Goal: Task Accomplishment & Management: Contribute content

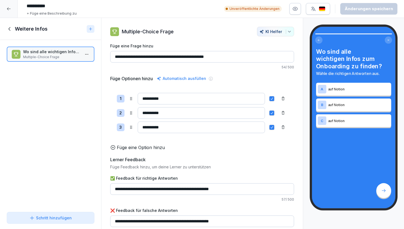
scroll to position [5, 0]
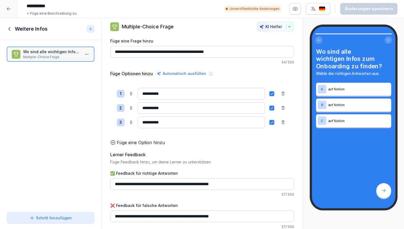
click at [9, 29] on icon at bounding box center [10, 29] width 6 height 6
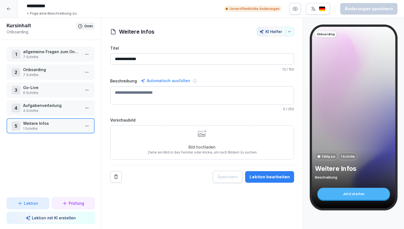
click at [49, 55] on p "7 Schritte" at bounding box center [51, 56] width 57 height 5
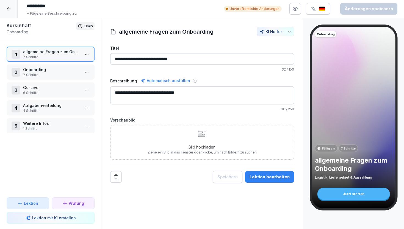
click at [265, 177] on div "Lektion bearbeiten" at bounding box center [270, 177] width 40 height 6
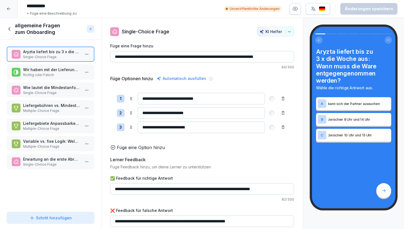
click at [7, 29] on icon at bounding box center [10, 29] width 6 height 6
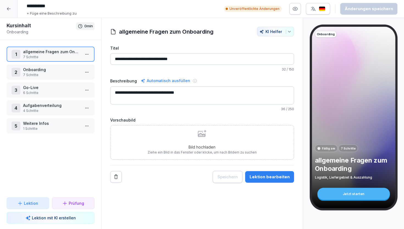
click at [9, 9] on icon at bounding box center [9, 9] width 4 height 4
click at [9, 7] on icon at bounding box center [9, 9] width 4 height 4
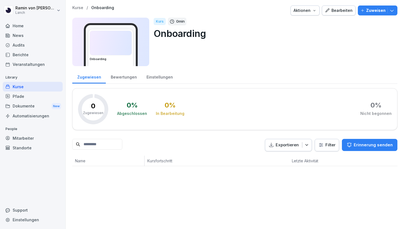
click at [310, 145] on icon "button" at bounding box center [307, 145] width 6 height 6
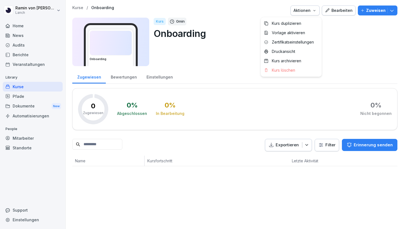
click at [313, 11] on div "Aktionen" at bounding box center [305, 10] width 23 height 6
click at [349, 45] on html "[PERSON_NAME] Home News Audits Berichte Veranstaltungen Library Kurse Pfade Dok…" at bounding box center [202, 114] width 404 height 229
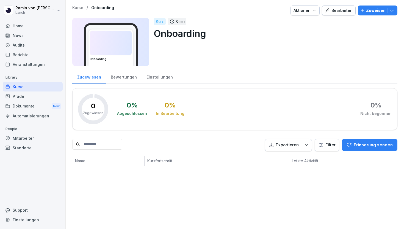
click at [393, 10] on icon "button" at bounding box center [393, 11] width 6 height 6
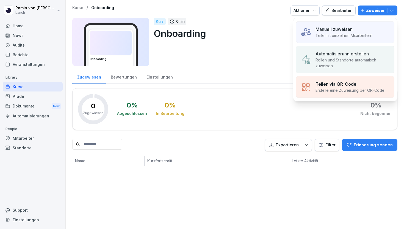
click at [270, 53] on div "Kurs 0 min Onboarding" at bounding box center [274, 42] width 240 height 48
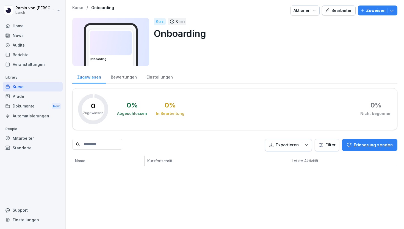
click at [79, 8] on p "Kurse" at bounding box center [77, 8] width 11 height 5
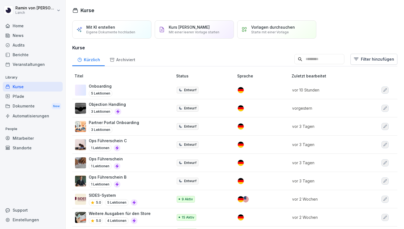
click at [352, 93] on td "vor 10 Stunden" at bounding box center [330, 90] width 81 height 18
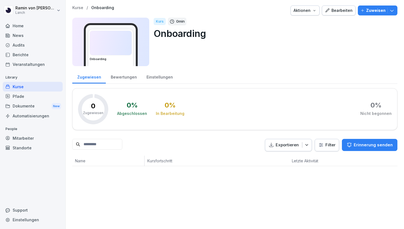
click at [332, 147] on html "[PERSON_NAME] Home News Audits Berichte Veranstaltungen Library Kurse Pfade Dok…" at bounding box center [202, 114] width 404 height 229
click at [328, 119] on html "[PERSON_NAME] Home News Audits Berichte Veranstaltungen Library Kurse Pfade Dok…" at bounding box center [202, 114] width 404 height 229
click at [156, 83] on div "Einstellungen" at bounding box center [160, 76] width 36 height 14
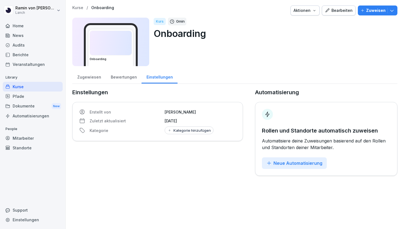
click at [126, 75] on div "Bewertungen" at bounding box center [124, 76] width 36 height 14
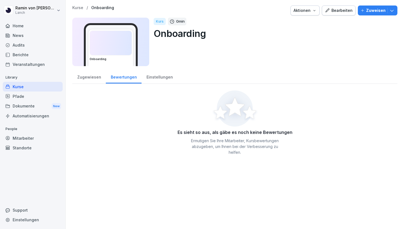
click at [92, 78] on div "Zugewiesen" at bounding box center [89, 76] width 34 height 14
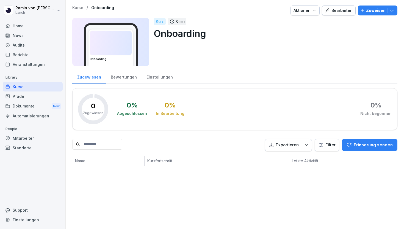
click at [307, 13] on div "Aktionen" at bounding box center [305, 10] width 23 height 6
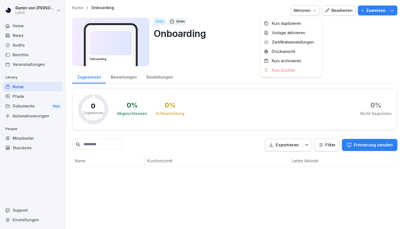
click at [314, 133] on html "[PERSON_NAME] Home News Audits Berichte Veranstaltungen Library Kurse Pfade Dok…" at bounding box center [202, 114] width 404 height 229
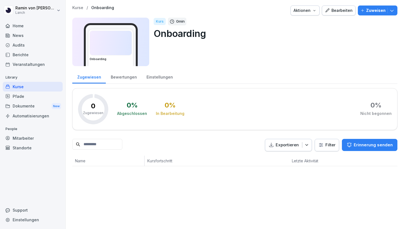
click at [312, 144] on button "Exportieren" at bounding box center [288, 145] width 47 height 12
click at [310, 144] on icon "button" at bounding box center [307, 145] width 6 height 6
click at [325, 144] on html "[PERSON_NAME] Home News Audits Berichte Veranstaltungen Library Kurse Pfade Dok…" at bounding box center [202, 114] width 404 height 229
click at [130, 79] on div "Bewertungen" at bounding box center [124, 76] width 36 height 14
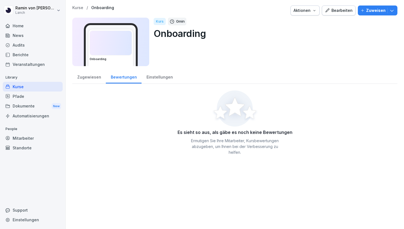
click at [154, 78] on div "Einstellungen" at bounding box center [160, 76] width 36 height 14
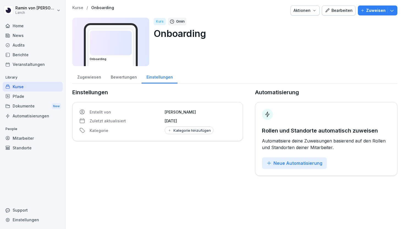
click at [339, 12] on div "Bearbeiten" at bounding box center [339, 10] width 28 height 6
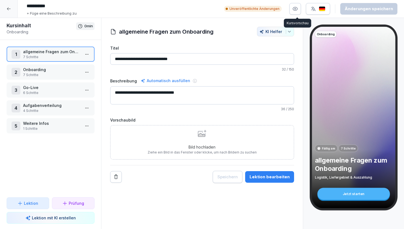
click at [296, 6] on icon "button" at bounding box center [296, 9] width 6 height 6
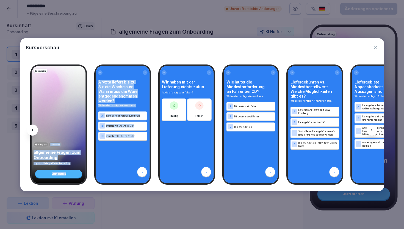
drag, startPoint x: 119, startPoint y: 139, endPoint x: 38, endPoint y: 141, distance: 80.6
click at [39, 141] on div "Onboarding Fällig am 7 Schritte allgemeine Fragen zum Onboarding Logistik, Lief…" at bounding box center [202, 124] width 364 height 133
click at [132, 132] on div "C zwischen 10 Uhr und 15 Uhr" at bounding box center [122, 136] width 49 height 8
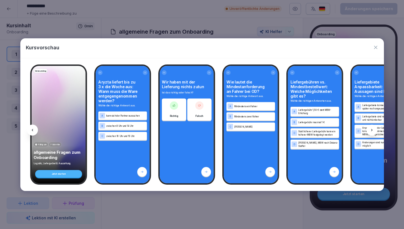
click at [377, 44] on button "button" at bounding box center [376, 47] width 6 height 7
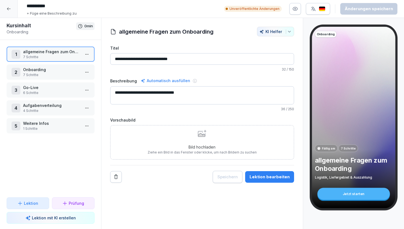
click at [9, 13] on div at bounding box center [9, 9] width 18 height 18
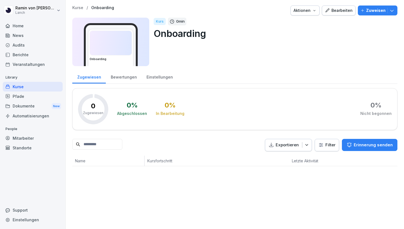
click at [339, 13] on div "Bearbeiten" at bounding box center [339, 10] width 28 height 6
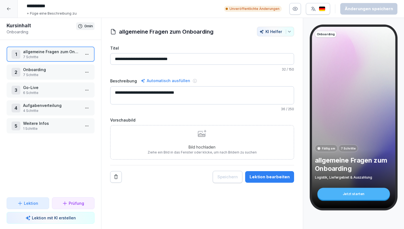
click at [190, 96] on textarea "**********" at bounding box center [202, 95] width 184 height 18
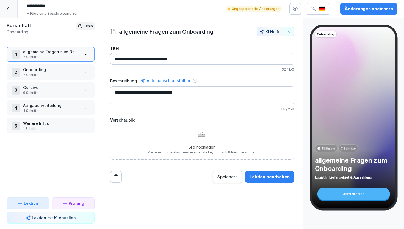
type textarea "**********"
click at [5, 6] on div at bounding box center [9, 9] width 18 height 18
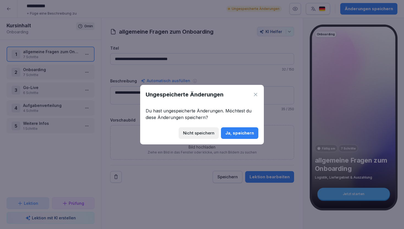
click at [228, 133] on div "Ja, speichern" at bounding box center [240, 133] width 29 height 6
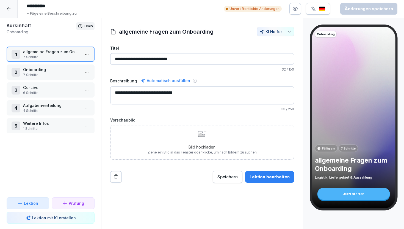
click at [9, 9] on icon at bounding box center [9, 8] width 4 height 3
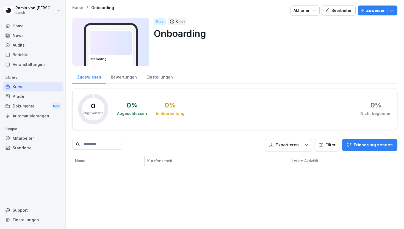
click at [394, 11] on icon "button" at bounding box center [393, 11] width 6 height 6
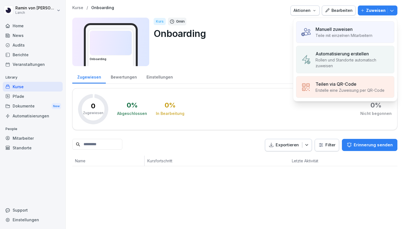
click at [362, 34] on p "Teile mit einzelnen Mitarbeitern" at bounding box center [344, 35] width 57 height 6
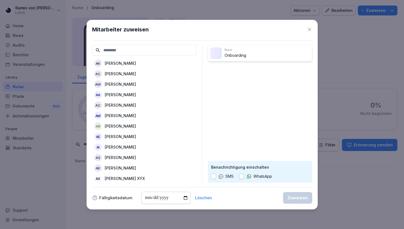
click at [310, 29] on icon at bounding box center [309, 29] width 3 height 3
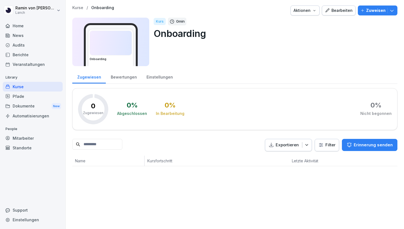
click at [77, 8] on p "Kurse" at bounding box center [77, 8] width 11 height 5
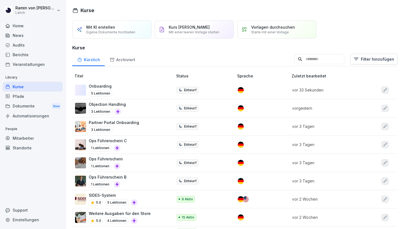
click at [285, 85] on td at bounding box center [262, 90] width 54 height 18
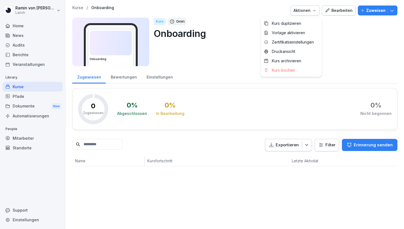
click at [317, 12] on icon "button" at bounding box center [315, 10] width 4 height 4
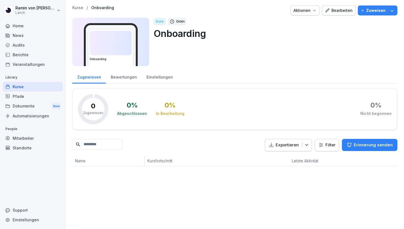
click at [344, 43] on html "[PERSON_NAME] Home News Audits Berichte Veranstaltungen Library Kurse Pfade Dok…" at bounding box center [202, 114] width 404 height 229
click at [164, 79] on div "Einstellungen" at bounding box center [160, 76] width 36 height 14
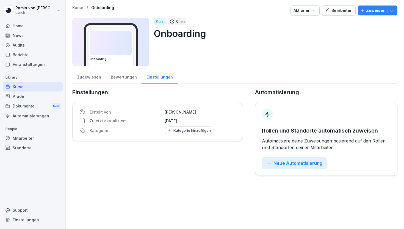
click at [117, 78] on div "Bewertungen" at bounding box center [124, 76] width 36 height 14
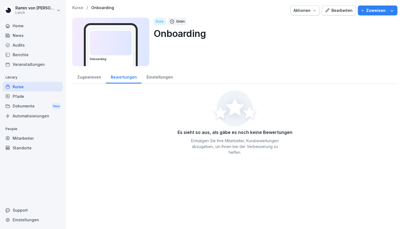
click at [86, 75] on div "Zugewiesen" at bounding box center [89, 76] width 34 height 14
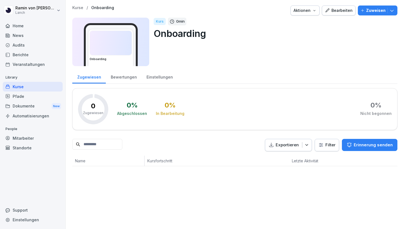
click at [391, 9] on icon "button" at bounding box center [393, 11] width 6 height 6
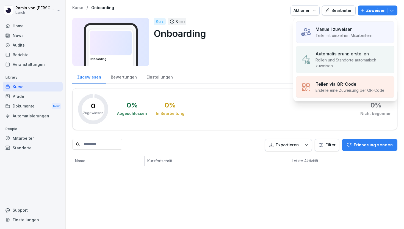
click at [248, 54] on div "Kurs 0 min Onboarding" at bounding box center [274, 42] width 240 height 48
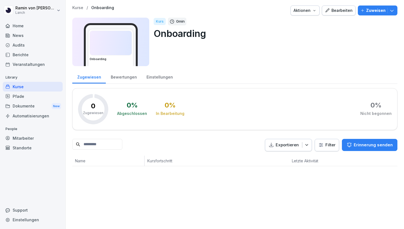
click at [159, 22] on div "Kurs" at bounding box center [160, 21] width 12 height 7
click at [315, 11] on icon "button" at bounding box center [315, 10] width 4 height 4
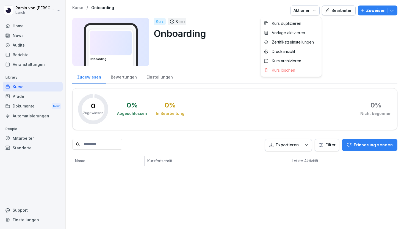
click at [352, 41] on html "[PERSON_NAME] Home News Audits Berichte Veranstaltungen Library Kurse Pfade Dok…" at bounding box center [202, 114] width 404 height 229
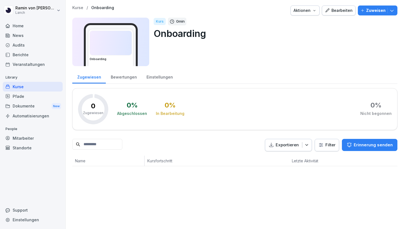
click at [76, 6] on p "Kurse" at bounding box center [77, 8] width 11 height 5
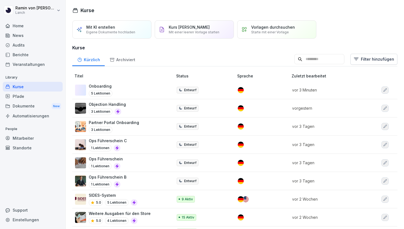
click at [148, 88] on div "Onboarding 5 Lektionen" at bounding box center [121, 89] width 92 height 13
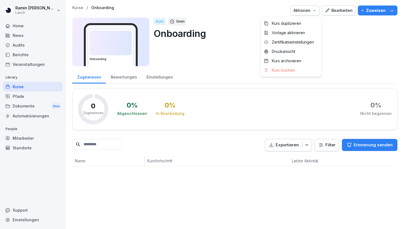
click at [319, 7] on button "Aktionen" at bounding box center [305, 11] width 29 height 10
click at [307, 49] on div "Druckansicht" at bounding box center [291, 51] width 61 height 9
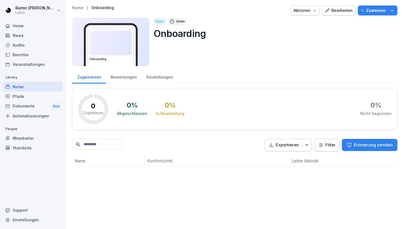
click at [298, 148] on button "Exportieren" at bounding box center [288, 145] width 47 height 12
click at [300, 148] on button "Exportieren" at bounding box center [288, 145] width 47 height 12
click at [322, 146] on html "[PERSON_NAME] Home News Audits Berichte Veranstaltungen Library Kurse Pfade Dok…" at bounding box center [202, 114] width 404 height 229
click at [393, 10] on icon "button" at bounding box center [393, 11] width 6 height 6
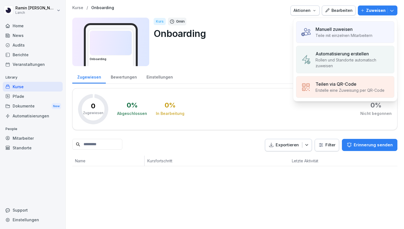
click at [359, 92] on p "Erstelle eine Zuweisung per QR-Code" at bounding box center [350, 90] width 69 height 6
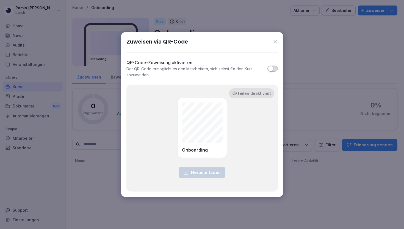
click at [251, 94] on p "Teilen deaktiviert" at bounding box center [254, 93] width 34 height 6
click at [272, 69] on span "button" at bounding box center [271, 69] width 6 height 6
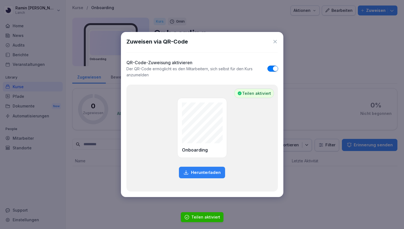
click at [274, 65] on div "QR-Code-Zuweisung aktivieren Der QR-Code ermöglicht es den Mitarbeitern, sich s…" at bounding box center [203, 68] width 152 height 19
click at [274, 66] on span "button" at bounding box center [276, 69] width 6 height 6
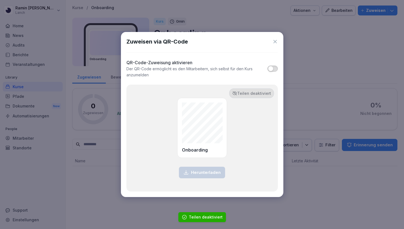
click at [275, 42] on icon at bounding box center [275, 41] width 3 height 3
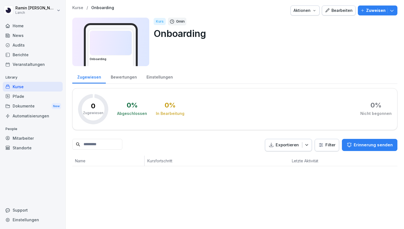
click at [343, 11] on div "Bearbeiten" at bounding box center [339, 10] width 28 height 6
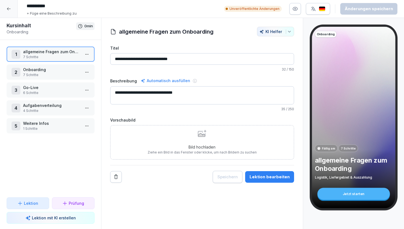
click at [9, 8] on icon at bounding box center [9, 9] width 4 height 4
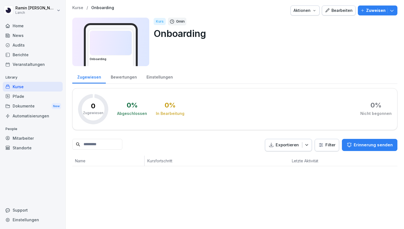
click at [309, 146] on icon "button" at bounding box center [307, 145] width 6 height 6
click at [395, 12] on button "Zuweisen" at bounding box center [378, 11] width 40 height 10
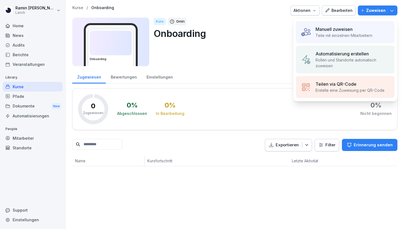
click at [359, 34] on p "Teile mit einzelnen Mitarbeitern" at bounding box center [344, 35] width 57 height 6
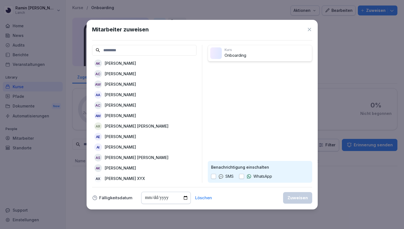
click at [147, 53] on input at bounding box center [144, 50] width 105 height 11
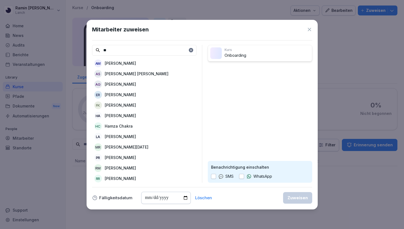
type input "*"
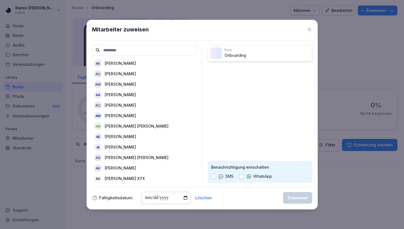
click at [309, 31] on icon at bounding box center [310, 30] width 6 height 6
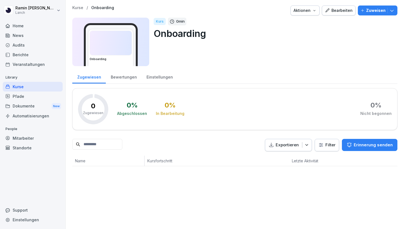
click at [392, 9] on icon "button" at bounding box center [393, 11] width 6 height 6
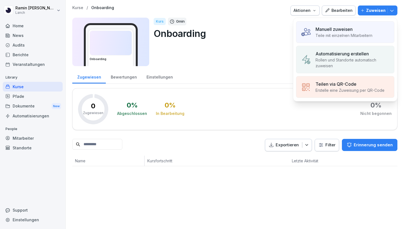
click at [251, 67] on div "Kurse / Onboarding Aktionen Bearbeiten Zuweisen Manuell zuweisen Teile mit einz…" at bounding box center [234, 38] width 325 height 64
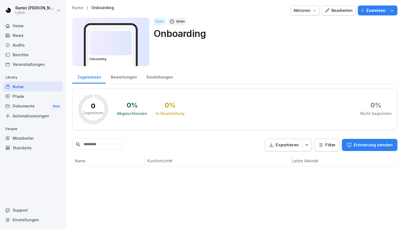
click at [154, 79] on div "Einstellungen" at bounding box center [160, 76] width 36 height 14
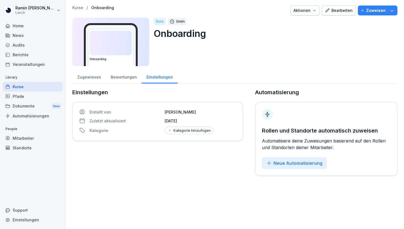
click at [336, 13] on button "Bearbeiten" at bounding box center [339, 11] width 34 height 10
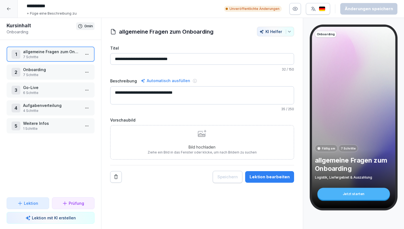
click at [13, 9] on div at bounding box center [9, 9] width 18 height 18
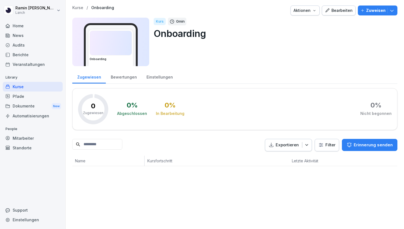
click at [370, 11] on p "Zuweisen" at bounding box center [376, 10] width 20 height 6
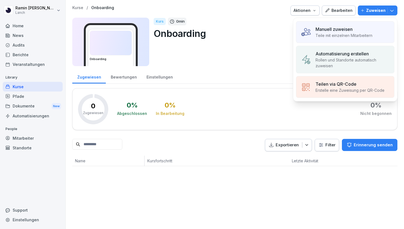
click at [365, 85] on div "Teilen via QR-Code" at bounding box center [350, 84] width 69 height 7
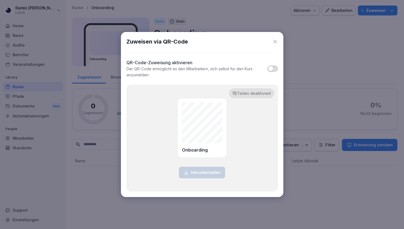
click at [272, 69] on span "button" at bounding box center [271, 69] width 6 height 6
click at [274, 69] on span "button" at bounding box center [276, 69] width 6 height 6
click at [275, 43] on icon at bounding box center [276, 42] width 6 height 6
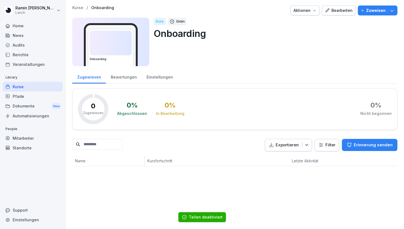
click at [159, 76] on div "Einstellungen" at bounding box center [160, 76] width 36 height 14
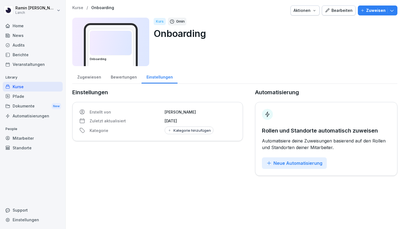
click at [395, 9] on button "Zuweisen" at bounding box center [378, 11] width 40 height 10
click at [192, 89] on p "Einstellungen" at bounding box center [157, 92] width 171 height 8
click at [317, 10] on icon "button" at bounding box center [315, 10] width 4 height 4
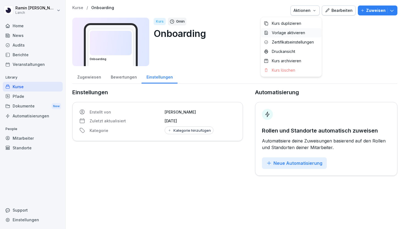
click at [311, 31] on div "Vorlage aktivieren" at bounding box center [291, 32] width 61 height 9
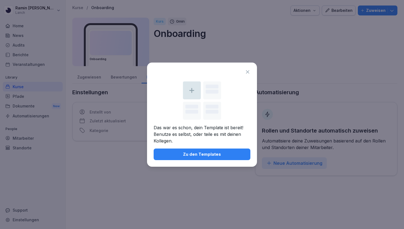
click at [225, 149] on button "Zu den Templates" at bounding box center [202, 154] width 97 height 12
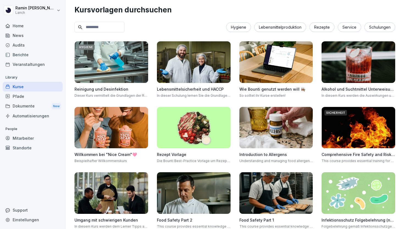
click at [28, 84] on div "Kurse" at bounding box center [33, 87] width 60 height 10
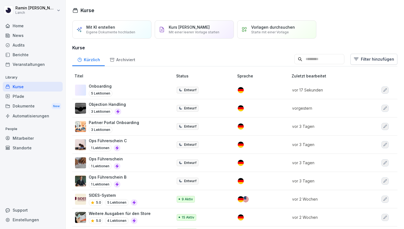
click at [28, 86] on div "Kurse" at bounding box center [33, 87] width 60 height 10
click at [124, 86] on div "Onboarding 5 Lektionen" at bounding box center [121, 89] width 92 height 13
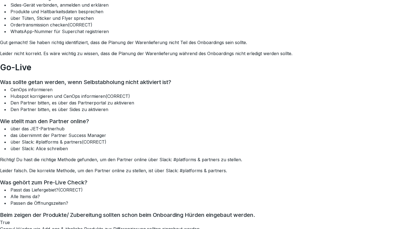
scroll to position [823, 0]
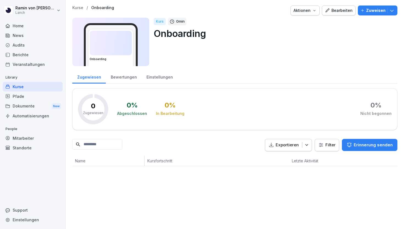
click at [125, 76] on div "Bewertungen" at bounding box center [124, 76] width 36 height 14
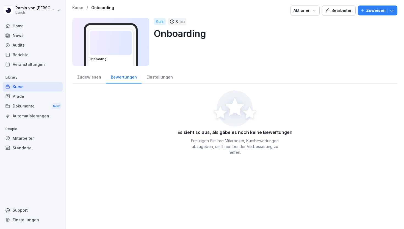
click at [159, 75] on div "Einstellungen" at bounding box center [160, 76] width 36 height 14
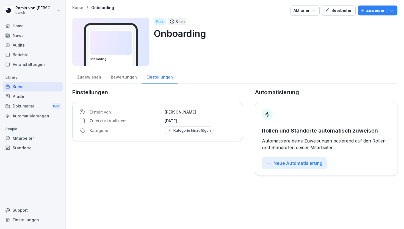
click at [395, 9] on icon "button" at bounding box center [393, 11] width 6 height 6
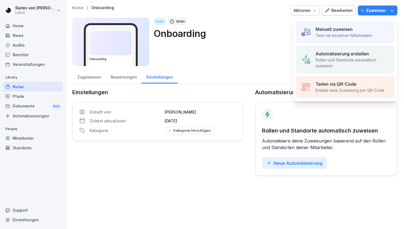
click at [395, 9] on icon "button" at bounding box center [393, 11] width 6 height 6
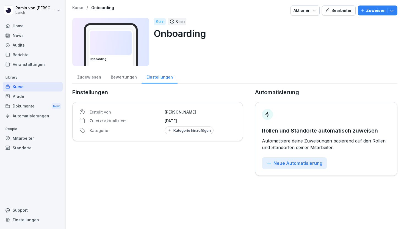
click at [313, 6] on button "Aktionen" at bounding box center [305, 11] width 29 height 10
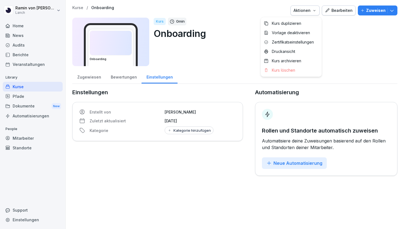
click at [341, 38] on html "Ramin von Maydell Lanch Home News Audits Berichte Veranstaltungen Library Kurse…" at bounding box center [202, 114] width 404 height 229
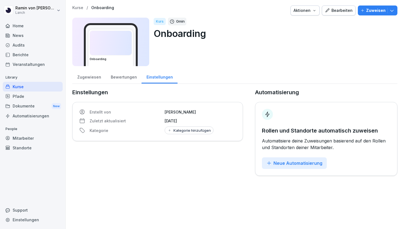
click at [133, 77] on div "Bewertungen" at bounding box center [124, 76] width 36 height 14
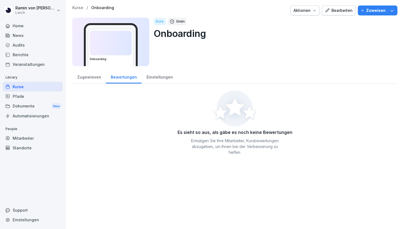
click at [97, 77] on div "Zugewiesen" at bounding box center [89, 76] width 34 height 14
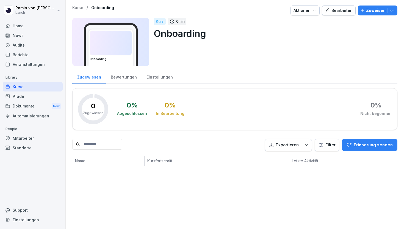
click at [29, 28] on div "Home" at bounding box center [33, 26] width 60 height 10
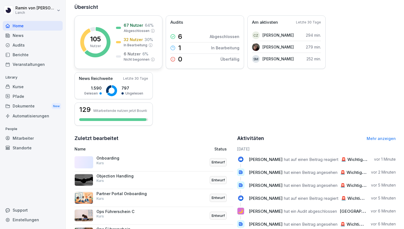
scroll to position [67, 0]
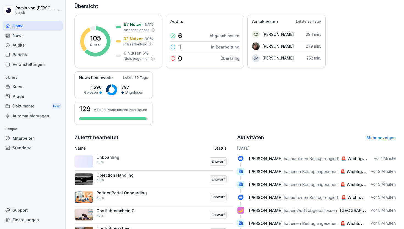
click at [115, 161] on div "Onboarding Kurs" at bounding box center [124, 160] width 55 height 10
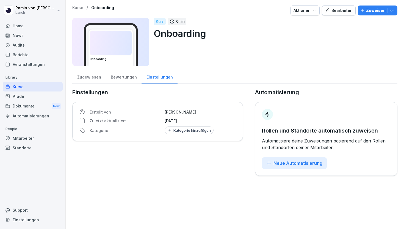
click at [91, 80] on div "Zugewiesen" at bounding box center [89, 76] width 34 height 14
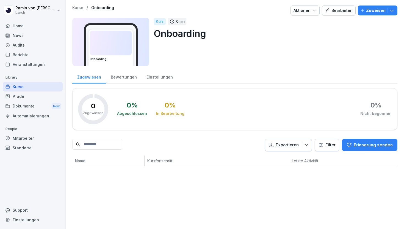
click at [80, 6] on p "Kurse" at bounding box center [77, 8] width 11 height 5
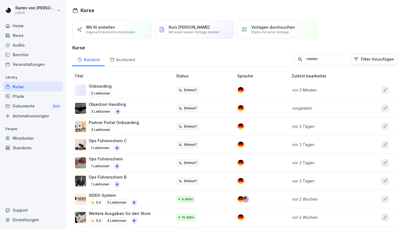
click at [29, 29] on div "Home" at bounding box center [33, 26] width 60 height 10
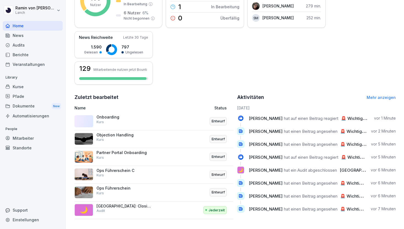
scroll to position [107, 0]
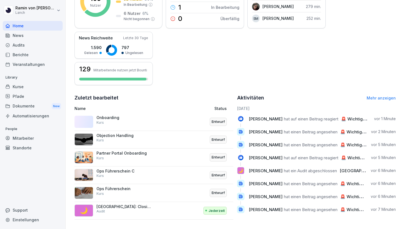
click at [222, 122] on p "Entwurf" at bounding box center [218, 122] width 13 height 6
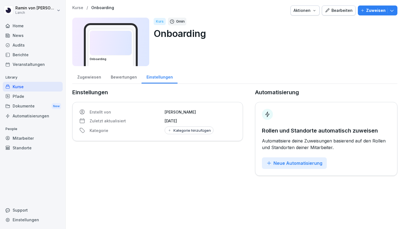
click at [395, 12] on button "Zuweisen" at bounding box center [378, 11] width 40 height 10
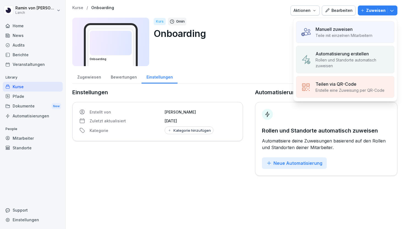
click at [363, 36] on p "Teile mit einzelnen Mitarbeitern" at bounding box center [344, 35] width 57 height 6
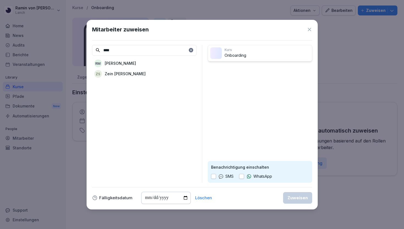
type input "****"
click at [131, 65] on p "[PERSON_NAME]" at bounding box center [120, 63] width 31 height 6
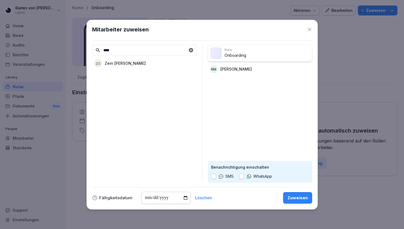
click at [299, 198] on div "Zuweisen" at bounding box center [298, 198] width 20 height 6
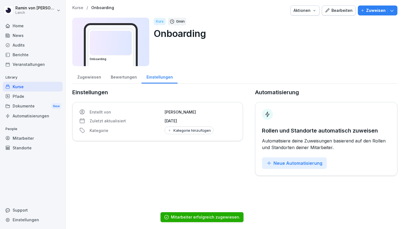
click at [24, 31] on div "News" at bounding box center [33, 36] width 60 height 10
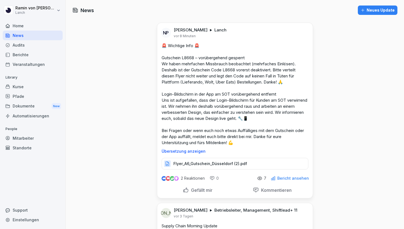
click at [24, 26] on div "Home" at bounding box center [33, 26] width 60 height 10
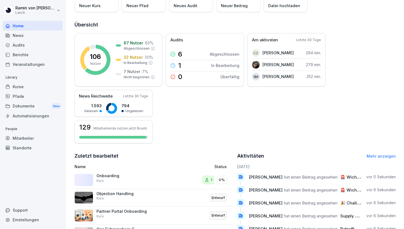
scroll to position [45, 0]
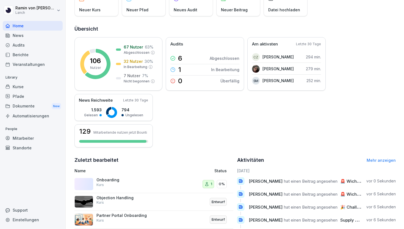
click at [161, 184] on div "Onboarding Kurs" at bounding box center [123, 183] width 97 height 13
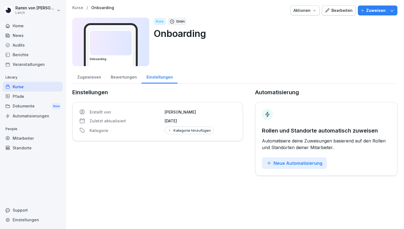
click at [128, 79] on div "Bewertungen" at bounding box center [124, 76] width 36 height 14
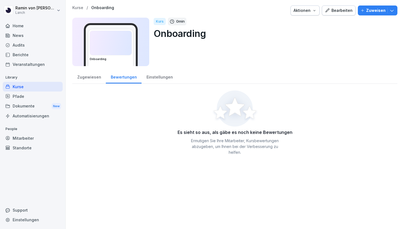
click at [86, 74] on div "Zugewiesen" at bounding box center [89, 76] width 34 height 14
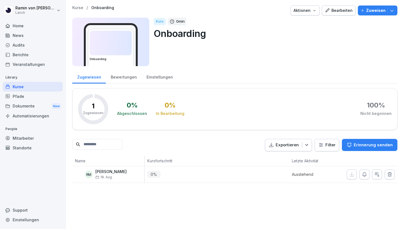
click at [154, 74] on div "Einstellungen" at bounding box center [160, 76] width 36 height 14
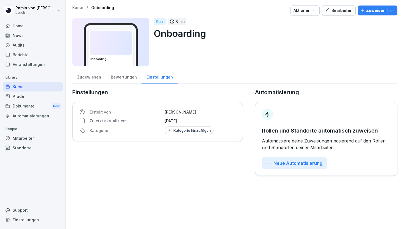
click at [123, 81] on div "Bewertungen" at bounding box center [124, 76] width 36 height 14
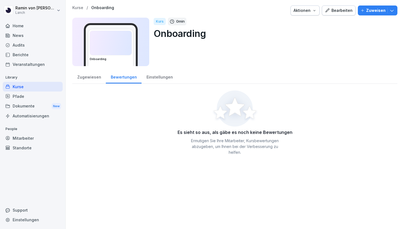
click at [92, 77] on div "Zugewiesen" at bounding box center [89, 76] width 34 height 14
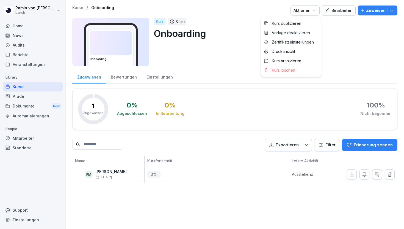
click at [303, 6] on button "Aktionen" at bounding box center [305, 11] width 29 height 10
click at [336, 38] on html "Ramin von Maydell Lanch Home News Audits Berichte Veranstaltungen Library Kurse…" at bounding box center [202, 114] width 404 height 229
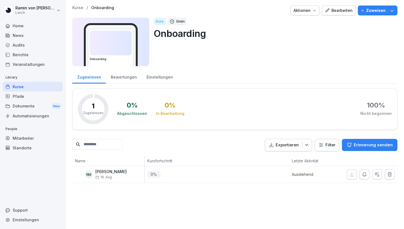
click at [342, 12] on div "Bearbeiten" at bounding box center [339, 10] width 28 height 6
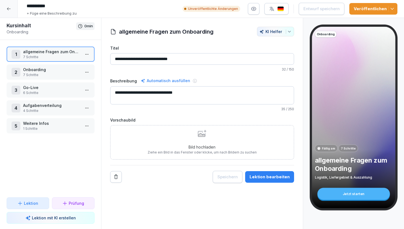
click at [381, 7] on div "Veröffentlichen" at bounding box center [373, 9] width 39 height 6
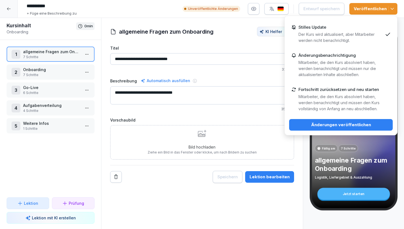
click at [368, 124] on div "Änderungen veröffentlichen" at bounding box center [341, 125] width 95 height 6
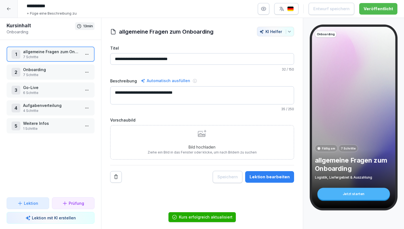
click at [8, 9] on icon at bounding box center [9, 8] width 4 height 3
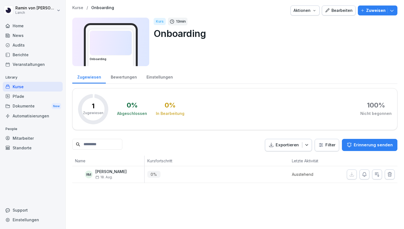
click at [77, 11] on div "Kurse / Onboarding Aktionen Bearbeiten Zuweisen" at bounding box center [234, 11] width 325 height 10
click at [77, 8] on p "Kurse" at bounding box center [77, 8] width 11 height 5
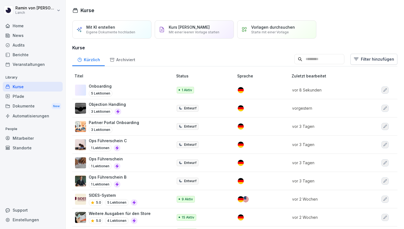
click at [31, 28] on div "Home" at bounding box center [33, 26] width 60 height 10
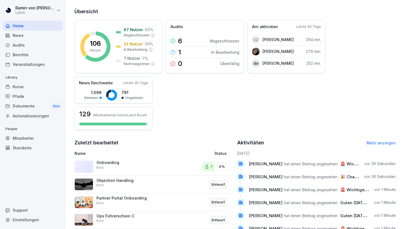
scroll to position [62, 0]
click at [107, 165] on div "Onboarding Kurs" at bounding box center [124, 165] width 55 height 10
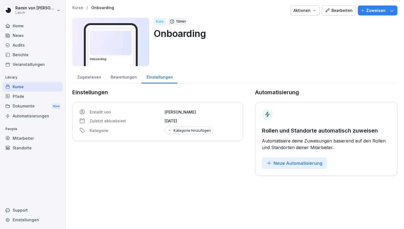
click at [317, 7] on div "Aktionen" at bounding box center [305, 10] width 23 height 6
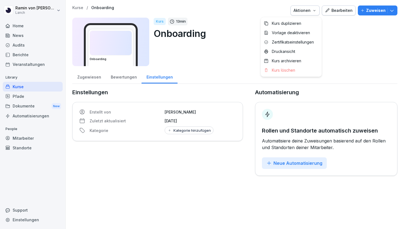
click at [317, 7] on div "Aktionen" at bounding box center [305, 10] width 23 height 6
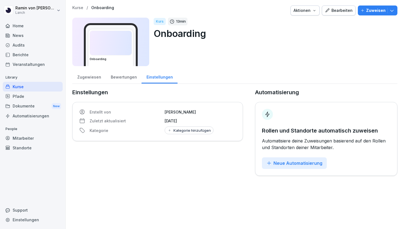
click at [347, 8] on div "Bearbeiten" at bounding box center [339, 10] width 28 height 6
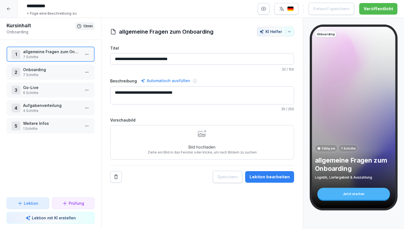
click at [9, 7] on icon at bounding box center [9, 9] width 4 height 4
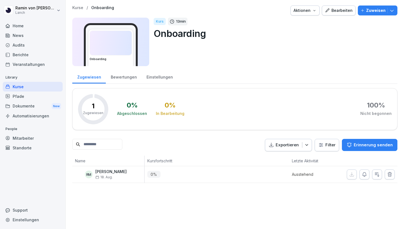
click at [392, 13] on button "Zuweisen" at bounding box center [378, 11] width 40 height 10
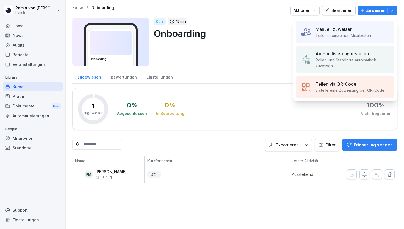
click at [392, 13] on button "Zuweisen" at bounding box center [378, 11] width 40 height 10
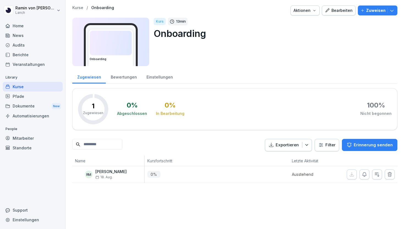
click at [364, 9] on icon "button" at bounding box center [363, 11] width 4 height 4
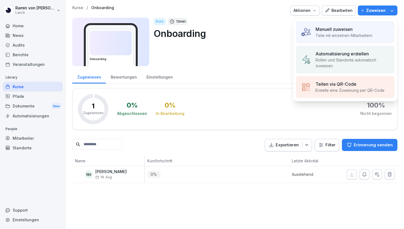
click at [364, 9] on icon "button" at bounding box center [363, 11] width 4 height 4
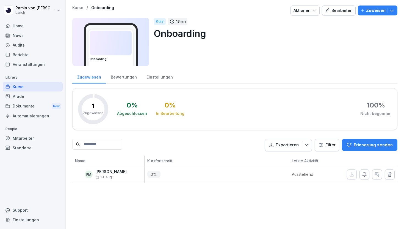
click at [393, 3] on div "Kurse / Onboarding Aktionen Bearbeiten Zuweisen Onboarding Kurs 13 min Onboardi…" at bounding box center [235, 94] width 339 height 188
click at [393, 10] on icon "button" at bounding box center [393, 11] width 6 height 6
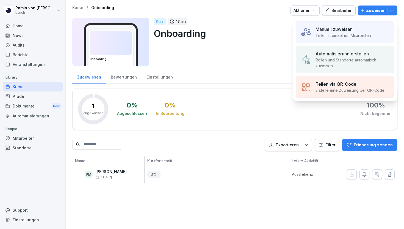
click at [354, 33] on p "Teile mit einzelnen Mitarbeitern" at bounding box center [344, 35] width 57 height 6
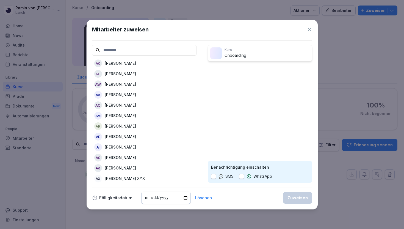
click at [141, 52] on input at bounding box center [144, 50] width 105 height 11
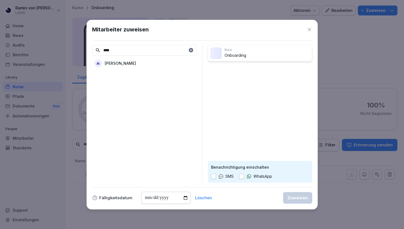
type input "****"
click at [144, 63] on div "AI Anastasia Ilina" at bounding box center [144, 63] width 105 height 10
click at [300, 196] on div "Zuweisen" at bounding box center [298, 198] width 20 height 6
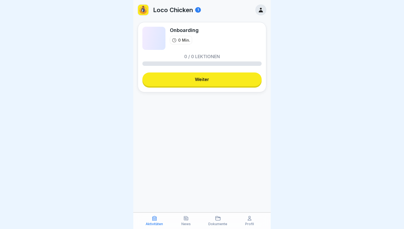
click at [201, 80] on link "Weiter" at bounding box center [202, 79] width 119 height 14
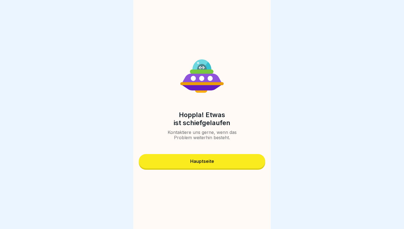
click at [212, 165] on button "Hauptseite" at bounding box center [202, 161] width 127 height 14
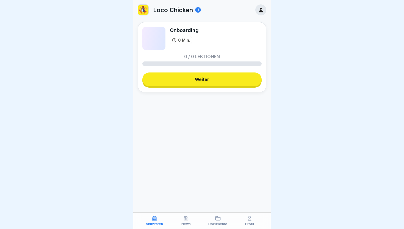
click at [205, 80] on link "Weiter" at bounding box center [202, 79] width 119 height 14
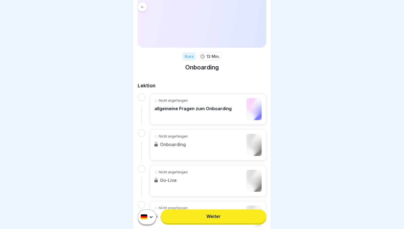
scroll to position [9, 0]
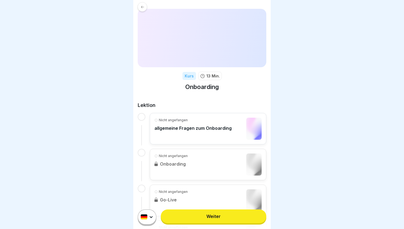
click at [194, 124] on div "Nicht angefangen allgemeine Fragen zum Onboarding" at bounding box center [193, 128] width 77 height 22
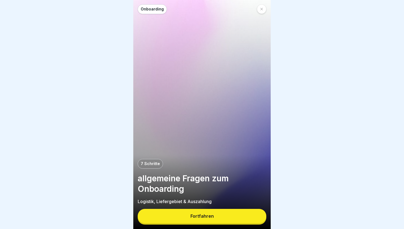
click at [221, 215] on button "Fortfahren" at bounding box center [202, 216] width 129 height 14
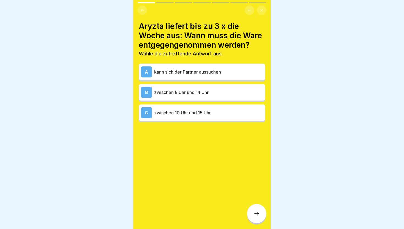
click at [223, 115] on p "zwischen 10 Uhr und 15 Uhr" at bounding box center [208, 112] width 109 height 7
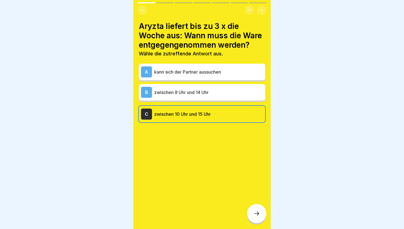
click at [257, 213] on icon at bounding box center [257, 213] width 7 height 7
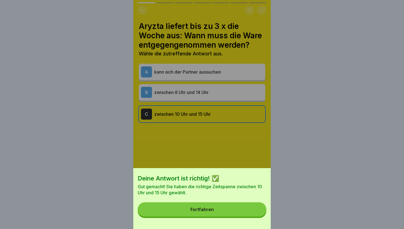
click at [235, 209] on button "Fortfahren" at bounding box center [202, 209] width 129 height 14
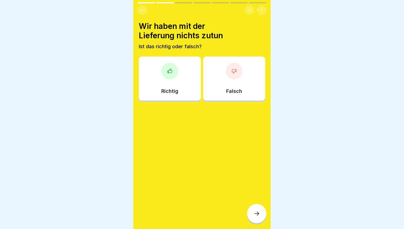
click at [181, 82] on div "Richtig" at bounding box center [170, 78] width 62 height 44
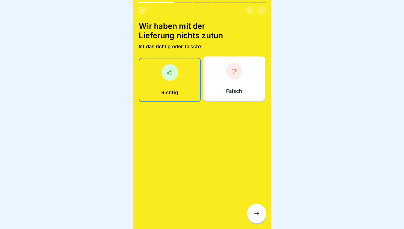
click at [254, 211] on icon at bounding box center [257, 213] width 7 height 7
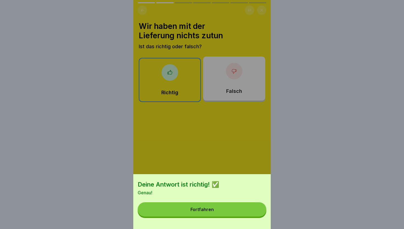
click at [253, 210] on button "Fortfahren" at bounding box center [202, 209] width 129 height 14
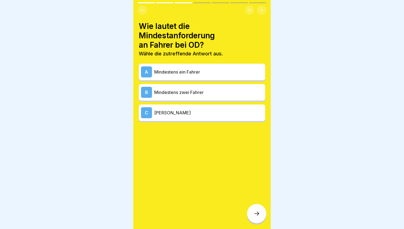
click at [208, 89] on p "Mindestens zwei Fahrer" at bounding box center [208, 92] width 109 height 7
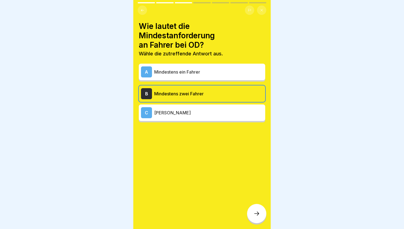
click at [258, 211] on icon at bounding box center [257, 213] width 7 height 7
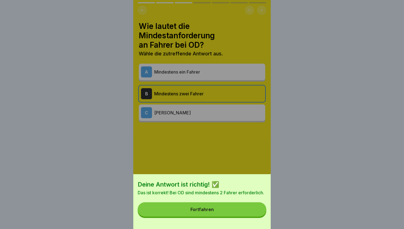
click at [257, 211] on button "Fortfahren" at bounding box center [202, 209] width 129 height 14
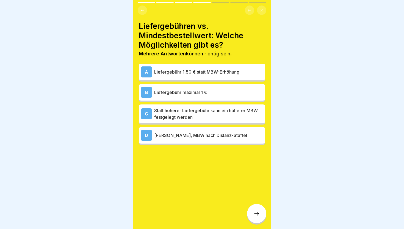
click at [214, 93] on p "Liefergebühr maximal 1 €" at bounding box center [208, 92] width 109 height 7
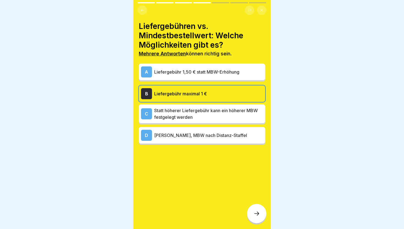
click at [224, 119] on p "Statt höherer Liefergebühr kann ein höherer MBW festgelegt werden" at bounding box center [208, 113] width 109 height 13
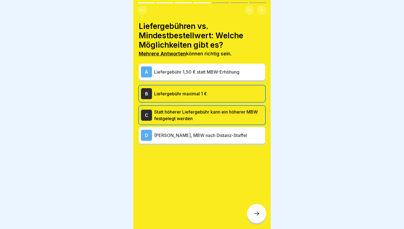
click at [228, 141] on div "D Keine Liefergebühr, MBW nach Distanz-Staffel" at bounding box center [202, 135] width 127 height 17
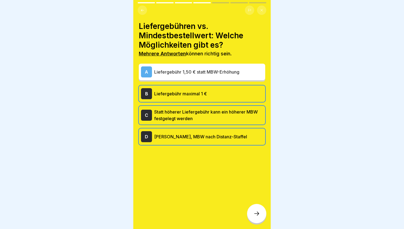
click at [260, 212] on div at bounding box center [256, 213] width 19 height 19
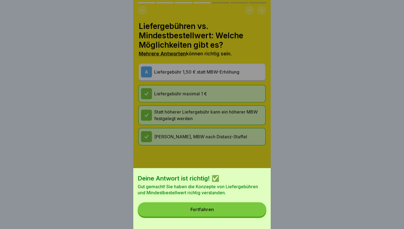
click at [254, 217] on div "Deine Antwort ist richtig! ✅ Gut gemacht! Sie haben die Konzepte von Liefergebü…" at bounding box center [202, 198] width 138 height 61
click at [253, 211] on button "Fortfahren" at bounding box center [202, 209] width 129 height 14
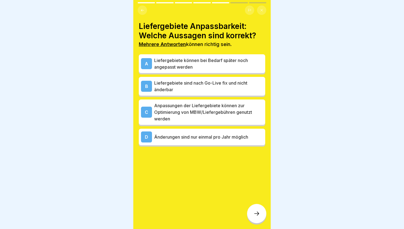
click at [216, 65] on p "Liefergebiete können bei Bedarf später noch angepasst werden" at bounding box center [208, 63] width 109 height 13
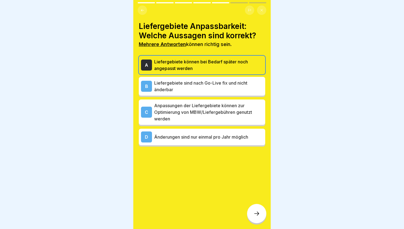
click at [236, 123] on div "C Anpassungen der Liefergebiete können zur Optimierung von MBW/Liefergebühren g…" at bounding box center [202, 111] width 127 height 25
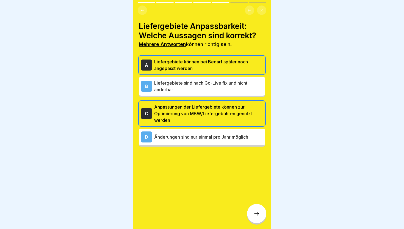
click at [236, 103] on div "C Anpassungen der Liefergebiete können zur Optimierung von MBW/Liefergebühren g…" at bounding box center [202, 113] width 127 height 25
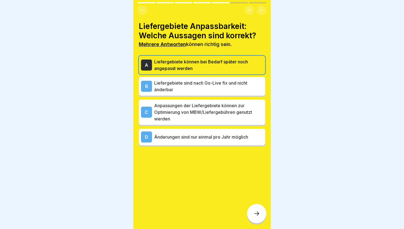
click at [236, 89] on p "Liefergebiete sind nach Go-Live fix und nicht änderbar" at bounding box center [208, 86] width 109 height 13
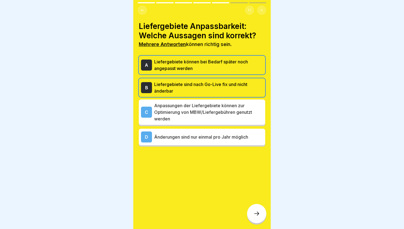
click at [236, 70] on p "Liefergebiete können bei Bedarf später noch angepasst werden" at bounding box center [208, 64] width 109 height 13
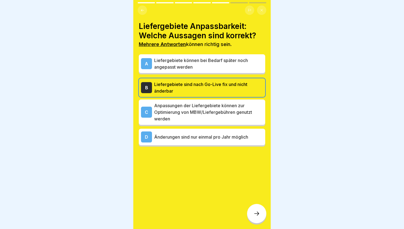
click at [256, 206] on div at bounding box center [256, 213] width 19 height 19
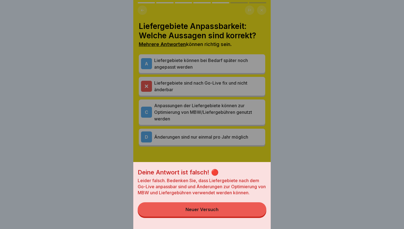
click at [251, 206] on button "Neuer Versuch" at bounding box center [202, 209] width 129 height 14
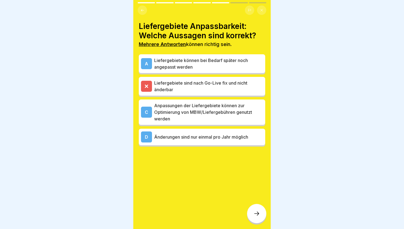
click at [236, 68] on p "Liefergebiete können bei Bedarf später noch angepasst werden" at bounding box center [208, 63] width 109 height 13
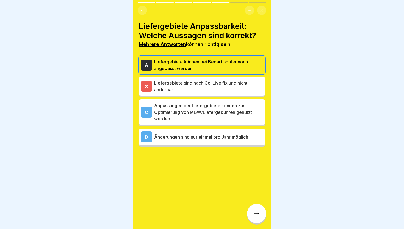
click at [240, 84] on p "Liefergebiete sind nach Go-Live fix und nicht änderbar" at bounding box center [208, 86] width 109 height 13
click at [238, 111] on p "Anpassungen der Liefergebiete können zur Optimierung von MBW/Liefergebühren gen…" at bounding box center [208, 112] width 109 height 20
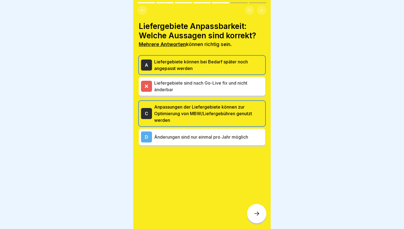
click at [257, 214] on icon at bounding box center [257, 213] width 7 height 7
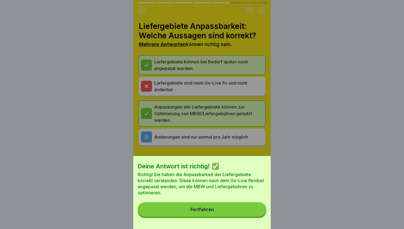
click at [256, 214] on button "Fortfahren" at bounding box center [202, 209] width 129 height 14
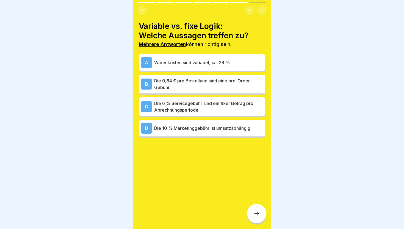
click at [240, 85] on p "Die 0,64 € pro Bestellung sind eine pro-Order-Gebühr" at bounding box center [208, 83] width 109 height 13
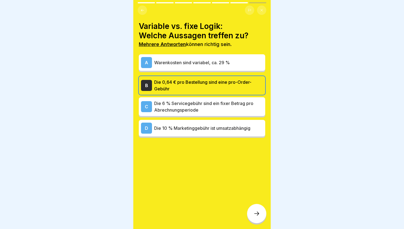
click at [258, 208] on div at bounding box center [256, 213] width 19 height 19
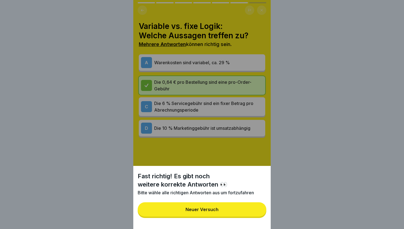
click at [254, 209] on button "Neuer Versuch" at bounding box center [202, 209] width 129 height 14
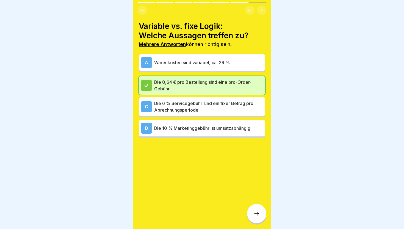
click at [252, 208] on div at bounding box center [256, 213] width 19 height 19
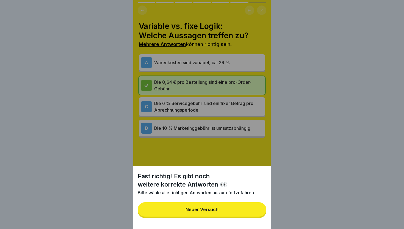
click at [252, 208] on button "Neuer Versuch" at bounding box center [202, 209] width 129 height 14
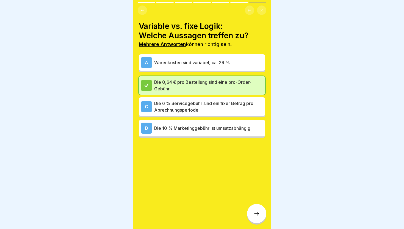
click at [232, 109] on p "Die 6 % Servicegebühr sind ein fixer Betrag pro Abrechnungsperiode" at bounding box center [208, 106] width 109 height 13
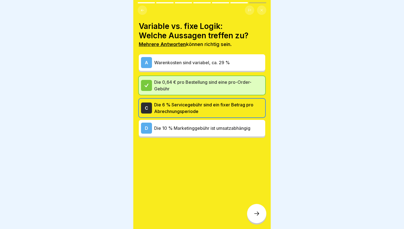
click at [253, 215] on div at bounding box center [256, 213] width 19 height 19
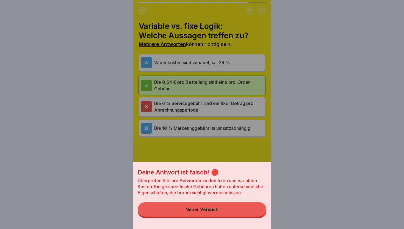
click at [252, 214] on button "Neuer Versuch" at bounding box center [202, 209] width 129 height 14
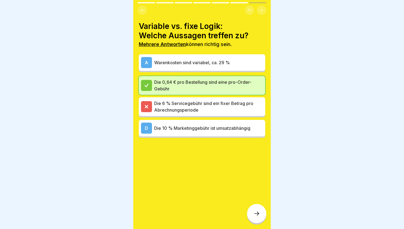
click at [253, 214] on div at bounding box center [256, 213] width 19 height 19
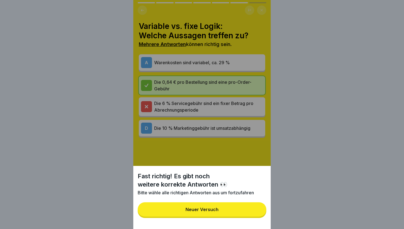
click at [252, 214] on button "Neuer Versuch" at bounding box center [202, 209] width 129 height 14
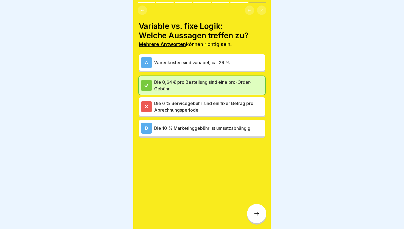
click at [232, 146] on div at bounding box center [202, 154] width 127 height 33
click at [232, 132] on div "D Die 10 % Marketinggebühr ist umsatzabhängig" at bounding box center [202, 127] width 122 height 11
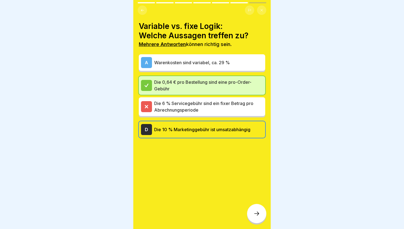
click at [250, 203] on div "Variable vs. fixe Logik: Welche Aussagen treffen zu? Mehrere Antworten können r…" at bounding box center [202, 114] width 138 height 229
click at [253, 207] on div at bounding box center [256, 213] width 19 height 19
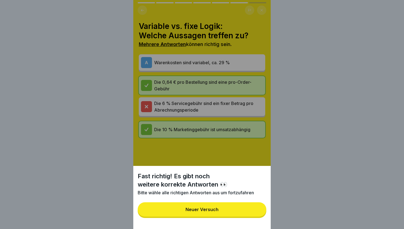
click at [249, 205] on button "Neuer Versuch" at bounding box center [202, 209] width 129 height 14
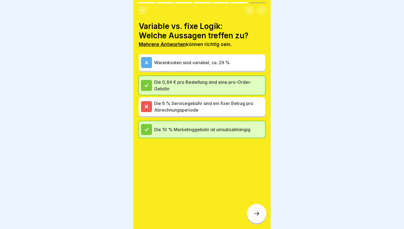
click at [232, 62] on p "Warenkosten sind variabel, ca. 29 %" at bounding box center [208, 62] width 109 height 7
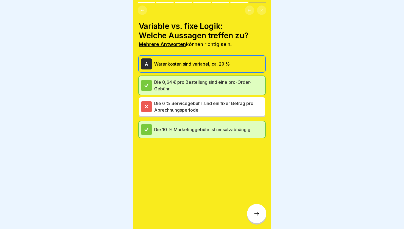
click at [247, 205] on div "Variable vs. fixe Logik: Welche Aussagen treffen zu? Mehrere Antworten können r…" at bounding box center [202, 114] width 138 height 229
click at [256, 207] on div at bounding box center [256, 213] width 19 height 19
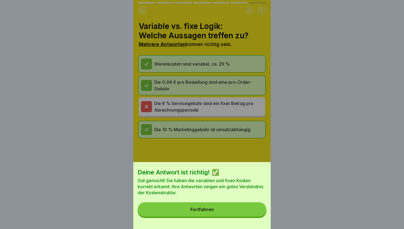
click at [253, 211] on button "Fortfahren" at bounding box center [202, 209] width 129 height 14
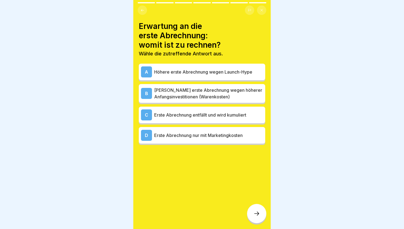
click at [237, 97] on p "Geringere erste Abrechnung wegen höherer Anfangsinvestitionen (Warenkosten)" at bounding box center [208, 93] width 109 height 13
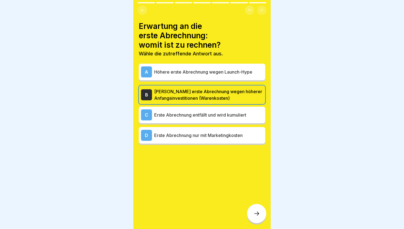
click at [256, 209] on div at bounding box center [256, 213] width 19 height 19
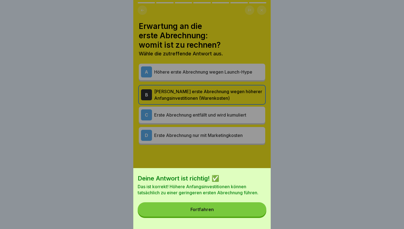
click at [256, 209] on button "Fortfahren" at bounding box center [202, 209] width 129 height 14
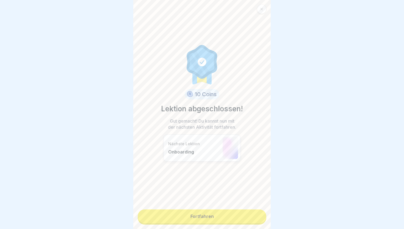
click at [252, 211] on link "Fortfahren" at bounding box center [202, 216] width 129 height 14
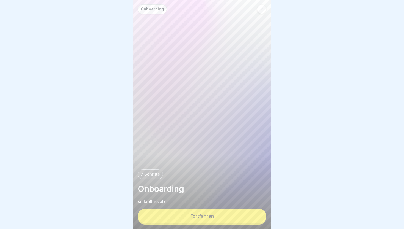
click at [176, 218] on button "Fortfahren" at bounding box center [202, 216] width 129 height 14
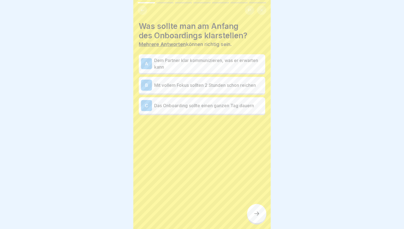
click at [262, 12] on icon at bounding box center [261, 10] width 3 height 3
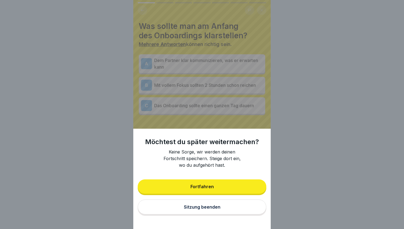
click at [230, 204] on button "Sitzung beenden" at bounding box center [202, 206] width 129 height 15
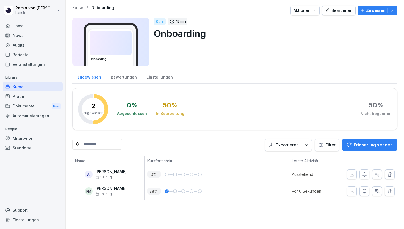
click at [261, 186] on div at bounding box center [248, 191] width 27 height 17
click at [376, 189] on icon "button" at bounding box center [378, 191] width 6 height 6
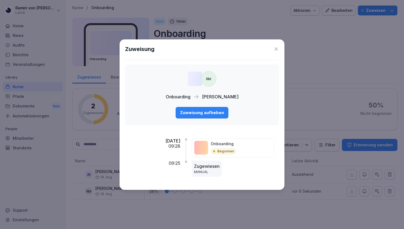
click at [274, 48] on icon at bounding box center [277, 49] width 6 height 6
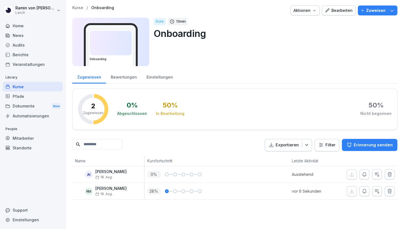
click at [335, 14] on button "Bearbeiten" at bounding box center [339, 11] width 34 height 10
click at [336, 13] on div "Bearbeiten" at bounding box center [339, 10] width 28 height 6
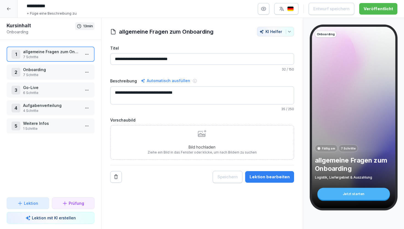
click at [9, 9] on icon at bounding box center [9, 8] width 4 height 3
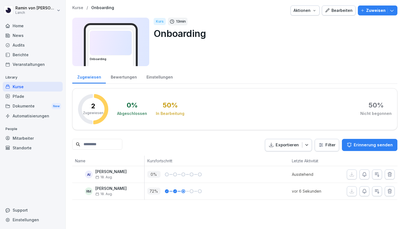
click at [339, 8] on div "Bearbeiten" at bounding box center [339, 10] width 28 height 6
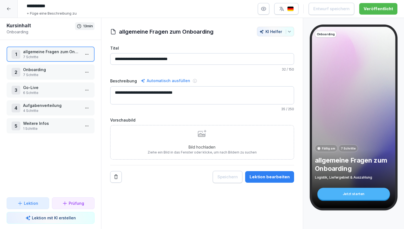
click at [57, 69] on p "Onboarding" at bounding box center [51, 70] width 57 height 6
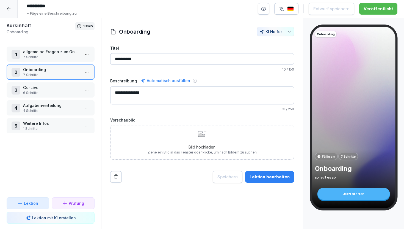
click at [279, 178] on div "Lektion bearbeiten" at bounding box center [270, 177] width 40 height 6
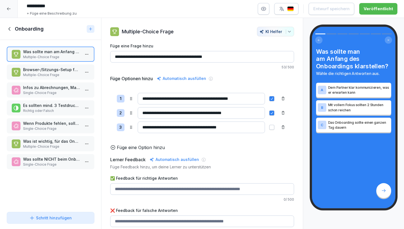
click at [62, 110] on p "Richtig oder Falsch" at bounding box center [51, 110] width 57 height 5
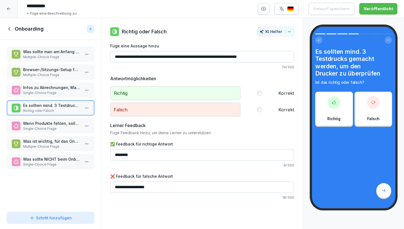
click at [59, 125] on p "Wenn Produkte fehlen, sollte der Partner sie wenn möglich über.." at bounding box center [51, 123] width 57 height 6
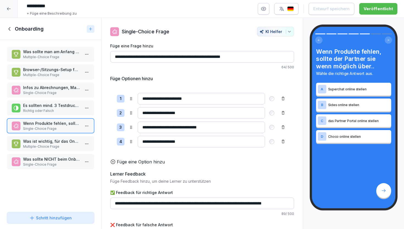
click at [61, 144] on p "Multiple-Choice Frage" at bounding box center [51, 146] width 57 height 5
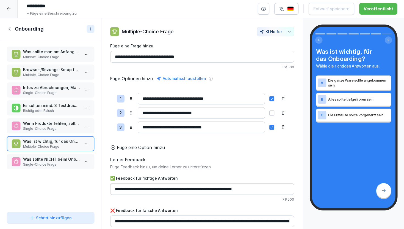
click at [198, 98] on input "**********" at bounding box center [201, 99] width 127 height 12
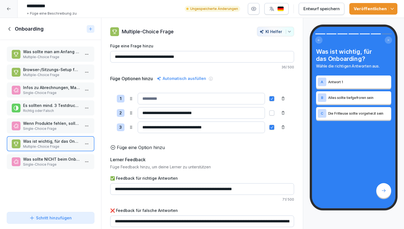
paste input "**********"
type input "**********"
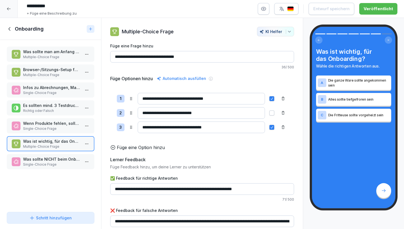
click at [248, 158] on div "Lerner Feedback" at bounding box center [202, 159] width 184 height 7
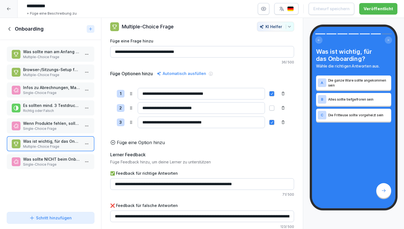
click at [10, 29] on icon at bounding box center [10, 29] width 6 height 6
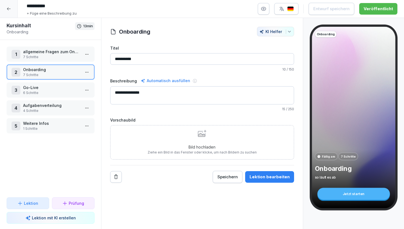
click at [54, 92] on p "6 Schritte" at bounding box center [51, 92] width 57 height 5
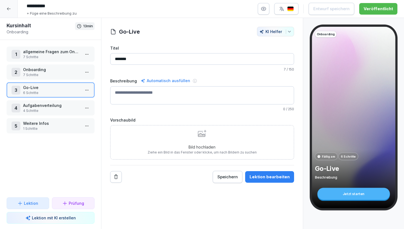
click at [285, 180] on button "Lektion bearbeiten" at bounding box center [269, 177] width 49 height 12
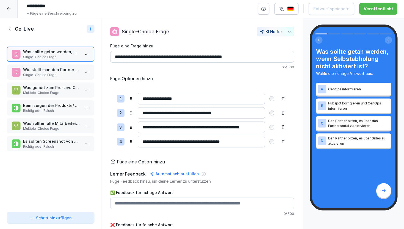
click at [51, 90] on p "Multiple-Choice Frage" at bounding box center [51, 92] width 57 height 5
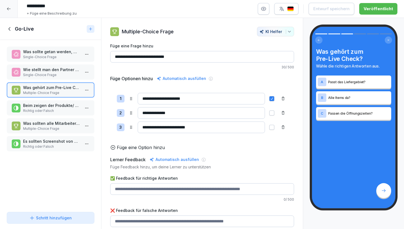
click at [271, 113] on button "button" at bounding box center [272, 112] width 5 height 5
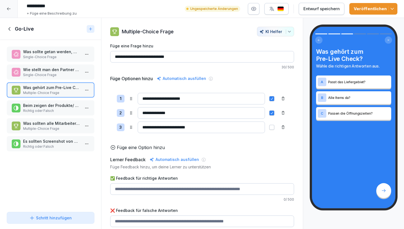
click at [274, 130] on div "**********" at bounding box center [202, 127] width 171 height 12
click at [270, 124] on div "**********" at bounding box center [202, 127] width 171 height 12
click at [275, 127] on div "**********" at bounding box center [202, 127] width 171 height 12
click at [273, 127] on button "button" at bounding box center [272, 127] width 5 height 5
click at [273, 99] on button "button" at bounding box center [272, 98] width 5 height 5
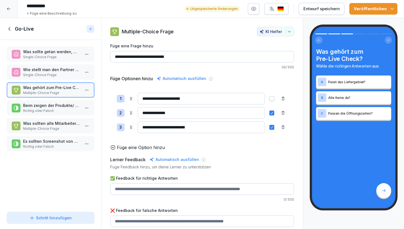
click at [168, 159] on div "Automatisch ausfüllen" at bounding box center [175, 159] width 52 height 7
type input "**********"
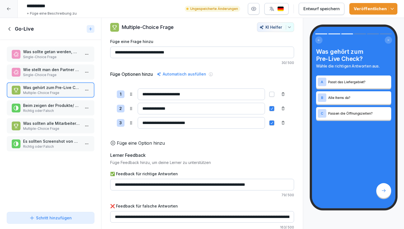
scroll to position [5, 0]
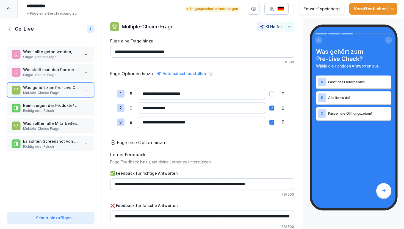
click at [369, 10] on div "Veröffentlichen" at bounding box center [373, 9] width 39 height 6
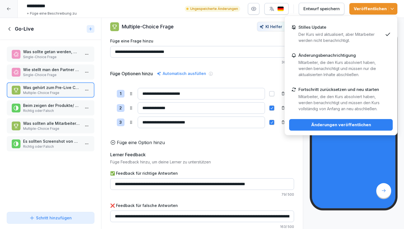
click at [349, 121] on button "Änderungen veröffentlichen" at bounding box center [341, 125] width 104 height 12
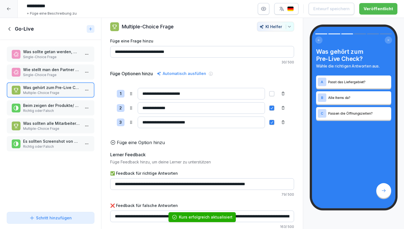
click at [12, 9] on div at bounding box center [9, 9] width 18 height 18
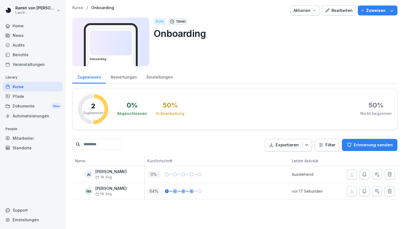
click at [340, 13] on div "Bearbeiten" at bounding box center [339, 10] width 28 height 6
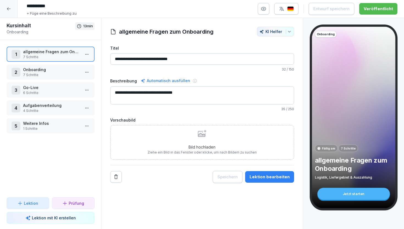
click at [67, 108] on p "4 Schritte" at bounding box center [51, 110] width 57 height 5
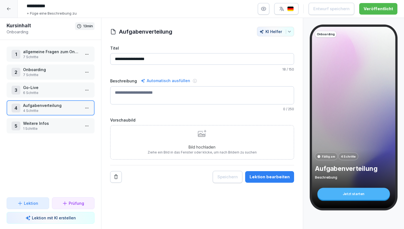
click at [268, 172] on button "Lektion bearbeiten" at bounding box center [269, 177] width 49 height 12
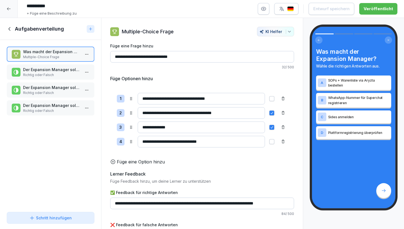
click at [60, 71] on p "Der Expansion Manager sollte den Partner-Onboarding-Termin bestätigen." at bounding box center [51, 70] width 57 height 6
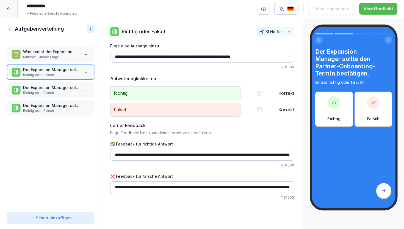
click at [63, 88] on p "Der Expansion Manager sollte die Produkte und Haltbarkeitsdaten besprechen." at bounding box center [51, 87] width 57 height 6
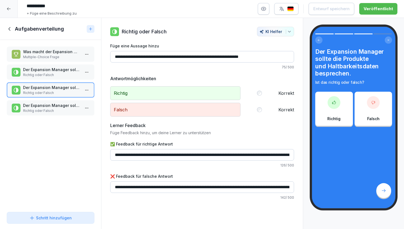
click at [60, 67] on p "Der Expansion Manager sollte den Partner-Onboarding-Termin bestätigen." at bounding box center [51, 70] width 57 height 6
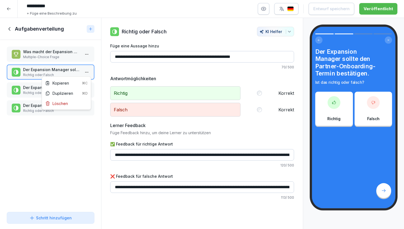
click at [86, 72] on html "**********" at bounding box center [202, 114] width 404 height 229
click at [74, 129] on html "**********" at bounding box center [202, 114] width 404 height 229
click at [10, 26] on icon at bounding box center [10, 29] width 6 height 6
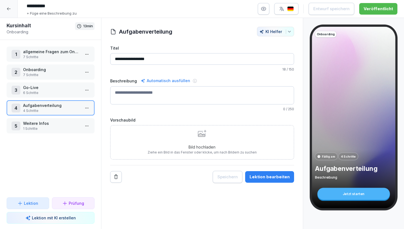
click at [52, 92] on p "6 Schritte" at bounding box center [51, 92] width 57 height 5
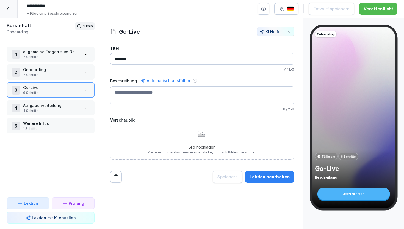
click at [265, 179] on div "Lektion bearbeiten" at bounding box center [270, 177] width 40 height 6
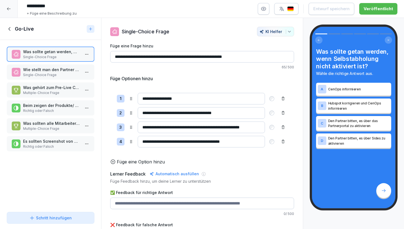
click at [57, 146] on p "Richtig oder Falsch" at bounding box center [51, 146] width 57 height 5
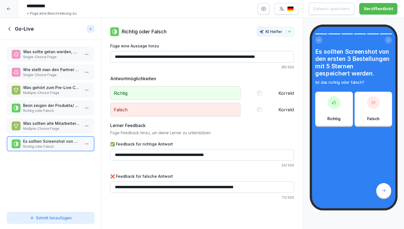
click at [8, 6] on div at bounding box center [9, 9] width 18 height 18
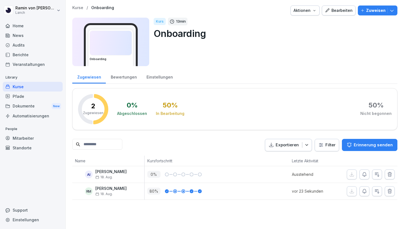
click at [77, 7] on p "Kurse" at bounding box center [77, 8] width 11 height 5
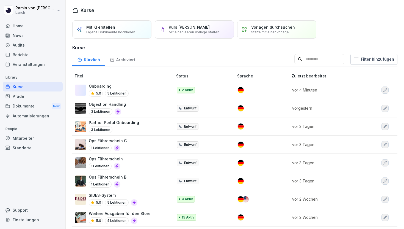
click at [134, 92] on div "Onboarding 5.0 5 Lektionen" at bounding box center [121, 89] width 92 height 13
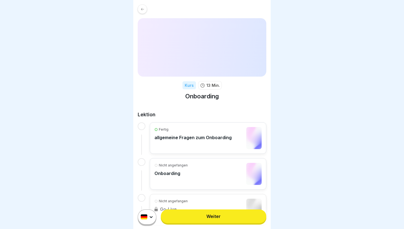
click at [231, 217] on link "Weiter" at bounding box center [214, 216] width 106 height 14
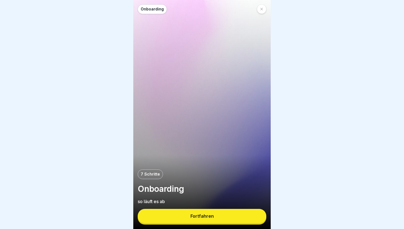
click at [231, 217] on button "Fortfahren" at bounding box center [202, 216] width 129 height 14
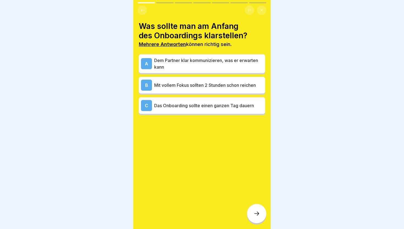
click at [209, 87] on p "Mit vollem Fokus sollten 2 Stunden schon reichen" at bounding box center [208, 85] width 109 height 7
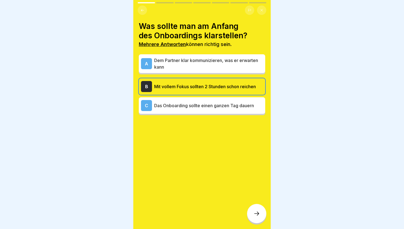
click at [219, 69] on p "Dem Partner klar kommunizieren, was er erwarten kann" at bounding box center [208, 63] width 109 height 13
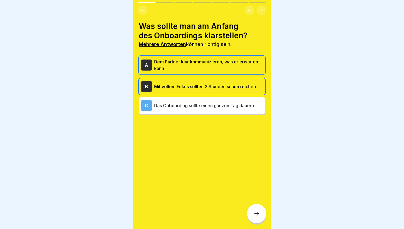
click at [260, 214] on div at bounding box center [256, 213] width 19 height 19
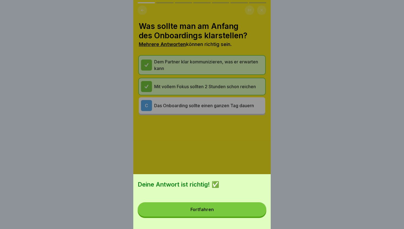
click at [259, 212] on button "Fortfahren" at bounding box center [202, 209] width 129 height 14
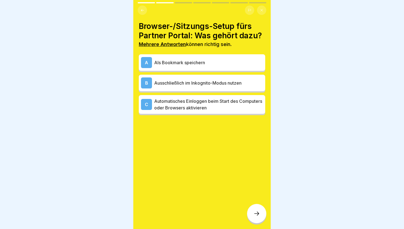
click at [225, 70] on div "A Als Bookmark speichern" at bounding box center [202, 62] width 127 height 17
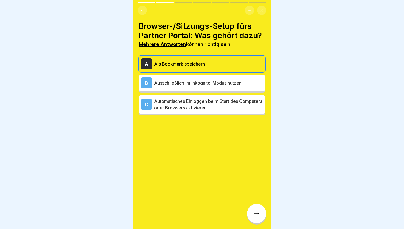
click at [228, 105] on p "Automatisches Einloggen beim Start des Computers oder Browsers aktivieren" at bounding box center [208, 104] width 109 height 13
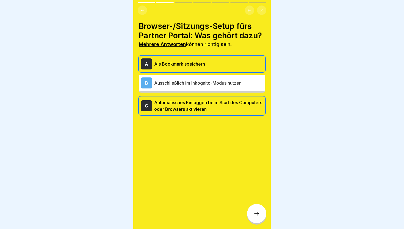
click at [258, 214] on icon at bounding box center [257, 213] width 7 height 7
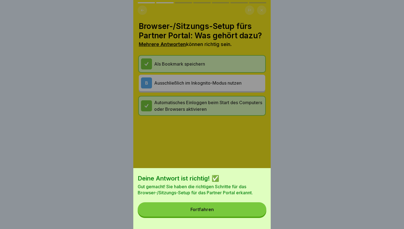
click at [257, 214] on button "Fortfahren" at bounding box center [202, 209] width 129 height 14
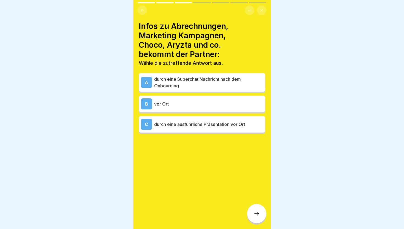
click at [222, 121] on p "durch eine ausführliche Präsentation vor Ort" at bounding box center [208, 124] width 109 height 7
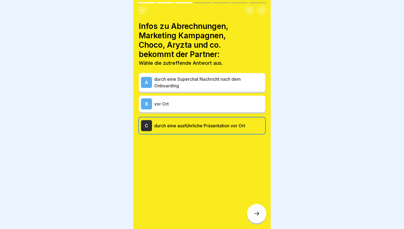
click at [254, 208] on div at bounding box center [256, 213] width 19 height 19
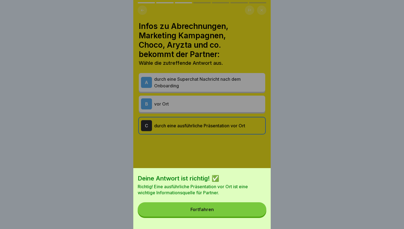
click at [253, 208] on button "Fortfahren" at bounding box center [202, 209] width 129 height 14
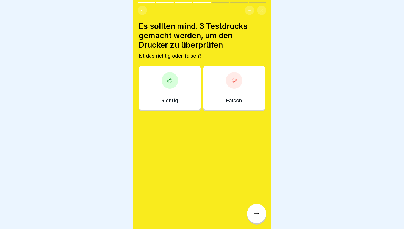
click at [221, 95] on div "Falsch" at bounding box center [234, 88] width 62 height 44
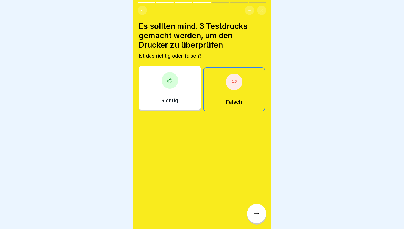
click at [259, 214] on icon at bounding box center [257, 213] width 7 height 7
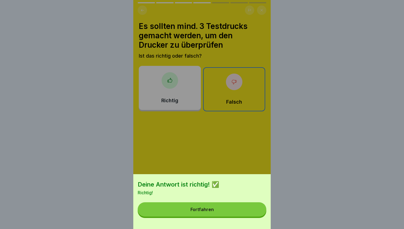
click at [259, 213] on button "Fortfahren" at bounding box center [202, 209] width 129 height 14
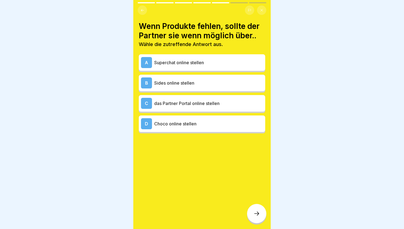
click at [221, 103] on p "das Partner Portal online stellen" at bounding box center [208, 103] width 109 height 7
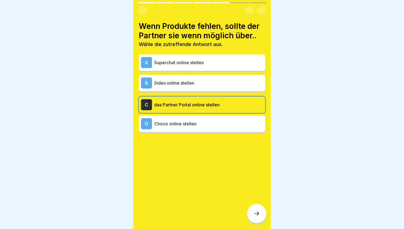
click at [254, 211] on icon at bounding box center [257, 213] width 7 height 7
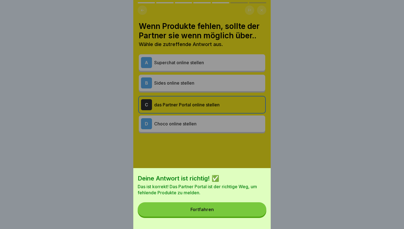
click at [253, 211] on button "Fortfahren" at bounding box center [202, 209] width 129 height 14
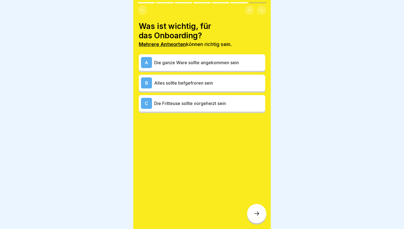
click at [235, 62] on p "Die ganze Ware sollte angekommen sein" at bounding box center [208, 62] width 109 height 7
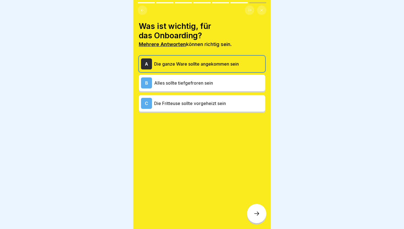
click at [237, 101] on p "Die Fritteuse sollte vorgeheizt sein" at bounding box center [208, 103] width 109 height 7
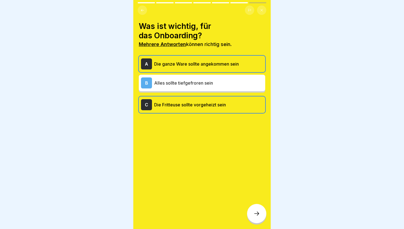
click at [261, 210] on div at bounding box center [256, 213] width 19 height 19
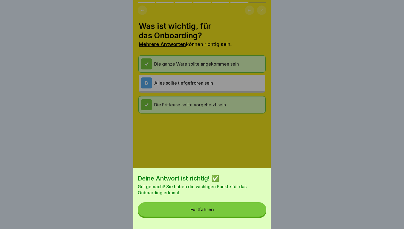
click at [261, 210] on button "Fortfahren" at bounding box center [202, 209] width 129 height 14
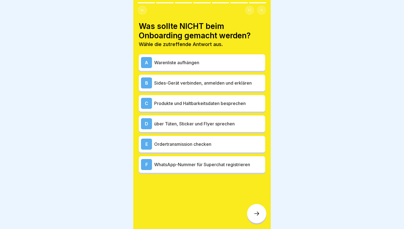
click at [231, 146] on p "Ordertransmission checken" at bounding box center [208, 144] width 109 height 7
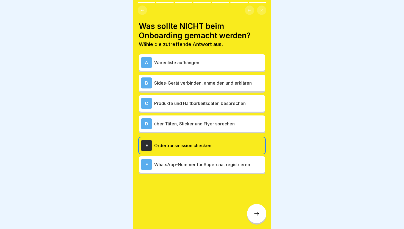
click at [251, 198] on div at bounding box center [202, 190] width 127 height 33
click at [254, 208] on div at bounding box center [256, 213] width 19 height 19
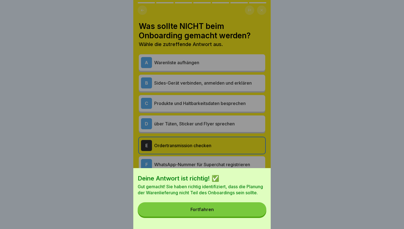
click at [254, 208] on button "Fortfahren" at bounding box center [202, 209] width 129 height 14
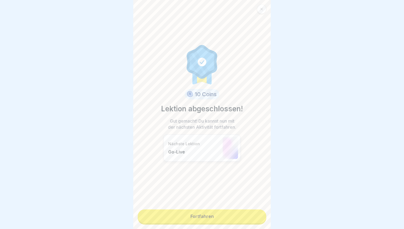
click at [242, 216] on link "Fortfahren" at bounding box center [202, 216] width 129 height 14
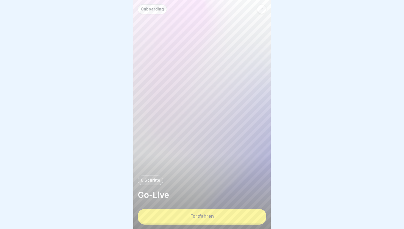
click at [242, 216] on button "Fortfahren" at bounding box center [202, 216] width 129 height 14
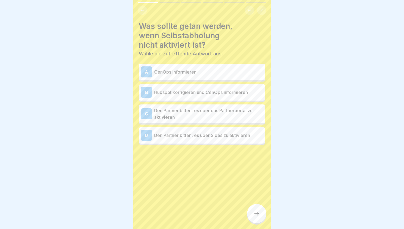
click at [223, 89] on p "Hubspot korrigieren und CenOps informieren" at bounding box center [208, 92] width 109 height 7
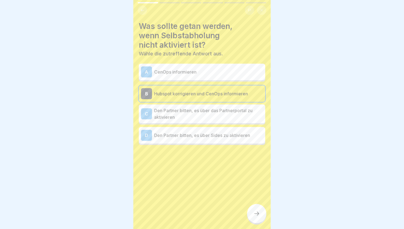
click at [255, 209] on div at bounding box center [256, 213] width 19 height 19
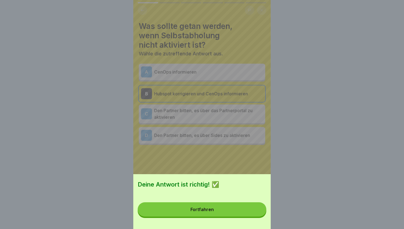
click at [245, 211] on button "Fortfahren" at bounding box center [202, 209] width 129 height 14
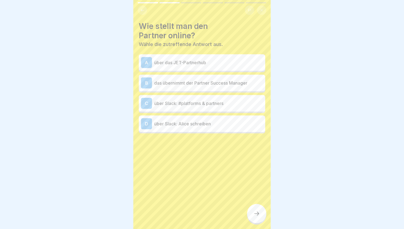
click at [210, 101] on p "über Slack: #platforms & partners" at bounding box center [208, 103] width 109 height 7
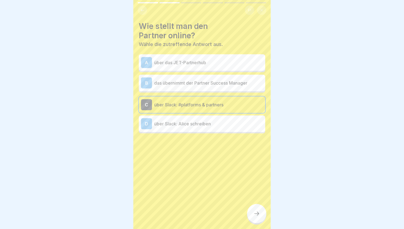
click at [257, 214] on icon at bounding box center [257, 213] width 7 height 7
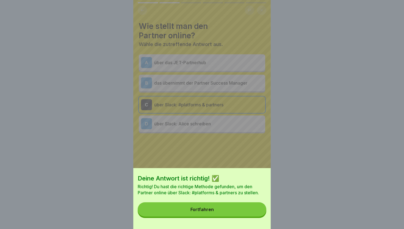
click at [254, 212] on button "Fortfahren" at bounding box center [202, 209] width 129 height 14
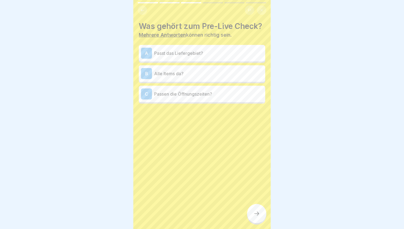
click at [216, 52] on p "Passt das Liefergebiet?" at bounding box center [208, 53] width 109 height 7
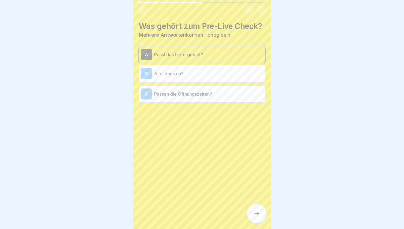
click at [216, 52] on p "Passt das Liefergebiet?" at bounding box center [208, 54] width 109 height 7
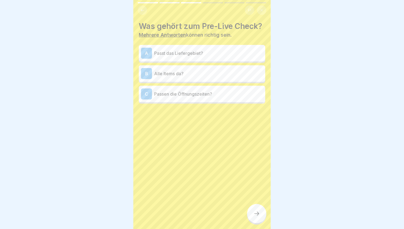
click at [216, 76] on p "Alle Items da?" at bounding box center [208, 73] width 109 height 7
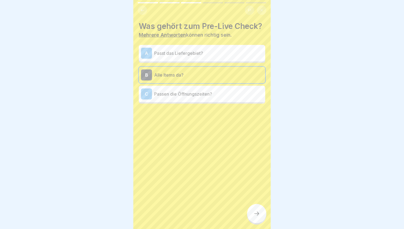
click at [219, 93] on p "Passen die Öffnungszeiten?" at bounding box center [208, 94] width 109 height 7
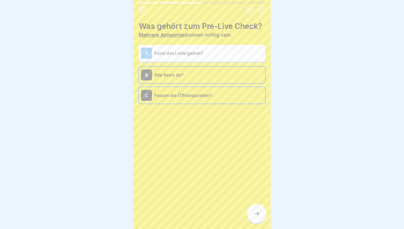
click at [255, 209] on div at bounding box center [256, 213] width 19 height 19
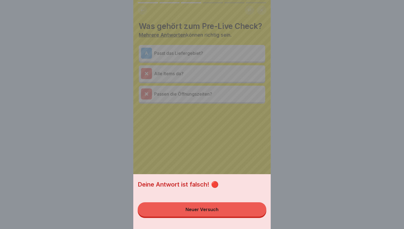
click at [255, 209] on button "Neuer Versuch" at bounding box center [202, 209] width 129 height 14
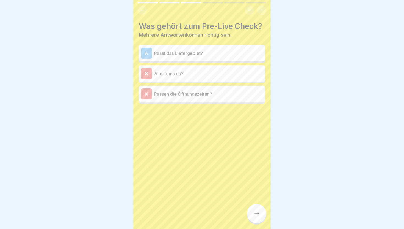
click at [235, 71] on p "Alle Items da?" at bounding box center [208, 73] width 109 height 7
click at [235, 94] on p "Passen die Öffnungszeiten?" at bounding box center [208, 94] width 109 height 7
click at [210, 59] on div "A Passt das Liefergebiet?" at bounding box center [202, 53] width 127 height 17
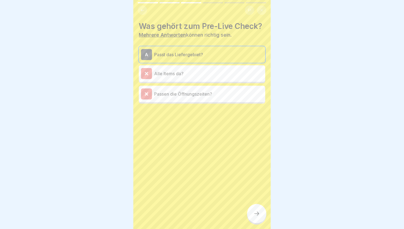
click at [258, 214] on icon at bounding box center [256, 213] width 5 height 4
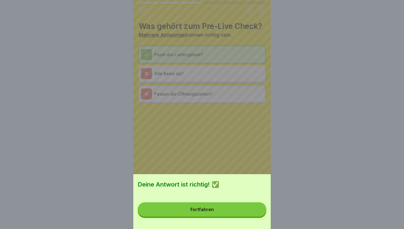
click at [252, 213] on button "Fortfahren" at bounding box center [202, 209] width 129 height 14
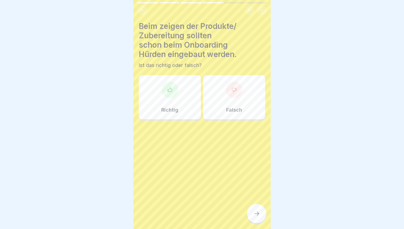
click at [170, 91] on icon at bounding box center [170, 90] width 6 height 6
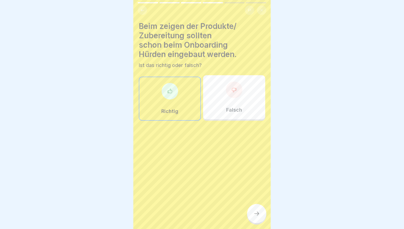
click at [256, 211] on icon at bounding box center [257, 213] width 7 height 7
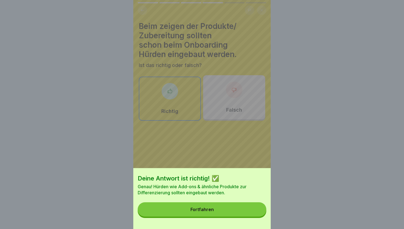
click at [254, 210] on button "Fortfahren" at bounding box center [202, 209] width 129 height 14
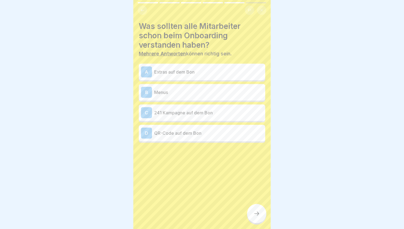
click at [220, 73] on p "Extras auf dem Bon" at bounding box center [208, 72] width 109 height 7
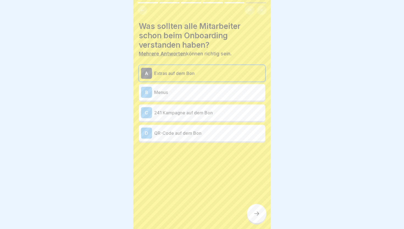
click at [224, 95] on p "Menus" at bounding box center [208, 92] width 109 height 7
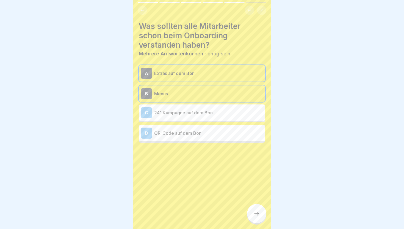
click at [225, 112] on p "241 Kampagne auf dem Bon" at bounding box center [208, 112] width 109 height 7
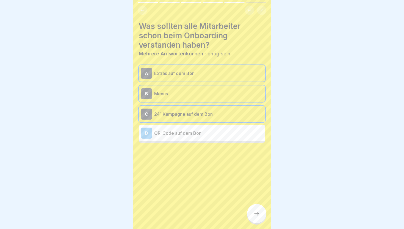
click at [225, 131] on p "QR-Code auf dem Bon" at bounding box center [208, 133] width 109 height 7
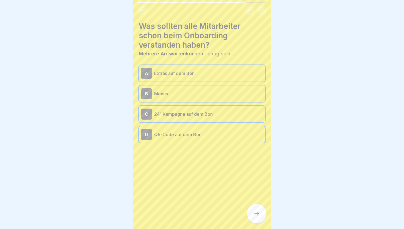
click at [261, 214] on div at bounding box center [256, 213] width 19 height 19
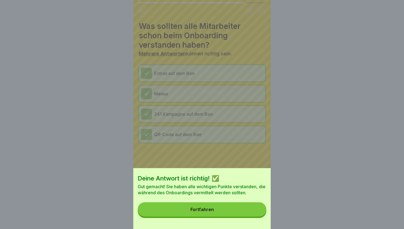
click at [258, 215] on button "Fortfahren" at bounding box center [202, 209] width 129 height 14
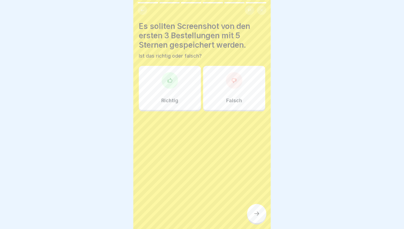
click at [146, 12] on button at bounding box center [142, 10] width 9 height 9
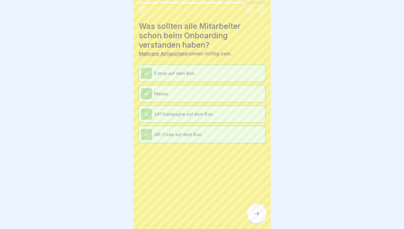
click at [146, 12] on button at bounding box center [142, 10] width 9 height 9
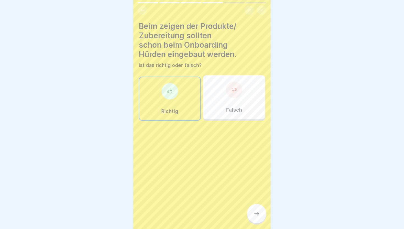
click at [146, 12] on button at bounding box center [142, 10] width 9 height 9
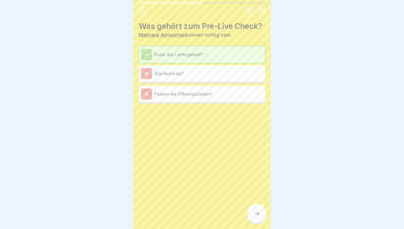
click at [261, 222] on div at bounding box center [256, 213] width 19 height 19
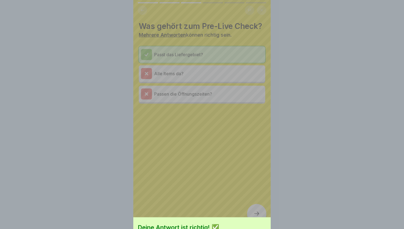
click at [261, 222] on div "Deine Antwort ist richtig! ✅ Fortfahren" at bounding box center [202, 157] width 138 height 229
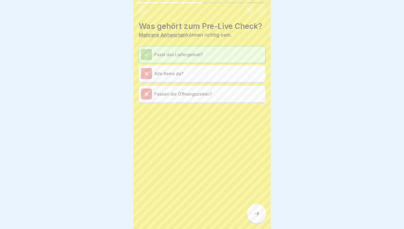
click at [261, 222] on div at bounding box center [256, 213] width 19 height 19
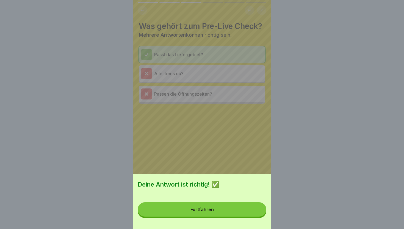
click at [250, 214] on button "Fortfahren" at bounding box center [202, 209] width 129 height 14
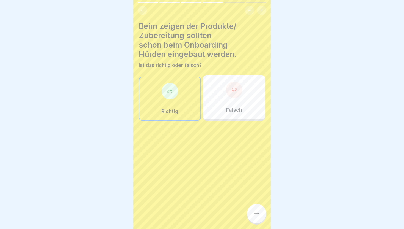
click at [256, 212] on icon at bounding box center [257, 213] width 7 height 7
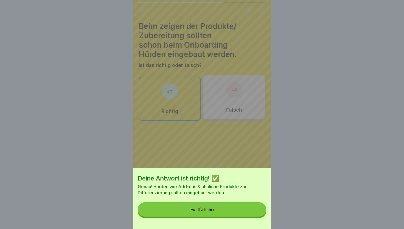
click at [256, 211] on button "Fortfahren" at bounding box center [202, 209] width 129 height 14
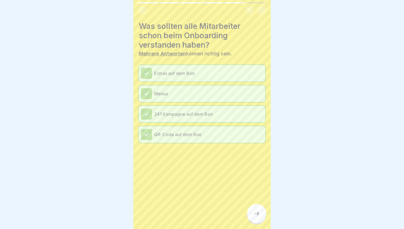
click at [256, 212] on icon at bounding box center [257, 213] width 7 height 7
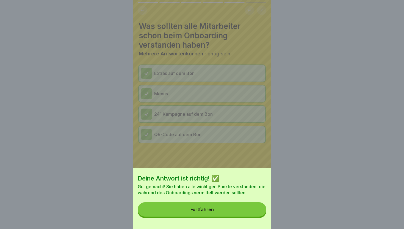
click at [256, 212] on button "Fortfahren" at bounding box center [202, 209] width 129 height 14
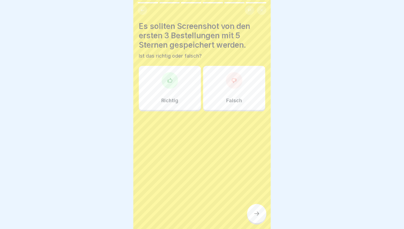
click at [256, 212] on icon at bounding box center [257, 213] width 7 height 7
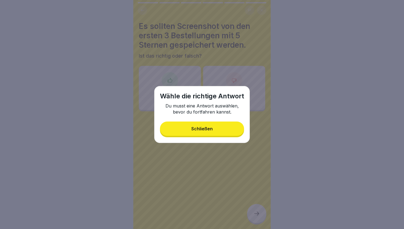
click at [230, 128] on button "Schließen" at bounding box center [202, 128] width 84 height 14
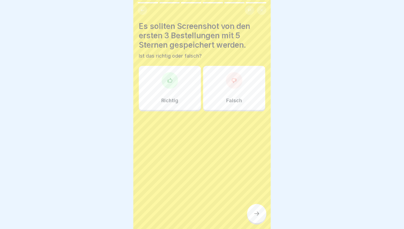
click at [190, 83] on div "Richtig" at bounding box center [170, 88] width 62 height 44
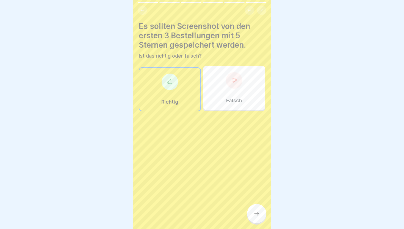
click at [252, 207] on div at bounding box center [256, 213] width 19 height 19
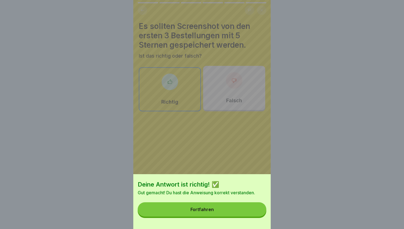
click at [252, 207] on button "Fortfahren" at bounding box center [202, 209] width 129 height 14
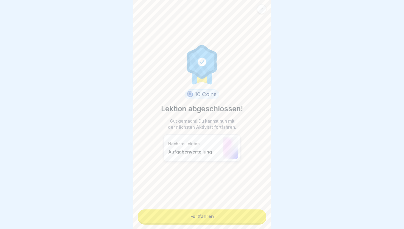
click at [249, 218] on link "Fortfahren" at bounding box center [202, 216] width 129 height 14
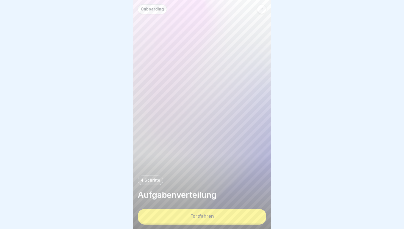
click at [240, 218] on button "Fortfahren" at bounding box center [202, 216] width 129 height 14
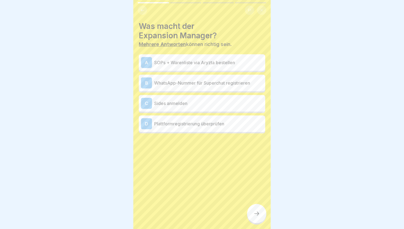
click at [223, 83] on p "WhatsApp-Nummer für Superchat registrieren" at bounding box center [208, 83] width 109 height 7
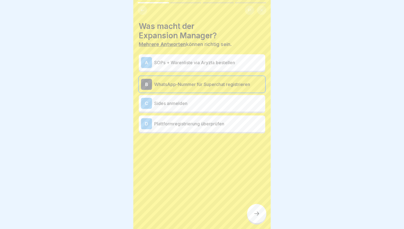
click at [231, 86] on p "WhatsApp-Nummer für Superchat registrieren" at bounding box center [208, 84] width 109 height 7
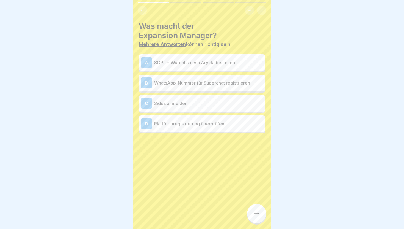
click at [230, 67] on div "A SOPs + Warenliste via Aryzta bestellen" at bounding box center [202, 62] width 122 height 11
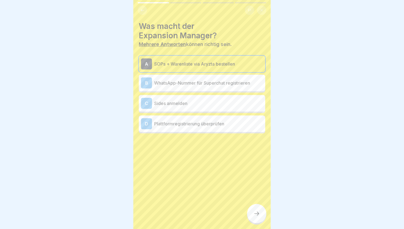
click at [234, 124] on p "Plattformregistrierung überprüfen" at bounding box center [208, 123] width 109 height 7
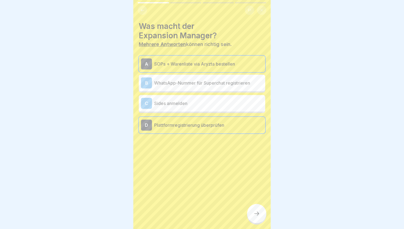
click at [254, 214] on icon at bounding box center [257, 213] width 7 height 7
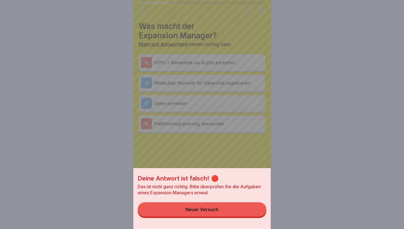
click at [254, 214] on button "Neuer Versuch" at bounding box center [202, 209] width 129 height 14
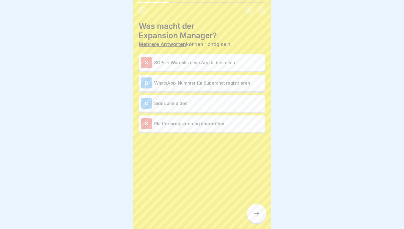
click at [226, 103] on p "Sides anmelden" at bounding box center [208, 103] width 109 height 7
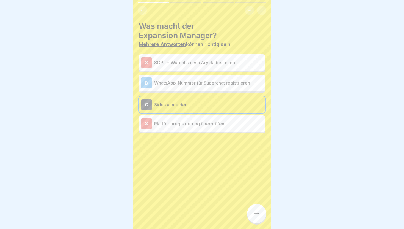
click at [256, 213] on icon at bounding box center [257, 213] width 7 height 7
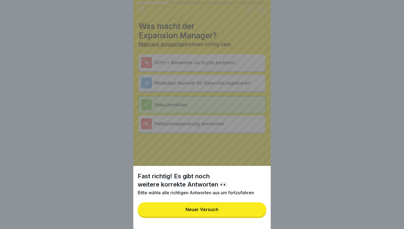
click at [256, 213] on button "Neuer Versuch" at bounding box center [202, 209] width 129 height 14
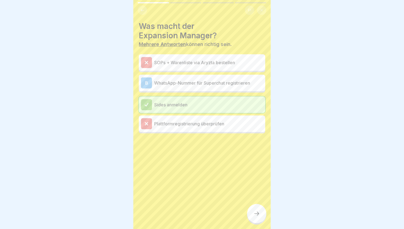
click at [226, 124] on p "Plattformregistrierung überprüfen" at bounding box center [208, 123] width 109 height 7
click at [254, 212] on icon at bounding box center [257, 213] width 7 height 7
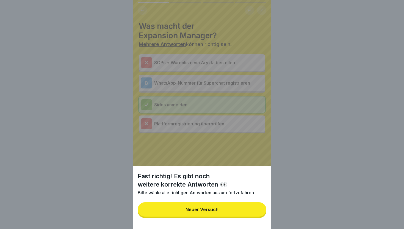
click at [247, 210] on button "Neuer Versuch" at bounding box center [202, 209] width 129 height 14
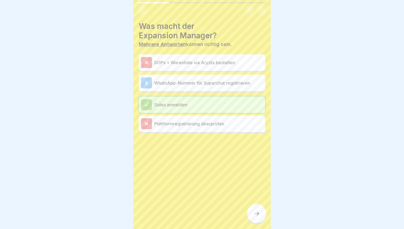
click at [200, 91] on div "B WhatsApp-Nummer für Superchat registrieren" at bounding box center [202, 83] width 127 height 17
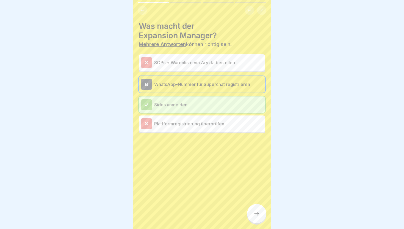
click at [257, 209] on div at bounding box center [256, 213] width 19 height 19
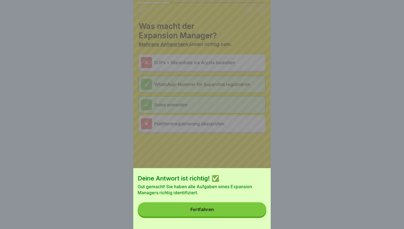
click at [249, 214] on button "Fortfahren" at bounding box center [202, 209] width 129 height 14
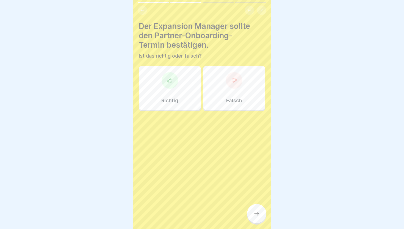
click at [223, 106] on div "Falsch" at bounding box center [234, 88] width 62 height 44
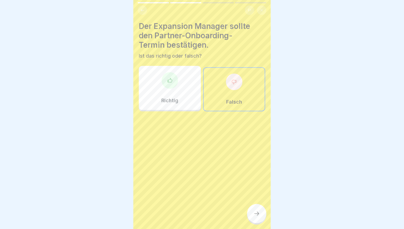
click at [258, 215] on icon at bounding box center [257, 213] width 7 height 7
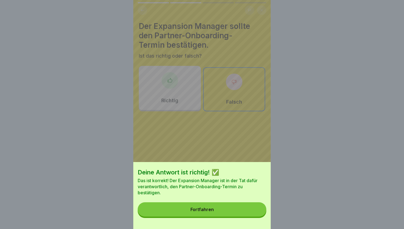
click at [256, 213] on button "Fortfahren" at bounding box center [202, 209] width 129 height 14
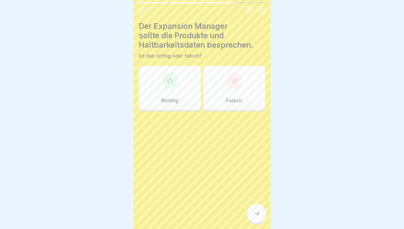
click at [187, 97] on div "Richtig" at bounding box center [170, 88] width 62 height 44
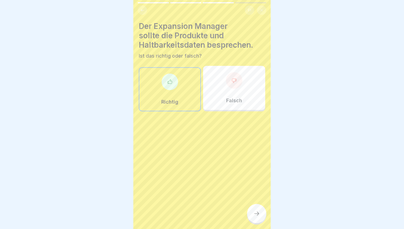
click at [252, 213] on div at bounding box center [256, 213] width 19 height 19
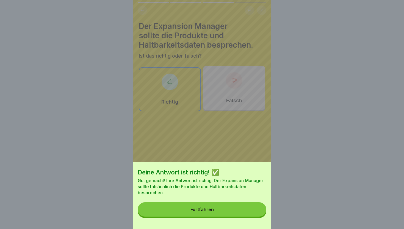
click at [247, 213] on button "Fortfahren" at bounding box center [202, 209] width 129 height 14
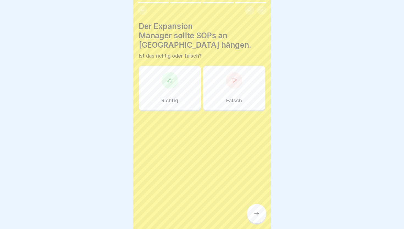
click at [188, 94] on div "Richtig" at bounding box center [170, 88] width 62 height 44
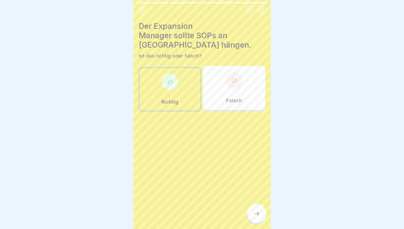
click at [256, 212] on icon at bounding box center [257, 213] width 7 height 7
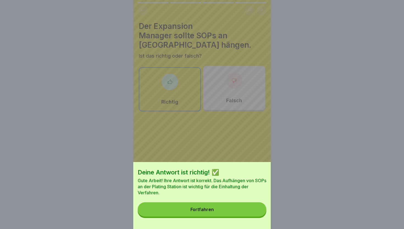
click at [250, 212] on button "Fortfahren" at bounding box center [202, 209] width 129 height 14
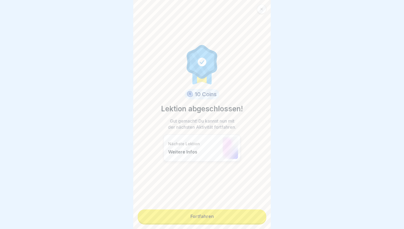
click at [240, 212] on link "Fortfahren" at bounding box center [202, 216] width 129 height 14
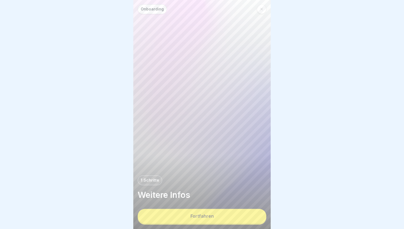
click at [234, 217] on button "Fortfahren" at bounding box center [202, 216] width 129 height 14
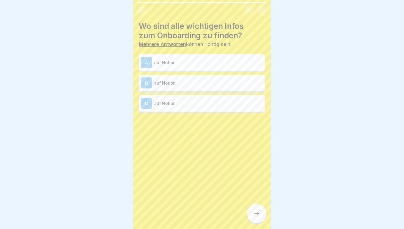
click at [199, 63] on p "auf Notion" at bounding box center [208, 62] width 109 height 7
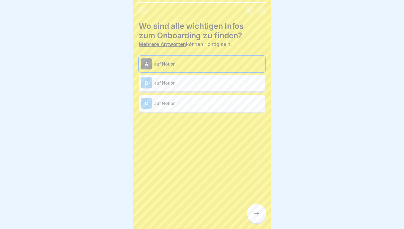
click at [211, 82] on p "auf Notion" at bounding box center [208, 83] width 109 height 7
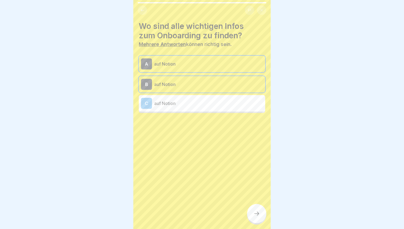
click at [211, 111] on div "C auf Notion" at bounding box center [202, 103] width 127 height 17
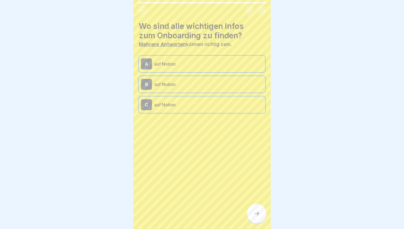
click at [256, 207] on div at bounding box center [256, 213] width 19 height 19
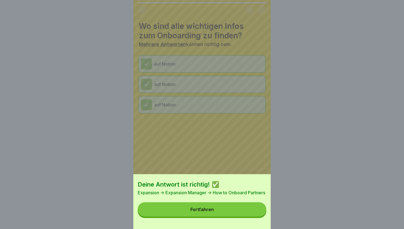
click at [251, 210] on button "Fortfahren" at bounding box center [202, 209] width 129 height 14
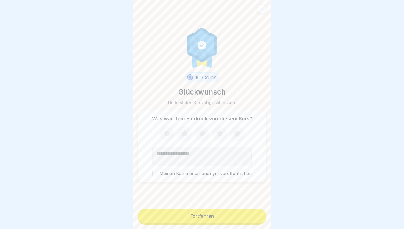
click at [239, 132] on icon at bounding box center [237, 133] width 7 height 7
click at [231, 215] on button "Fortfahren" at bounding box center [202, 216] width 129 height 14
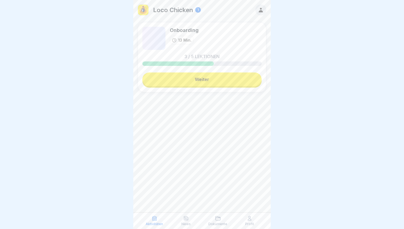
click at [217, 80] on link "Weiter" at bounding box center [202, 79] width 119 height 14
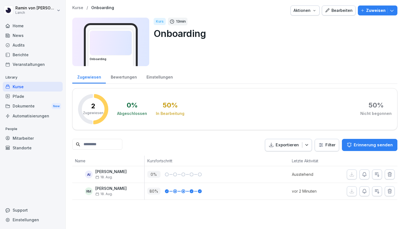
click at [77, 7] on p "Kurse" at bounding box center [77, 8] width 11 height 5
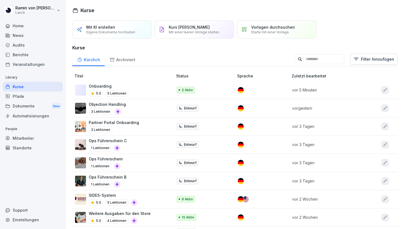
click at [28, 88] on div "Kurse" at bounding box center [33, 87] width 60 height 10
click at [187, 34] on p "Mit einer leeren Vorlage starten" at bounding box center [194, 32] width 51 height 4
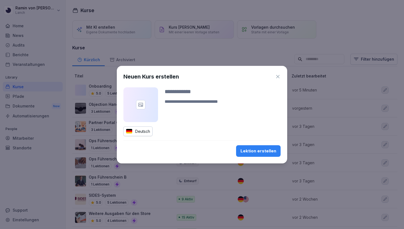
click at [185, 94] on input at bounding box center [223, 91] width 116 height 8
click at [276, 80] on div "Neuen Kurs erstellen" at bounding box center [202, 76] width 157 height 8
click at [279, 74] on icon "button" at bounding box center [278, 77] width 6 height 6
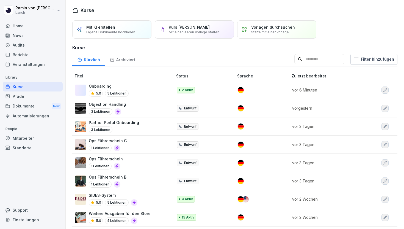
click at [124, 103] on p "Objection Handling" at bounding box center [107, 104] width 37 height 6
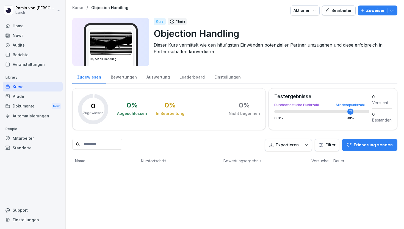
click at [193, 79] on div "Leaderboard" at bounding box center [192, 76] width 35 height 14
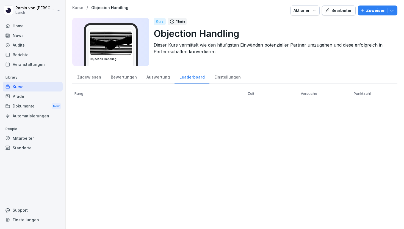
click at [159, 78] on div "Auswertung" at bounding box center [158, 76] width 33 height 14
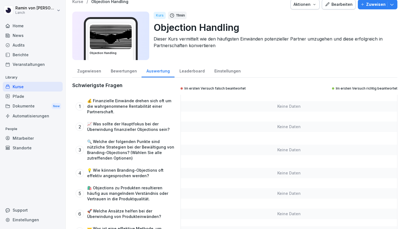
scroll to position [8, 0]
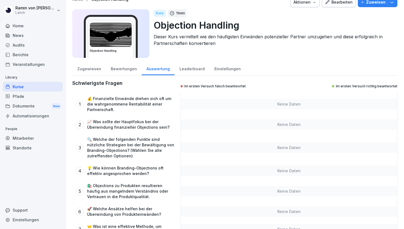
click at [125, 68] on div "Bewertungen" at bounding box center [124, 68] width 36 height 14
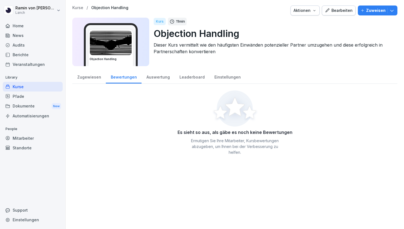
click at [338, 13] on div "Bearbeiten" at bounding box center [339, 10] width 28 height 6
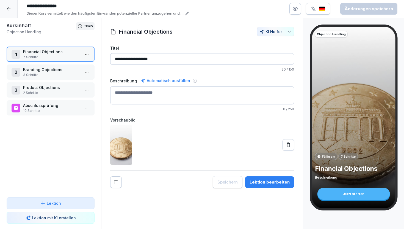
click at [261, 183] on div "Lektion bearbeiten" at bounding box center [270, 182] width 40 height 6
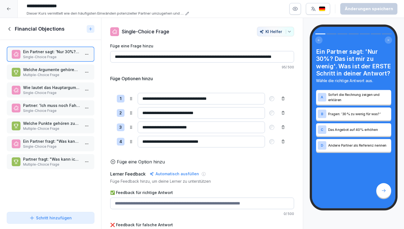
click at [61, 73] on p "Multiple-Choice Frage" at bounding box center [51, 74] width 57 height 5
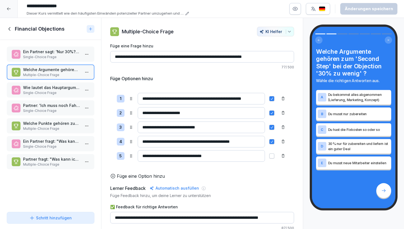
click at [61, 91] on p "Single-Choice Frage" at bounding box center [51, 92] width 57 height 5
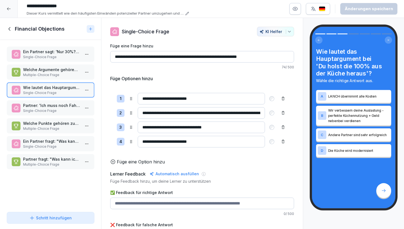
click at [67, 111] on p "Single-Choice Frage" at bounding box center [51, 110] width 57 height 5
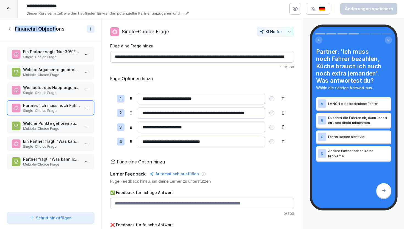
drag, startPoint x: 10, startPoint y: 30, endPoint x: 55, endPoint y: 27, distance: 44.7
click at [55, 27] on div "Financial Objections" at bounding box center [46, 29] width 78 height 7
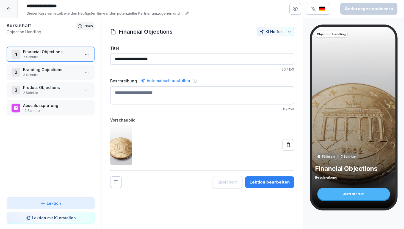
click at [10, 10] on icon at bounding box center [9, 9] width 4 height 4
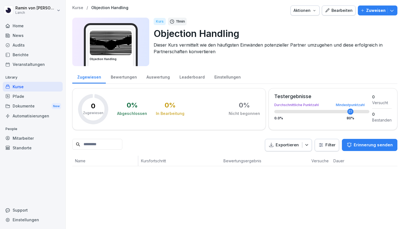
click at [80, 9] on p "Kurse" at bounding box center [77, 8] width 11 height 5
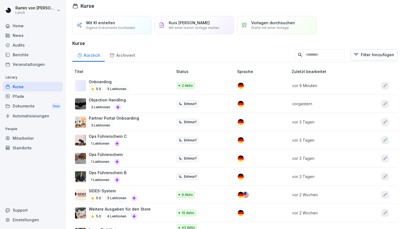
scroll to position [5, 0]
click at [145, 83] on div "Onboarding 5.0 5 Lektionen" at bounding box center [121, 84] width 92 height 13
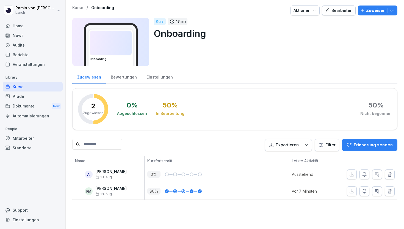
click at [122, 80] on div "Bewertungen" at bounding box center [124, 76] width 36 height 14
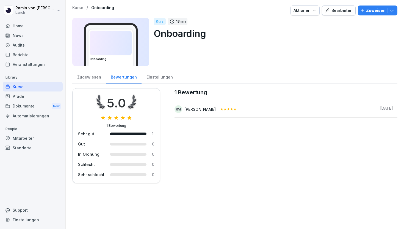
click at [86, 78] on div "Zugewiesen" at bounding box center [89, 76] width 34 height 14
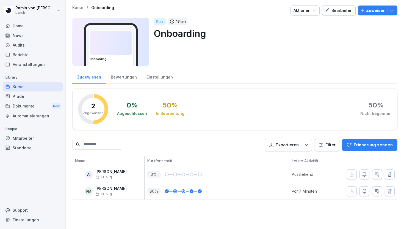
click at [76, 6] on p "Kurse" at bounding box center [77, 8] width 11 height 5
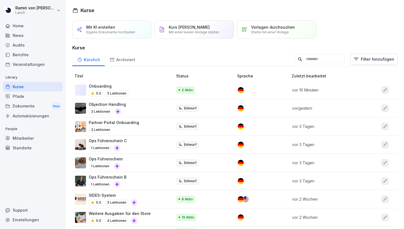
click at [108, 87] on p "Onboarding" at bounding box center [109, 86] width 40 height 6
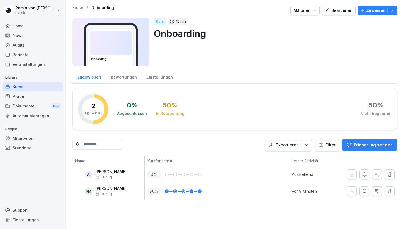
click at [81, 8] on p "Kurse" at bounding box center [77, 8] width 11 height 5
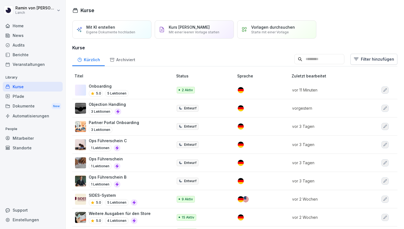
click at [187, 34] on p "Mit einer leeren Vorlage starten" at bounding box center [194, 32] width 51 height 4
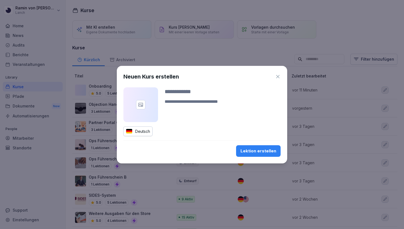
click at [177, 92] on input at bounding box center [223, 91] width 116 height 8
click at [177, 91] on input at bounding box center [223, 91] width 116 height 8
type input "**********"
click at [251, 151] on div "Lektion erstellen" at bounding box center [259, 151] width 36 height 6
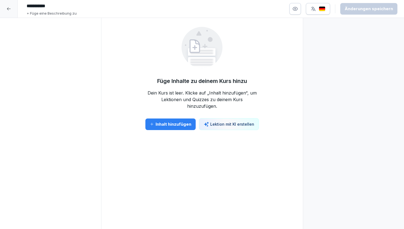
click at [175, 122] on div "Inhalt hinzufügen" at bounding box center [171, 124] width 42 height 6
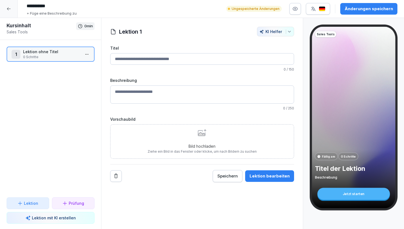
click at [63, 202] on icon at bounding box center [65, 203] width 6 height 6
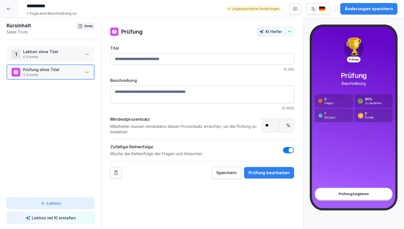
click at [85, 52] on html "**********" at bounding box center [202, 114] width 404 height 229
click at [73, 97] on div "Löschen" at bounding box center [66, 96] width 47 height 10
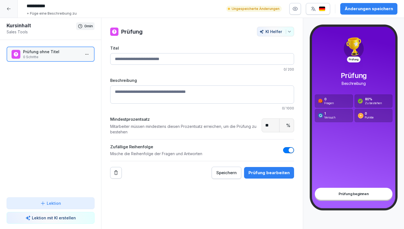
click at [7, 7] on icon at bounding box center [9, 9] width 4 height 4
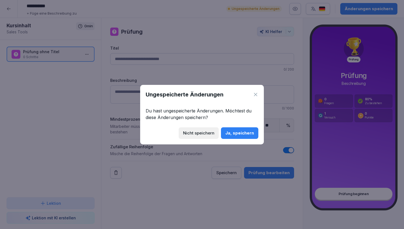
click at [257, 93] on icon at bounding box center [256, 95] width 6 height 6
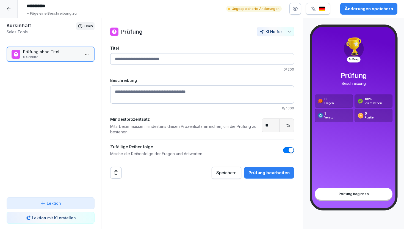
click at [158, 58] on input "Titel" at bounding box center [202, 59] width 184 height 12
click at [165, 58] on input "Titel" at bounding box center [202, 59] width 184 height 12
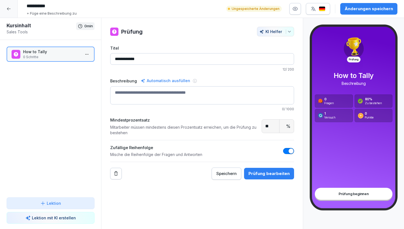
type input "**********"
click at [272, 172] on div "Prüfung bearbeiten" at bounding box center [269, 173] width 41 height 6
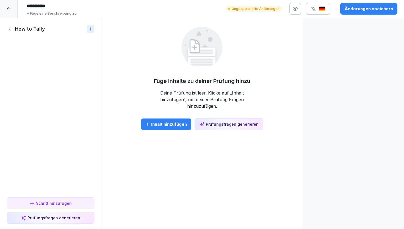
click at [165, 118] on button "Inhalt hinzufügen" at bounding box center [166, 124] width 50 height 12
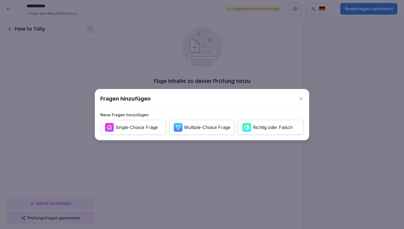
click at [143, 127] on div "Single-Choice Frage" at bounding box center [137, 127] width 42 height 6
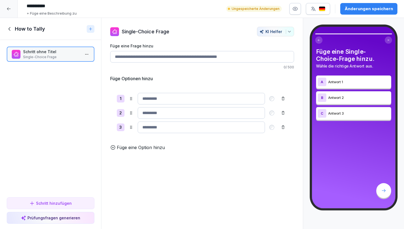
click at [162, 58] on input "Füge eine Frage hinzu" at bounding box center [202, 57] width 184 height 12
paste input "**********"
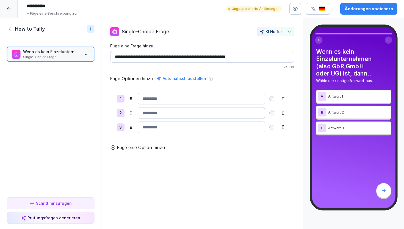
type input "**********"
click at [173, 128] on input at bounding box center [201, 127] width 127 height 12
paste input "**********"
type input "**********"
click at [184, 114] on input at bounding box center [201, 113] width 127 height 12
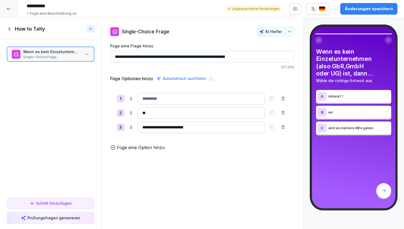
type input "*"
type input "**********"
click at [164, 100] on input at bounding box center [201, 99] width 127 height 12
type input "**********"
click at [67, 218] on div "Prüfungsfragen generieren" at bounding box center [50, 218] width 59 height 6
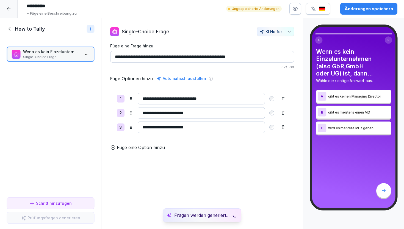
click at [56, 215] on div "Schritt hinzufügen Prüfungsfragen generieren" at bounding box center [50, 212] width 101 height 34
click at [233, 213] on icon "Notifications (F8)" at bounding box center [234, 214] width 7 height 7
click at [214, 51] on input "**********" at bounding box center [202, 57] width 184 height 12
click at [214, 54] on input "**********" at bounding box center [202, 57] width 184 height 12
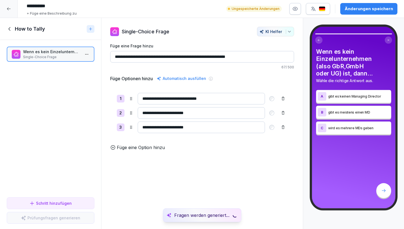
click at [214, 54] on input "**********" at bounding box center [202, 57] width 184 height 12
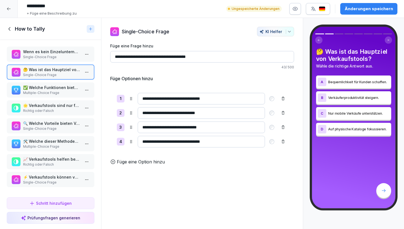
click at [54, 52] on p "Wenn es kein Einzelunternehmen (also GbR,GmbH oder UG) ist, dann..." at bounding box center [51, 52] width 57 height 6
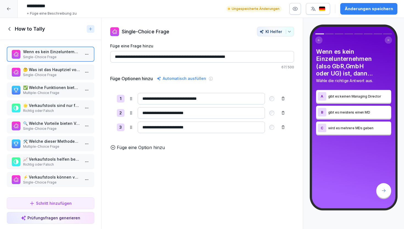
click at [87, 70] on html "**********" at bounding box center [202, 114] width 404 height 229
click at [76, 102] on div "Löschen" at bounding box center [66, 103] width 47 height 10
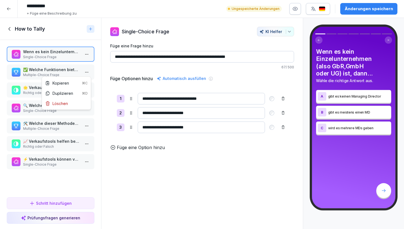
click at [85, 72] on html "**********" at bounding box center [202, 114] width 404 height 229
click at [78, 106] on div "Löschen" at bounding box center [66, 103] width 47 height 10
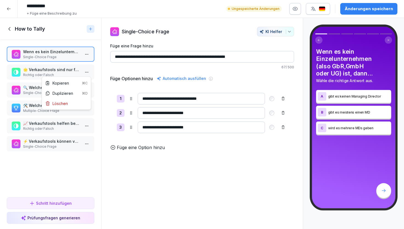
click at [87, 74] on html "**********" at bounding box center [202, 114] width 404 height 229
click at [74, 105] on div "Löschen" at bounding box center [66, 103] width 47 height 10
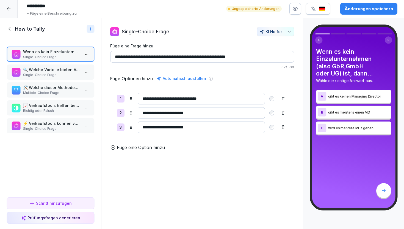
click at [87, 74] on html "**********" at bounding box center [202, 114] width 404 height 229
click at [80, 104] on div "Löschen" at bounding box center [66, 103] width 47 height 10
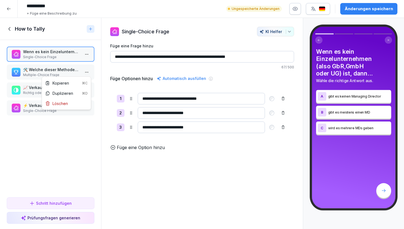
click at [87, 70] on html "**********" at bounding box center [202, 114] width 404 height 229
click at [80, 106] on div "Löschen" at bounding box center [66, 103] width 47 height 10
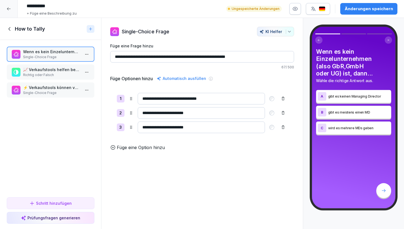
click at [86, 74] on html "**********" at bounding box center [202, 114] width 404 height 229
click at [80, 105] on div "Löschen" at bounding box center [66, 103] width 47 height 10
click at [89, 72] on html "**********" at bounding box center [202, 114] width 404 height 229
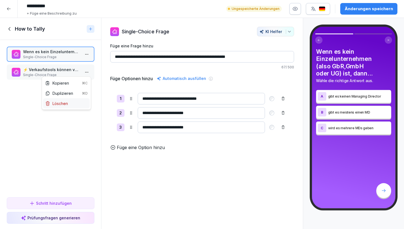
click at [78, 106] on div "Löschen" at bounding box center [66, 103] width 47 height 10
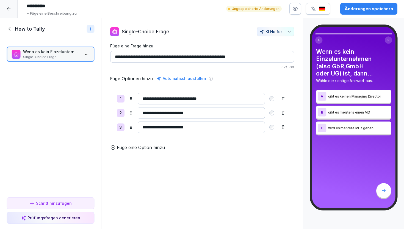
click at [62, 205] on div "Schritt hinzufügen" at bounding box center [50, 203] width 42 height 6
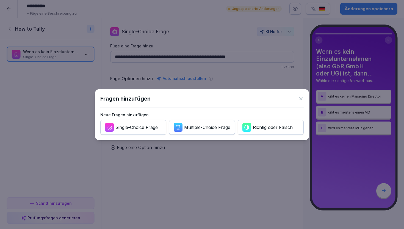
click at [148, 128] on div "Single-Choice Frage" at bounding box center [137, 127] width 42 height 6
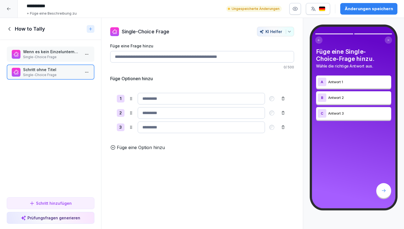
click at [160, 50] on div "Füge eine Frage hinzu 0 / 500" at bounding box center [202, 56] width 184 height 27
click at [161, 55] on input "Füge eine Frage hinzu" at bounding box center [202, 57] width 184 height 12
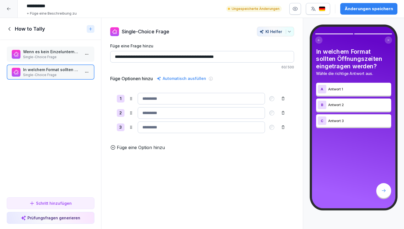
type input "**********"
click at [156, 94] on input at bounding box center [201, 99] width 127 height 12
paste input "**********"
type input "**********"
click at [151, 113] on input at bounding box center [201, 113] width 127 height 12
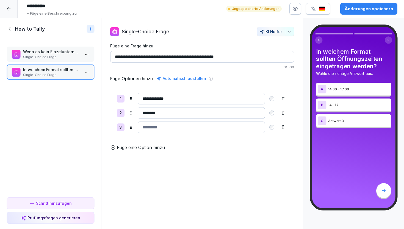
type input "*******"
click at [155, 124] on input at bounding box center [201, 127] width 127 height 12
drag, startPoint x: 161, startPoint y: 114, endPoint x: 138, endPoint y: 114, distance: 22.8
click at [138, 114] on input "*******" at bounding box center [201, 113] width 127 height 12
drag, startPoint x: 148, startPoint y: 126, endPoint x: 134, endPoint y: 126, distance: 14.3
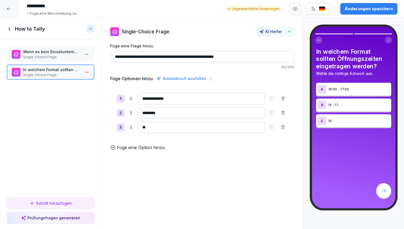
click at [134, 126] on div "3 **" at bounding box center [202, 127] width 171 height 12
paste input "*****"
type input "*******"
drag, startPoint x: 164, startPoint y: 115, endPoint x: 136, endPoint y: 114, distance: 27.8
click at [136, 114] on div "2 *******" at bounding box center [202, 113] width 171 height 12
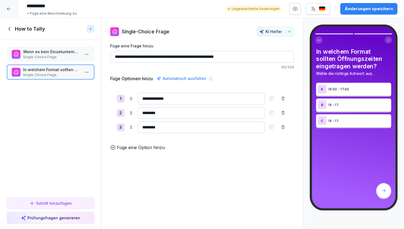
type input "*"
drag, startPoint x: 180, startPoint y: 113, endPoint x: 137, endPoint y: 113, distance: 42.9
click at [137, 113] on div "**********" at bounding box center [202, 113] width 171 height 12
click at [185, 87] on div "**********" at bounding box center [202, 112] width 184 height 53
drag, startPoint x: 182, startPoint y: 114, endPoint x: 138, endPoint y: 113, distance: 43.8
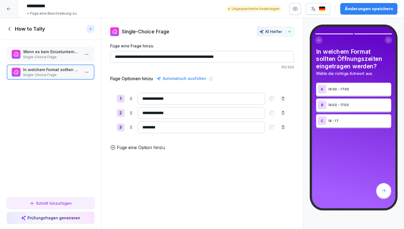
click at [138, 113] on input "**********" at bounding box center [201, 113] width 127 height 12
type input "**********"
click at [149, 172] on div "**********" at bounding box center [202, 123] width 202 height 211
click at [69, 202] on div "Schritt hinzufügen" at bounding box center [50, 203] width 42 height 6
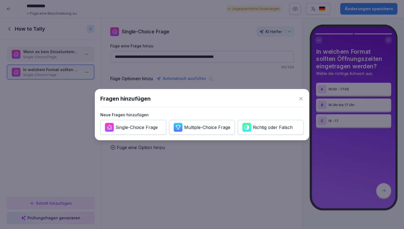
click at [147, 132] on button "Single-Choice Frage" at bounding box center [133, 127] width 66 height 15
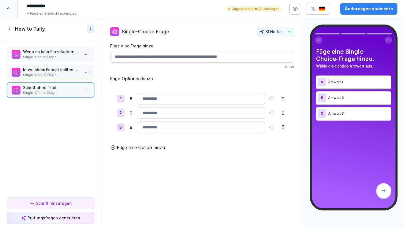
click at [145, 56] on input "Füge eine Frage hinzu" at bounding box center [202, 57] width 184 height 12
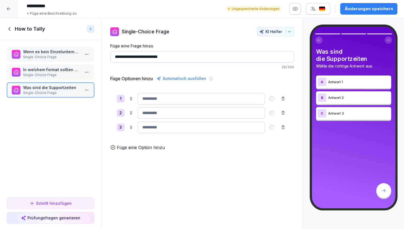
click at [136, 58] on input "**********" at bounding box center [202, 57] width 184 height 12
click at [185, 58] on input "**********" at bounding box center [202, 57] width 184 height 12
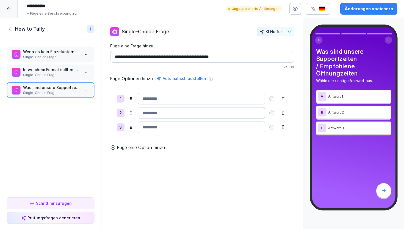
click at [216, 58] on input "**********" at bounding box center [202, 57] width 184 height 12
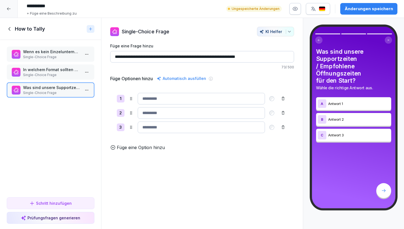
type input "**********"
click at [59, 205] on div "Schritt hinzufügen" at bounding box center [50, 203] width 42 height 6
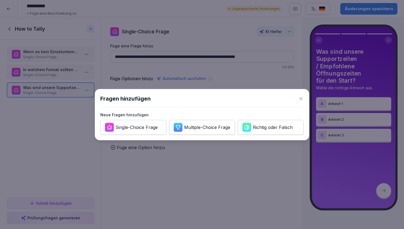
click at [135, 130] on div "Single-Choice Frage" at bounding box center [131, 127] width 53 height 9
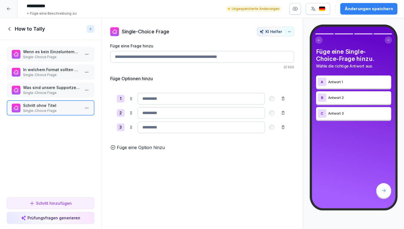
click at [149, 56] on input "Füge eine Frage hinzu" at bounding box center [202, 57] width 184 height 12
paste input "**********"
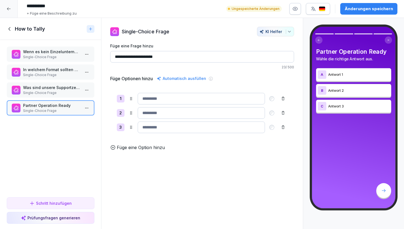
click at [115, 57] on input "**********" at bounding box center [202, 57] width 184 height 12
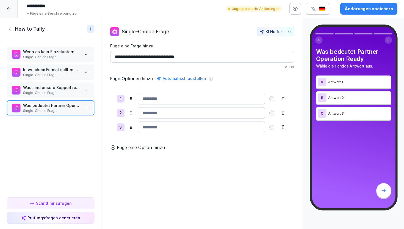
click at [192, 57] on input "**********" at bounding box center [202, 57] width 184 height 12
type input "**********"
click at [57, 92] on p "Single-Choice Frage" at bounding box center [51, 92] width 57 height 5
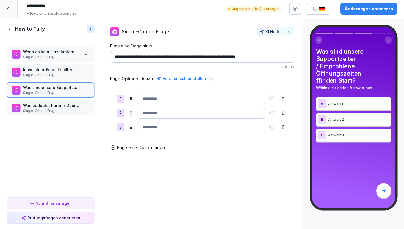
click at [158, 115] on input at bounding box center [201, 113] width 127 height 12
paste input "**********"
type input "**********"
click at [204, 97] on input at bounding box center [201, 99] width 127 height 12
paste input "**********"
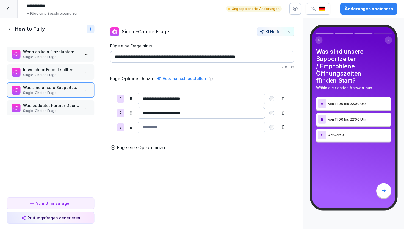
click at [153, 99] on input "**********" at bounding box center [201, 99] width 127 height 12
click at [173, 99] on input "**********" at bounding box center [201, 99] width 127 height 12
type input "**********"
click at [168, 132] on input at bounding box center [201, 127] width 127 height 12
paste input "**********"
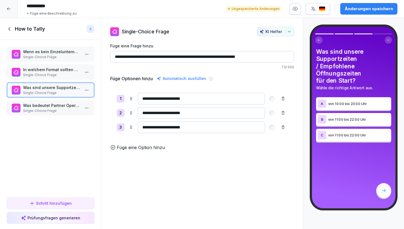
click at [153, 127] on input "**********" at bounding box center [201, 127] width 127 height 12
click at [174, 128] on input "**********" at bounding box center [201, 127] width 127 height 12
type input "**********"
click at [173, 164] on div "**********" at bounding box center [202, 123] width 202 height 211
click at [49, 106] on p "Was bedeutet Partner Operation Ready?" at bounding box center [51, 105] width 57 height 6
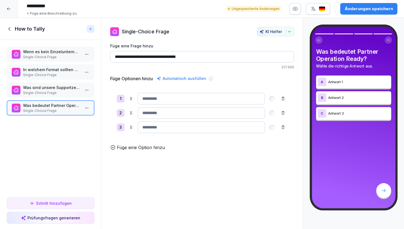
click at [158, 100] on input at bounding box center [201, 99] width 127 height 12
click at [158, 127] on input at bounding box center [201, 127] width 127 height 12
paste input "**********"
type input "**********"
click at [203, 97] on input at bounding box center [201, 99] width 127 height 12
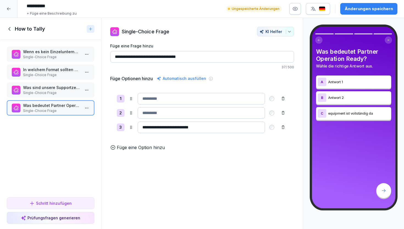
click at [199, 111] on input at bounding box center [201, 113] width 127 height 12
click at [155, 146] on p "Füge eine Option hinzu" at bounding box center [141, 147] width 48 height 7
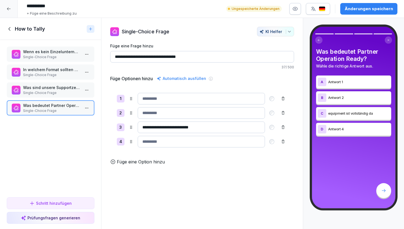
click at [154, 143] on input at bounding box center [201, 142] width 127 height 12
type input "**********"
click at [154, 102] on input at bounding box center [201, 99] width 127 height 12
click at [154, 100] on input at bounding box center [201, 99] width 127 height 12
click at [157, 98] on input at bounding box center [201, 99] width 127 height 12
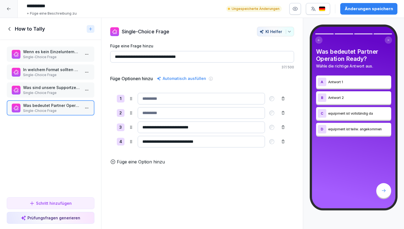
click at [153, 98] on input at bounding box center [201, 99] width 127 height 12
click at [165, 99] on input at bounding box center [201, 99] width 127 height 12
type input "****"
click at [145, 128] on input "**********" at bounding box center [201, 127] width 127 height 12
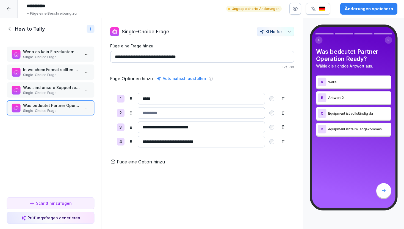
type input "**********"
click at [284, 141] on icon at bounding box center [283, 141] width 4 height 4
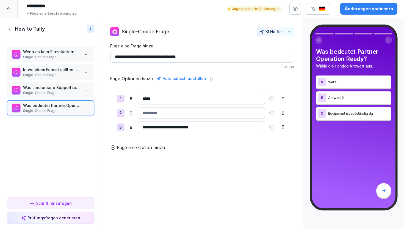
click at [174, 101] on input "****" at bounding box center [201, 99] width 127 height 12
type input "**********"
click at [177, 114] on input at bounding box center [201, 113] width 127 height 12
click at [157, 113] on input at bounding box center [201, 113] width 127 height 12
type input "**********"
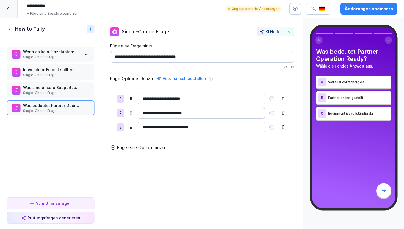
click at [133, 146] on p "Füge eine Option hinzu" at bounding box center [141, 147] width 48 height 7
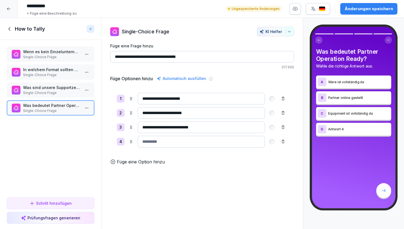
click at [161, 141] on input at bounding box center [201, 142] width 127 height 12
click at [153, 141] on input at bounding box center [201, 142] width 127 height 12
paste input "**********"
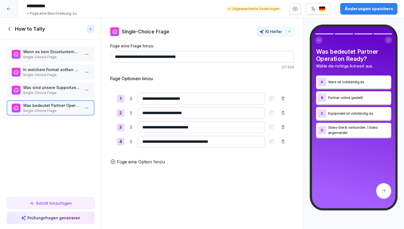
type input "**********"
click at [214, 175] on div "**********" at bounding box center [202, 123] width 202 height 211
click at [62, 87] on p "Was sind unsere Supportzeiten / Empfohlene Öffnungszeiten für den Start?" at bounding box center [51, 87] width 57 height 6
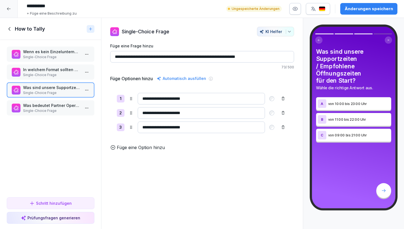
click at [57, 104] on p "Was bedeutet Partner Operation Ready?" at bounding box center [51, 105] width 57 height 6
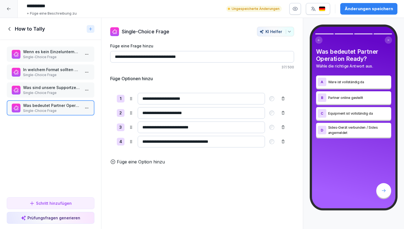
click at [59, 206] on button "Schritt hinzufügen" at bounding box center [51, 203] width 88 height 12
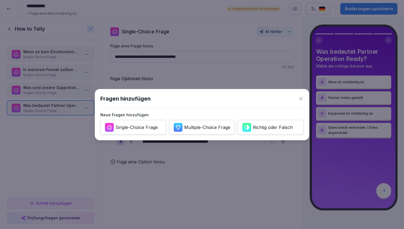
click at [149, 129] on div "Single-Choice Frage" at bounding box center [137, 127] width 42 height 6
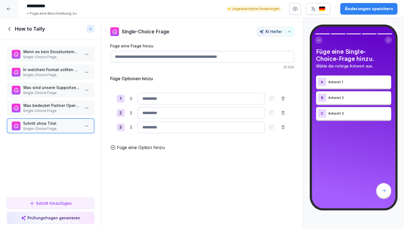
click at [166, 58] on input "Füge eine Frage hinzu" at bounding box center [202, 57] width 184 height 12
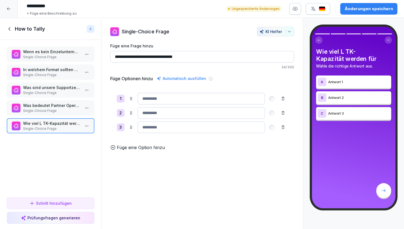
paste input "**********"
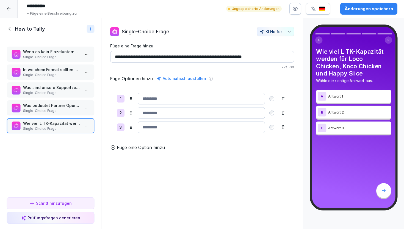
click at [205, 57] on input "**********" at bounding box center [202, 57] width 184 height 12
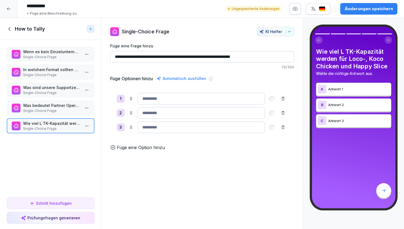
click at [261, 57] on input "**********" at bounding box center [202, 57] width 184 height 12
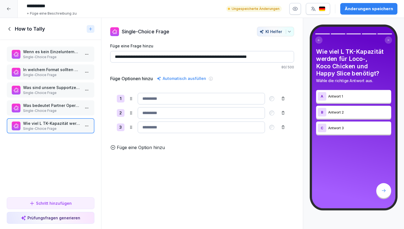
type input "**********"
click at [56, 204] on div "Schritt hinzufügen" at bounding box center [50, 203] width 42 height 6
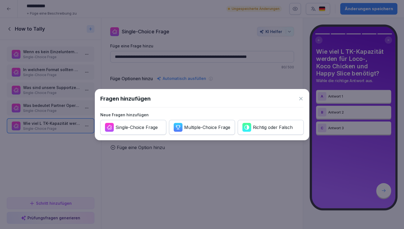
click at [272, 130] on div "Richtig oder Falsch" at bounding box center [268, 127] width 50 height 9
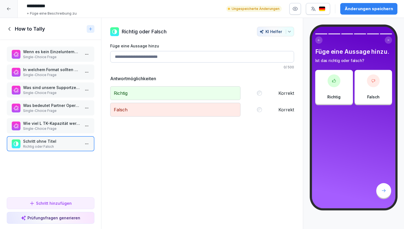
click at [154, 59] on input "Füge eine Aussage hinzu" at bounding box center [202, 57] width 184 height 12
paste input "**********"
click at [115, 57] on input "**********" at bounding box center [202, 57] width 184 height 12
paste input "**********"
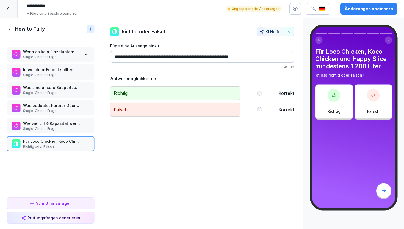
drag, startPoint x: 213, startPoint y: 58, endPoint x: 148, endPoint y: 56, distance: 64.7
click at [148, 56] on input "**********" at bounding box center [202, 57] width 184 height 12
click at [253, 59] on input "**********" at bounding box center [202, 57] width 184 height 12
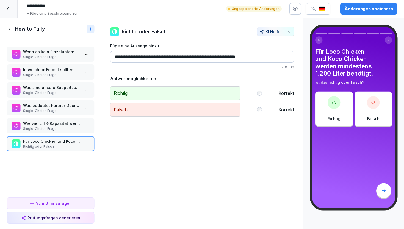
click at [260, 110] on div "Falsch Korrekt" at bounding box center [202, 110] width 184 height 14
click at [59, 201] on div "Schritt hinzufügen" at bounding box center [50, 203] width 42 height 6
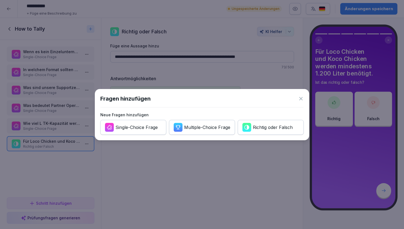
click at [305, 99] on div "Fragen hinzufügen Neue Fragen hinzufügen Single-Choice Frage Multiple-Choice Fr…" at bounding box center [202, 114] width 215 height 51
click at [301, 98] on icon at bounding box center [302, 99] width 6 height 6
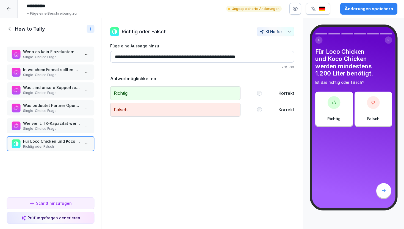
click at [248, 56] on input "**********" at bounding box center [202, 57] width 184 height 12
click at [164, 55] on input "**********" at bounding box center [202, 57] width 184 height 12
type input "**********"
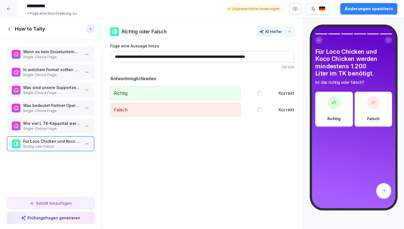
click at [67, 203] on div "Schritt hinzufügen" at bounding box center [50, 203] width 42 height 6
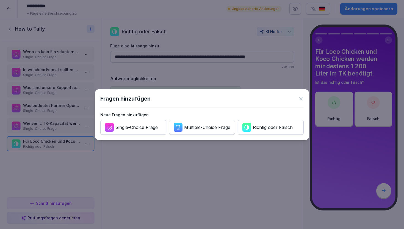
click at [143, 128] on div "Single-Choice Frage" at bounding box center [137, 127] width 42 height 6
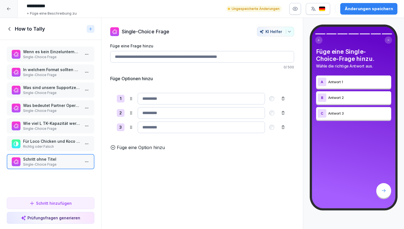
click at [152, 61] on input "Füge eine Frage hinzu" at bounding box center [202, 57] width 184 height 12
paste input "**********"
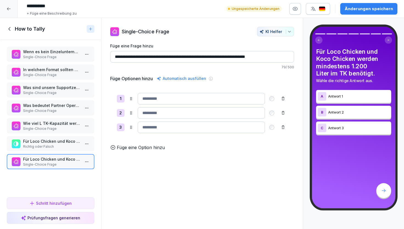
drag, startPoint x: 237, startPoint y: 58, endPoint x: 226, endPoint y: 59, distance: 10.8
click at [226, 59] on input "**********" at bounding box center [202, 57] width 184 height 12
type input "**********"
click at [235, 76] on div "Füge Optionen hinzu Automatisch ausfüllen" at bounding box center [202, 78] width 184 height 7
drag, startPoint x: 277, startPoint y: 57, endPoint x: 100, endPoint y: 54, distance: 177.2
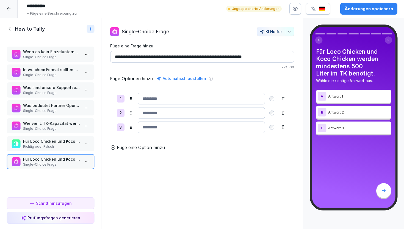
click at [100, 54] on div "Kursinhalt Sales Tools 0 min How to Tally 7 Schritte To pick up a draggable ite…" at bounding box center [202, 123] width 404 height 211
click at [127, 57] on input "**********" at bounding box center [202, 57] width 184 height 12
click at [64, 204] on div "Schritt hinzufügen" at bounding box center [50, 203] width 42 height 6
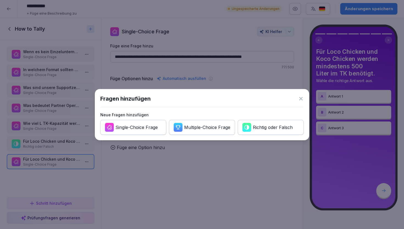
click at [251, 131] on div "submit" at bounding box center [247, 127] width 9 height 9
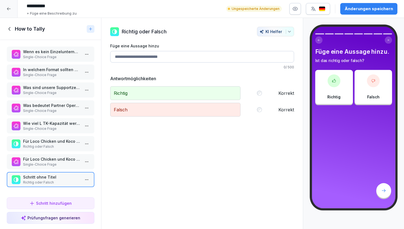
click at [86, 163] on html "**********" at bounding box center [202, 114] width 404 height 229
click at [76, 190] on div "Löschen" at bounding box center [66, 193] width 47 height 10
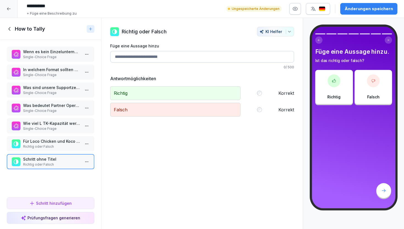
click at [64, 130] on p "Single-Choice Frage" at bounding box center [51, 128] width 57 height 5
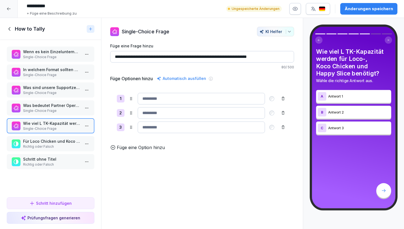
click at [86, 124] on html "**********" at bounding box center [202, 114] width 404 height 229
click at [76, 160] on div "Löschen" at bounding box center [66, 157] width 47 height 10
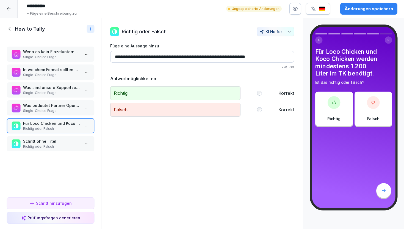
click at [60, 147] on p "Richtig oder Falsch" at bounding box center [51, 146] width 57 height 5
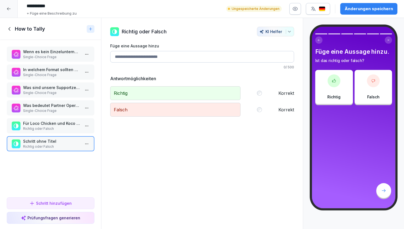
click at [162, 58] on input "Füge eine Aussage hinzu" at bounding box center [202, 57] width 184 height 12
paste input "**********"
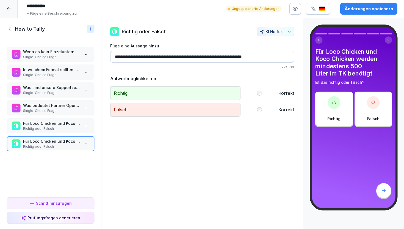
type input "**********"
click at [176, 74] on div "**********" at bounding box center [202, 79] width 184 height 73
click at [260, 106] on div "Falsch Korrekt" at bounding box center [202, 110] width 184 height 14
click at [59, 125] on p "Für Loco Chicken und Koco Chicken werden mindestens 1.200 Liter im TK benötigt." at bounding box center [51, 123] width 57 height 6
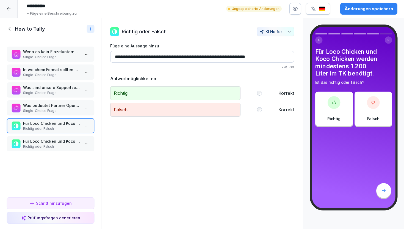
click at [53, 201] on div "Schritt hinzufügen" at bounding box center [50, 203] width 42 height 6
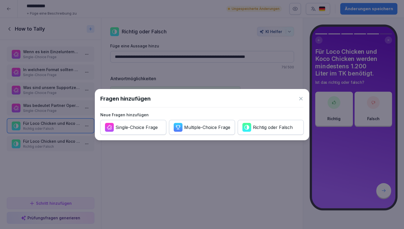
click at [302, 96] on icon at bounding box center [302, 99] width 6 height 6
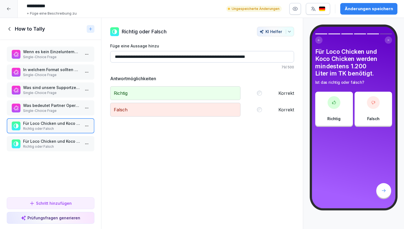
click at [53, 144] on p "Für Loco Chicken und Koco Chicken werden mindestens 500 Liter im TK benötigt." at bounding box center [51, 141] width 57 height 6
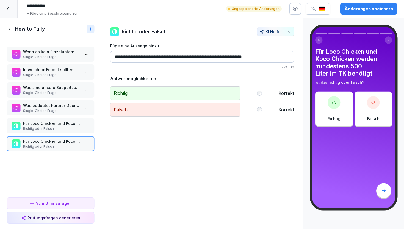
click at [46, 202] on div "Schritt hinzufügen" at bounding box center [50, 203] width 42 height 6
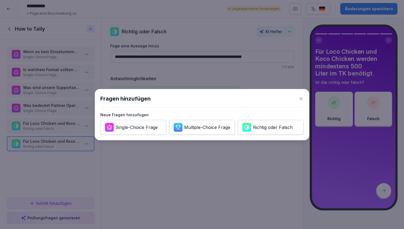
click at [147, 128] on div "Single-Choice Frage" at bounding box center [137, 127] width 42 height 6
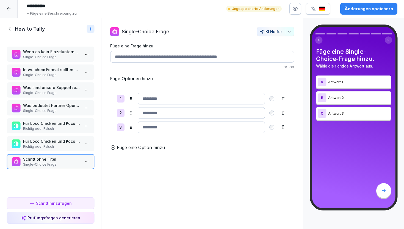
click at [157, 59] on input "Füge eine Frage hinzu" at bounding box center [202, 57] width 184 height 12
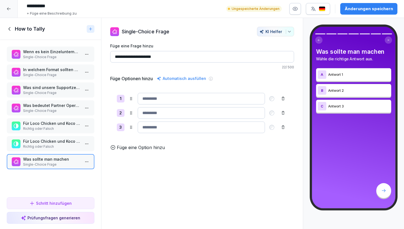
paste input "**********"
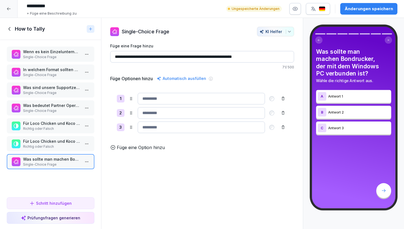
click at [162, 57] on input "**********" at bounding box center [202, 57] width 184 height 12
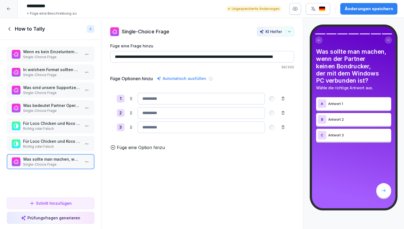
click at [234, 57] on input "**********" at bounding box center [202, 57] width 184 height 12
type input "**********"
click at [152, 102] on input at bounding box center [201, 99] width 127 height 12
click at [193, 102] on input "**********" at bounding box center [201, 99] width 127 height 12
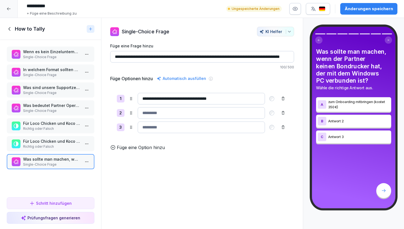
click at [204, 110] on input at bounding box center [201, 113] width 127 height 12
click at [143, 98] on input "**********" at bounding box center [201, 99] width 127 height 12
click at [154, 116] on input at bounding box center [201, 113] width 127 height 12
click at [144, 100] on input "**********" at bounding box center [201, 99] width 127 height 12
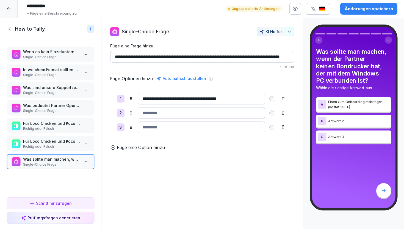
type input "**********"
click at [158, 114] on input at bounding box center [201, 113] width 127 height 12
click at [162, 115] on input at bounding box center [201, 113] width 127 height 12
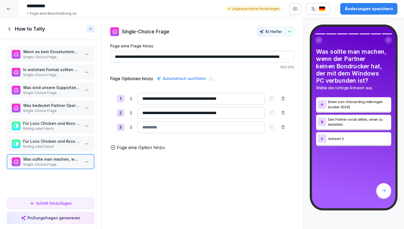
type input "**********"
click at [163, 129] on input at bounding box center [201, 127] width 127 height 12
click at [185, 129] on input at bounding box center [201, 127] width 127 height 12
type input "*"
click at [180, 128] on input at bounding box center [201, 127] width 127 height 12
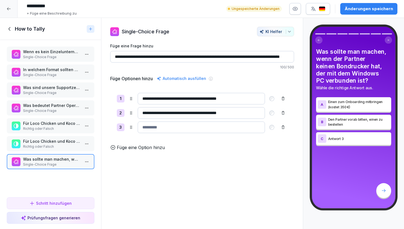
click at [180, 128] on input at bounding box center [201, 127] width 127 height 12
type input "********"
click at [281, 128] on icon at bounding box center [283, 127] width 4 height 4
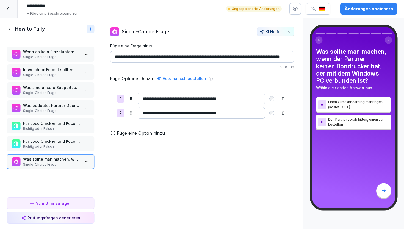
click at [70, 199] on button "Schritt hinzufügen" at bounding box center [51, 203] width 88 height 12
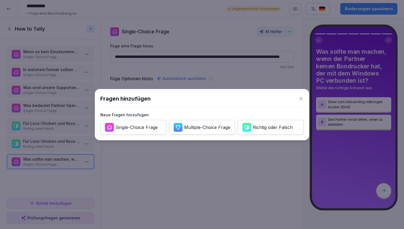
click at [254, 129] on div "Richtig oder Falsch" at bounding box center [273, 127] width 40 height 6
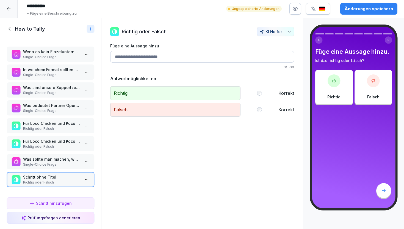
click at [160, 58] on input "Füge eine Aussage hinzu" at bounding box center [202, 57] width 184 height 12
paste input "**********"
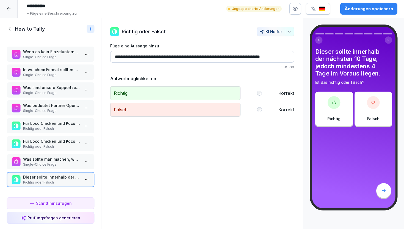
type input "**********"
click at [61, 146] on p "Richtig oder Falsch" at bounding box center [51, 146] width 57 height 5
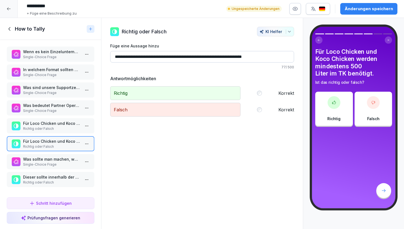
click at [62, 130] on p "Richtig oder Falsch" at bounding box center [51, 128] width 57 height 5
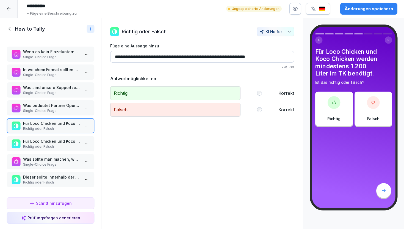
click at [61, 179] on p "Dieser sollte innerhalb der nächsten 10 Tage, jedoch mindestens 4 Tage im Vorau…" at bounding box center [51, 177] width 57 height 6
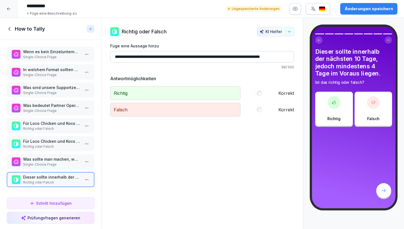
click at [60, 202] on div "Schritt hinzufügen" at bounding box center [50, 203] width 42 height 6
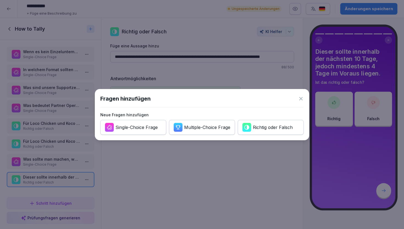
click at [146, 126] on div "Single-Choice Frage" at bounding box center [137, 127] width 42 height 6
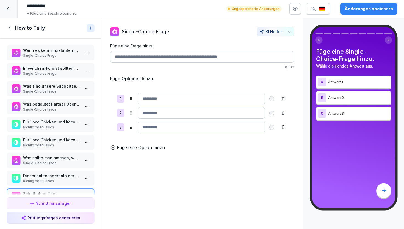
click at [153, 61] on input "Füge eine Frage hinzu" at bounding box center [202, 57] width 184 height 12
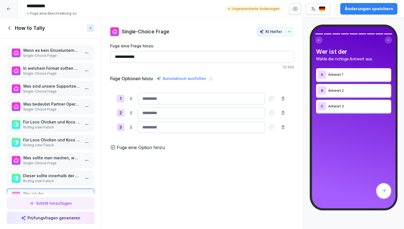
paste input "**********"
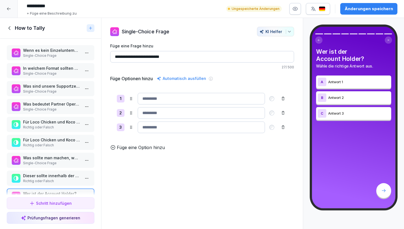
type input "**********"
click at [177, 103] on input at bounding box center [201, 99] width 127 height 12
click at [196, 129] on input at bounding box center [201, 127] width 127 height 12
drag, startPoint x: 180, startPoint y: 127, endPoint x: 132, endPoint y: 126, distance: 48.2
click at [131, 126] on div "**********" at bounding box center [202, 127] width 171 height 12
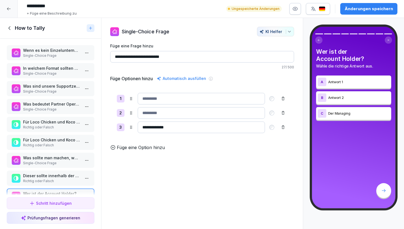
paste input "*****"
type input "**********"
click at [167, 116] on input at bounding box center [201, 113] width 127 height 12
type input "**********"
click at [187, 102] on input at bounding box center [201, 99] width 127 height 12
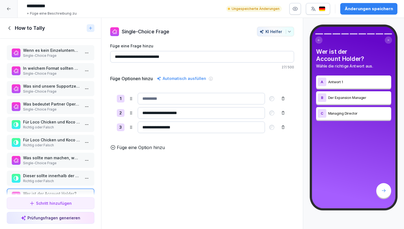
click at [155, 147] on p "Füge eine Option hinzu" at bounding box center [141, 147] width 48 height 7
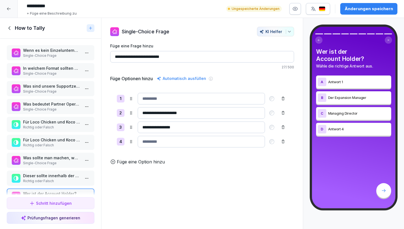
click at [181, 100] on input at bounding box center [201, 99] width 127 height 12
click at [173, 97] on input "**********" at bounding box center [201, 99] width 127 height 12
type input "**********"
click at [142, 127] on input "**********" at bounding box center [201, 127] width 127 height 12
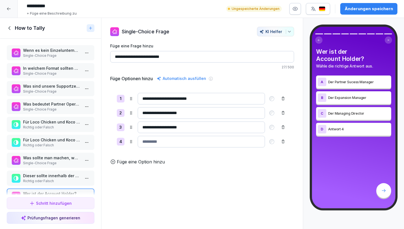
type input "**********"
click at [204, 102] on input "**********" at bounding box center [201, 99] width 127 height 12
click at [190, 143] on input at bounding box center [201, 142] width 127 height 12
click at [190, 142] on input at bounding box center [201, 142] width 127 height 12
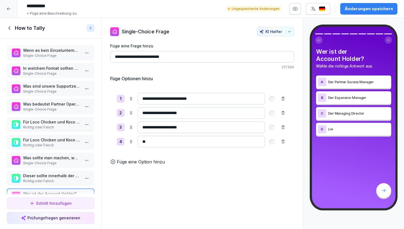
type input "*"
click at [284, 143] on icon at bounding box center [283, 141] width 4 height 4
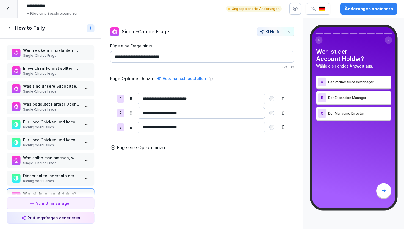
scroll to position [15, 0]
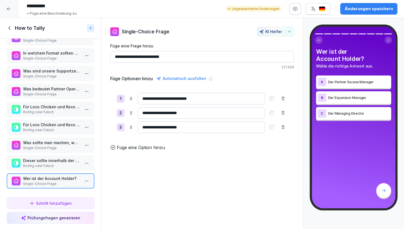
click at [65, 199] on button "Schritt hinzufügen" at bounding box center [51, 203] width 88 height 12
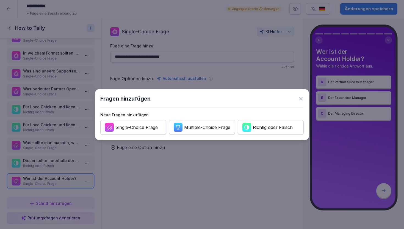
click at [195, 129] on div "Multiple-Choice Frage" at bounding box center [207, 127] width 46 height 6
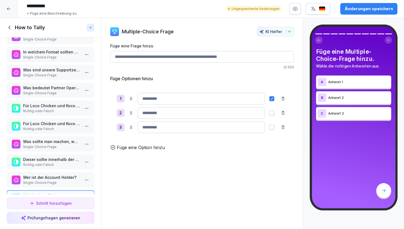
click at [180, 61] on input "Füge eine Frage hinzu" at bounding box center [202, 57] width 184 height 12
click at [147, 54] on input "Füge eine Frage hinzu" at bounding box center [202, 57] width 184 height 12
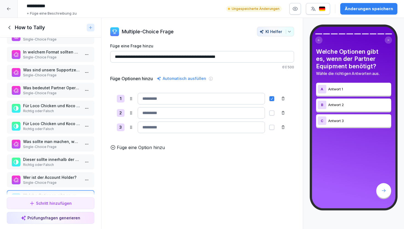
type input "**********"
click at [167, 100] on input at bounding box center [201, 99] width 127 height 12
paste input "**********"
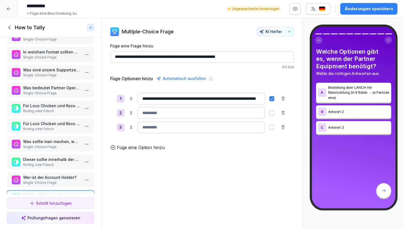
type input "**********"
click at [186, 113] on input at bounding box center [201, 113] width 127 height 12
click at [273, 100] on button "button" at bounding box center [272, 98] width 5 height 5
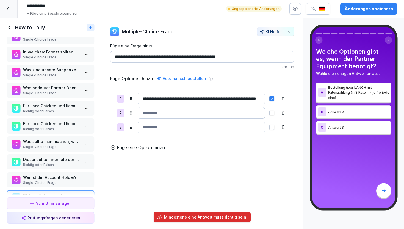
click at [240, 113] on input at bounding box center [201, 113] width 127 height 12
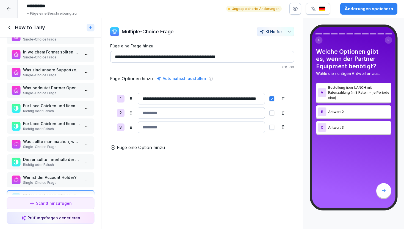
click at [168, 113] on input at bounding box center [201, 113] width 127 height 12
paste input "**********"
type input "**********"
click at [177, 124] on input at bounding box center [201, 127] width 127 height 12
click at [270, 111] on button "button" at bounding box center [272, 112] width 5 height 5
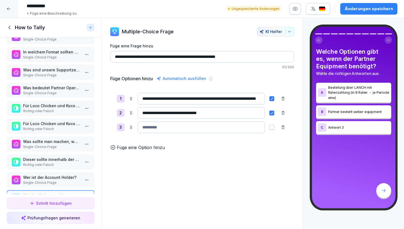
click at [271, 99] on button "button" at bounding box center [272, 98] width 5 height 5
click at [272, 125] on button "button" at bounding box center [272, 127] width 5 height 5
click at [233, 129] on input at bounding box center [201, 127] width 127 height 12
type input "*"
click at [194, 127] on input at bounding box center [201, 127] width 127 height 12
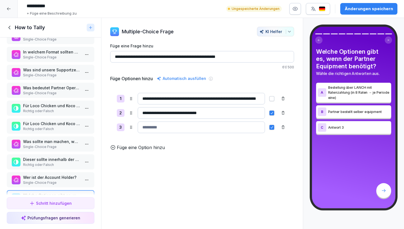
click at [194, 127] on input at bounding box center [201, 127] width 127 height 12
drag, startPoint x: 142, startPoint y: 98, endPoint x: 223, endPoint y: 101, distance: 80.4
click at [223, 101] on input "**********" at bounding box center [201, 99] width 127 height 12
click at [193, 131] on input at bounding box center [201, 127] width 127 height 12
paste input "**********"
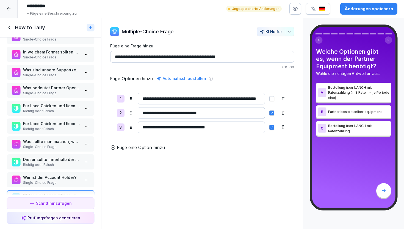
click at [191, 129] on input "**********" at bounding box center [201, 127] width 127 height 12
click at [236, 129] on input "**********" at bounding box center [201, 127] width 127 height 12
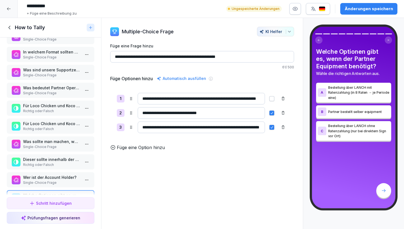
scroll to position [0, 27]
type input "**********"
click at [237, 150] on div "Füge eine Option hinzu" at bounding box center [202, 147] width 184 height 7
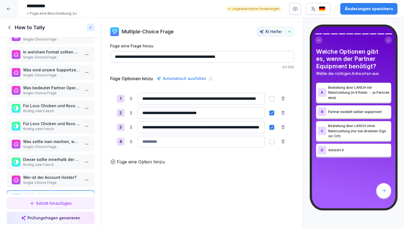
click at [284, 141] on icon at bounding box center [283, 141] width 4 height 4
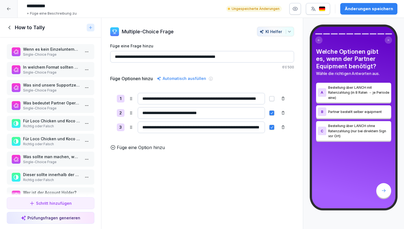
click at [9, 26] on icon at bounding box center [9, 28] width 2 height 4
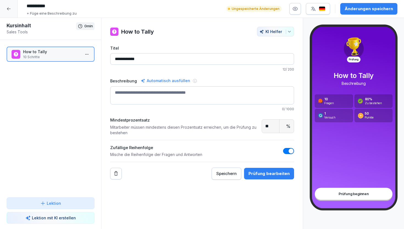
click at [65, 204] on div "Lektion" at bounding box center [50, 203] width 79 height 6
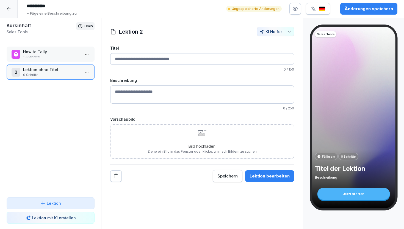
click at [132, 59] on input "Titel" at bounding box center [202, 59] width 184 height 12
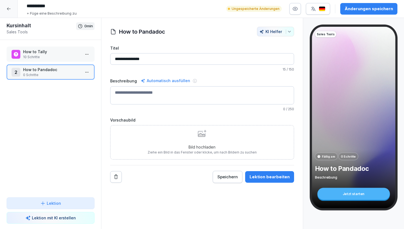
type input "**********"
click at [274, 176] on div "Lektion bearbeiten" at bounding box center [270, 177] width 40 height 6
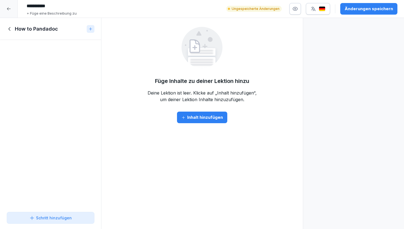
click at [8, 6] on div at bounding box center [9, 9] width 18 height 18
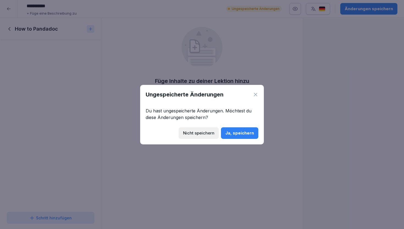
click at [258, 95] on icon at bounding box center [256, 95] width 6 height 6
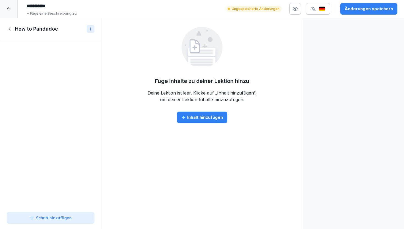
click at [10, 29] on icon at bounding box center [10, 29] width 6 height 6
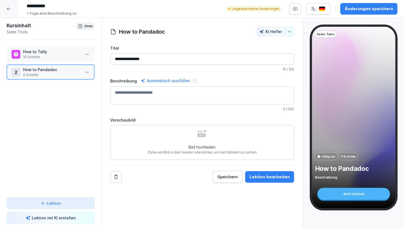
click at [55, 55] on p "10 Schritte" at bounding box center [51, 56] width 57 height 5
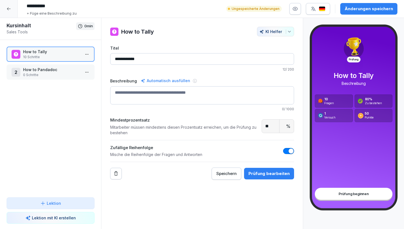
click at [357, 11] on div "Änderungen speichern" at bounding box center [369, 9] width 48 height 6
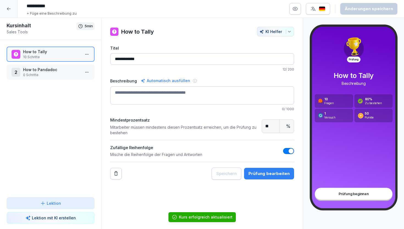
click at [274, 172] on div "Prüfung bearbeiten" at bounding box center [269, 173] width 41 height 6
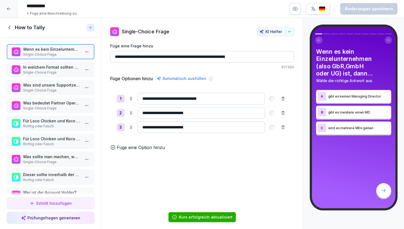
scroll to position [32, 0]
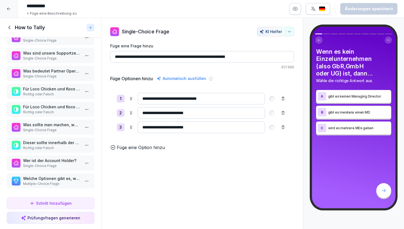
click at [14, 34] on div "How to Tally" at bounding box center [50, 28] width 101 height 20
click at [12, 30] on icon at bounding box center [10, 27] width 6 height 6
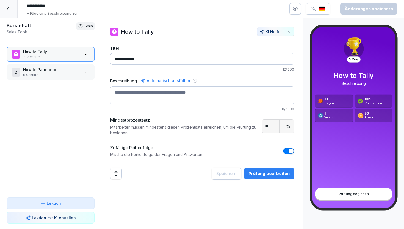
click at [49, 75] on p "0 Schritte" at bounding box center [51, 74] width 57 height 5
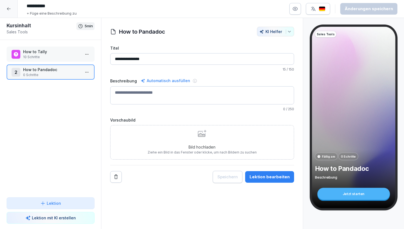
click at [269, 176] on div "Lektion bearbeiten" at bounding box center [270, 177] width 40 height 6
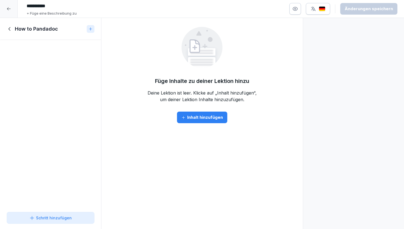
click at [184, 115] on icon "button" at bounding box center [184, 117] width 4 height 4
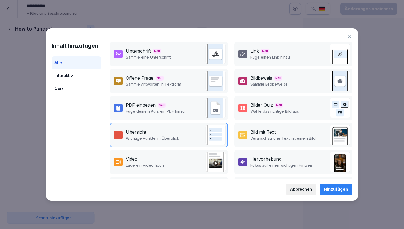
click at [352, 36] on icon at bounding box center [350, 37] width 6 height 6
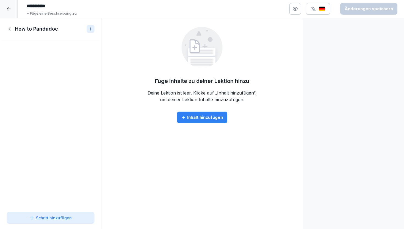
click at [10, 26] on icon at bounding box center [10, 29] width 6 height 6
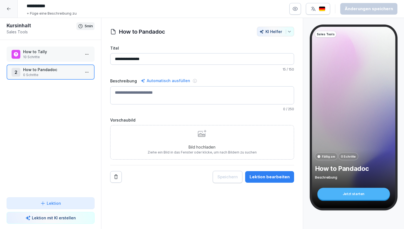
click at [53, 56] on p "10 Schritte" at bounding box center [51, 56] width 57 height 5
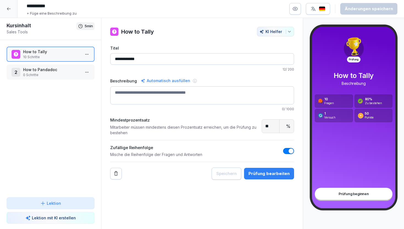
click at [264, 171] on div "Prüfung bearbeiten" at bounding box center [269, 173] width 41 height 6
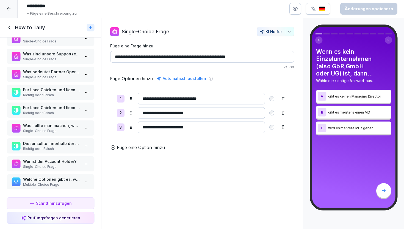
scroll to position [32, 0]
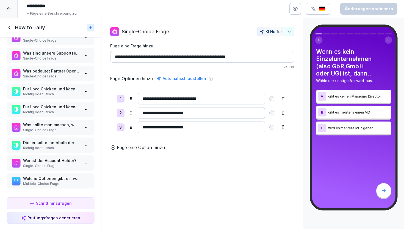
click at [9, 27] on icon at bounding box center [10, 27] width 6 height 6
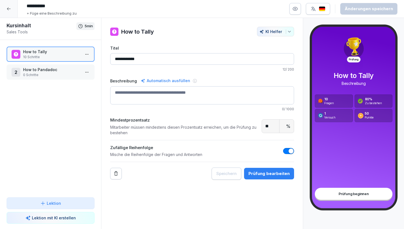
click at [47, 73] on p "0 Schritte" at bounding box center [51, 74] width 57 height 5
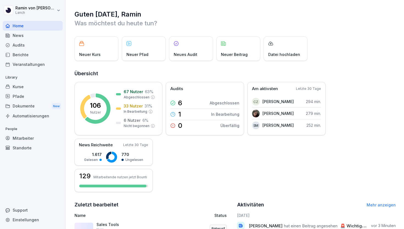
scroll to position [60, 0]
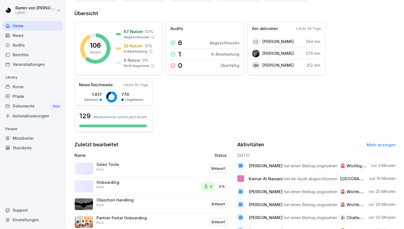
click at [24, 84] on div "Kurse" at bounding box center [33, 87] width 60 height 10
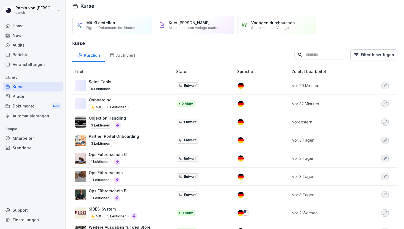
scroll to position [5, 0]
click at [102, 98] on p "Onboarding" at bounding box center [109, 99] width 40 height 6
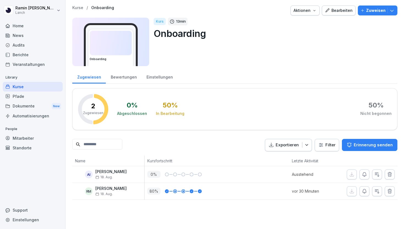
click at [342, 9] on div "Bearbeiten" at bounding box center [339, 10] width 28 height 6
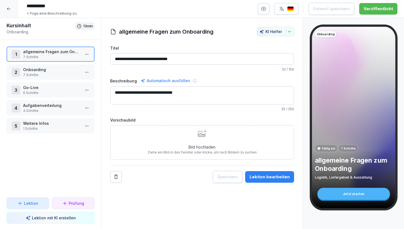
click at [50, 89] on p "Go-Live" at bounding box center [51, 87] width 57 height 6
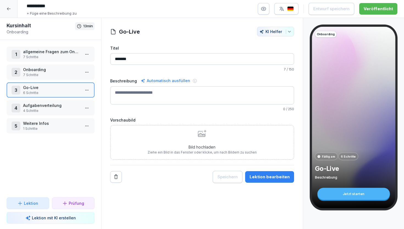
click at [255, 176] on div "Lektion bearbeiten" at bounding box center [270, 177] width 40 height 6
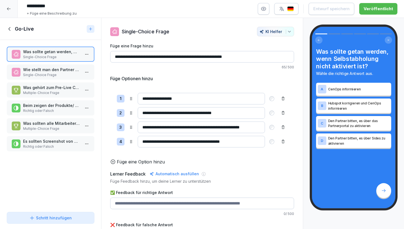
click at [11, 8] on div at bounding box center [9, 9] width 18 height 18
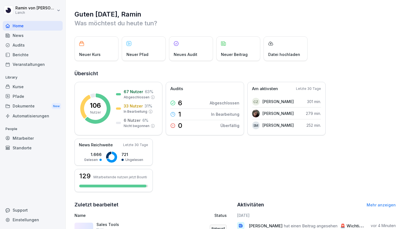
click at [35, 84] on div "Kurse" at bounding box center [33, 87] width 60 height 10
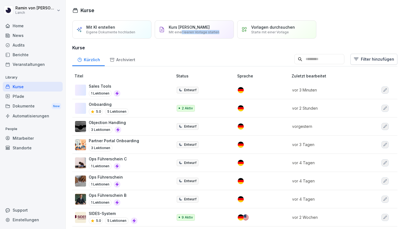
drag, startPoint x: 182, startPoint y: 31, endPoint x: 180, endPoint y: 35, distance: 4.7
click at [180, 35] on div "Kurs [PERSON_NAME] erstellen Mit einer leeren Vorlage starten" at bounding box center [194, 29] width 79 height 18
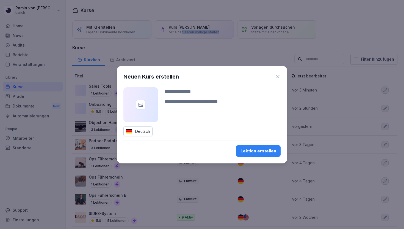
click at [281, 77] on icon "button" at bounding box center [278, 77] width 6 height 6
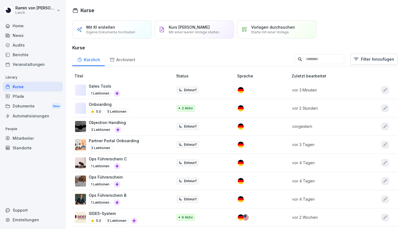
click at [238, 50] on h3 "Kurse" at bounding box center [234, 47] width 325 height 7
click at [216, 26] on div "Kurs [PERSON_NAME] erstellen Mit einer leeren Vorlage starten" at bounding box center [194, 29] width 51 height 9
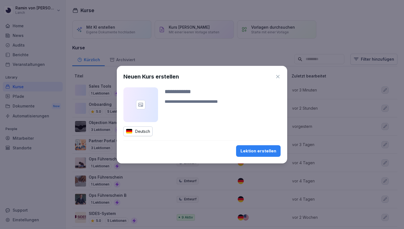
click at [186, 89] on input at bounding box center [223, 91] width 116 height 8
click at [185, 93] on input at bounding box center [223, 91] width 116 height 8
paste input "**********"
drag, startPoint x: 179, startPoint y: 92, endPoint x: 156, endPoint y: 92, distance: 23.1
click at [156, 92] on div "**********" at bounding box center [202, 104] width 157 height 35
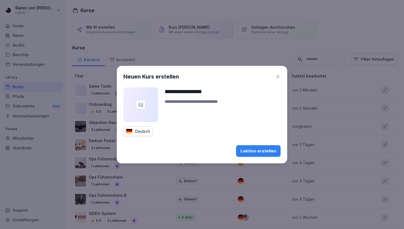
type input "**********"
click at [258, 153] on div "Lektion erstellen" at bounding box center [259, 151] width 36 height 6
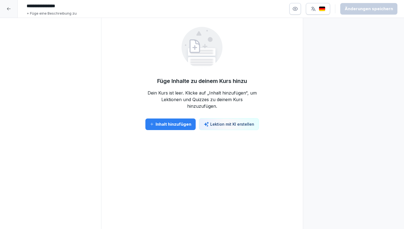
click at [171, 124] on div "Inhalt hinzufügen" at bounding box center [171, 124] width 42 height 6
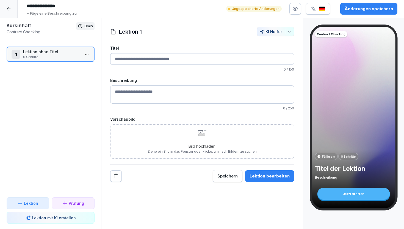
click at [12, 7] on div at bounding box center [9, 9] width 18 height 18
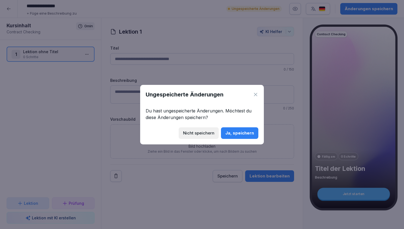
click at [231, 131] on div "Ja, speichern" at bounding box center [240, 133] width 29 height 6
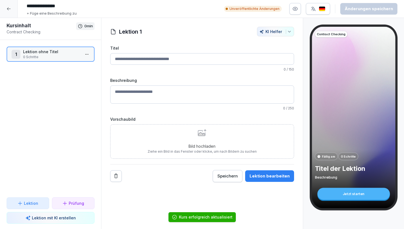
click at [10, 12] on div at bounding box center [9, 9] width 18 height 18
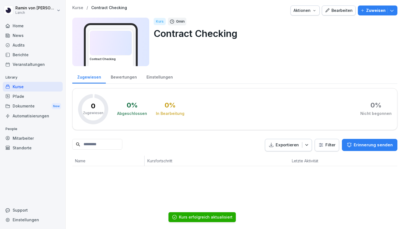
click at [343, 12] on div "Bearbeiten" at bounding box center [339, 10] width 28 height 6
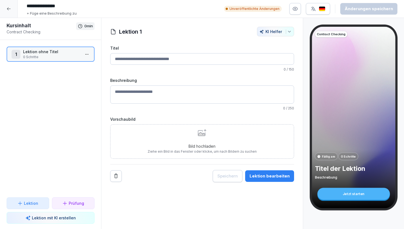
click at [30, 202] on p "Lektion" at bounding box center [31, 203] width 14 height 6
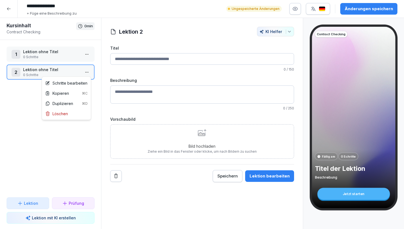
click at [86, 71] on html "**********" at bounding box center [202, 114] width 404 height 229
click at [73, 117] on div "Löschen" at bounding box center [66, 113] width 47 height 10
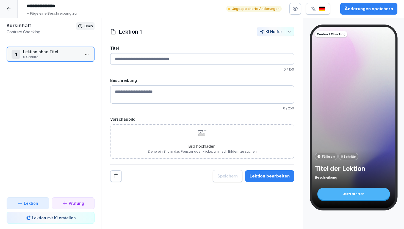
click at [67, 54] on p "Lektion ohne Titel" at bounding box center [51, 52] width 57 height 6
click at [265, 176] on div "Lektion bearbeiten" at bounding box center [270, 176] width 40 height 6
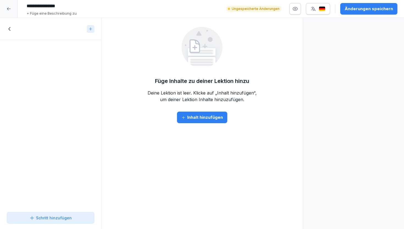
click at [184, 118] on icon "button" at bounding box center [184, 117] width 4 height 4
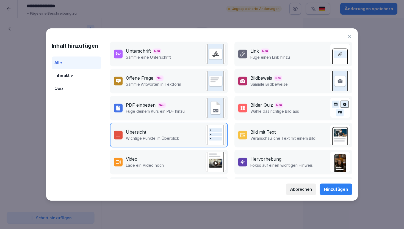
click at [67, 89] on div "Quiz" at bounding box center [77, 88] width 50 height 13
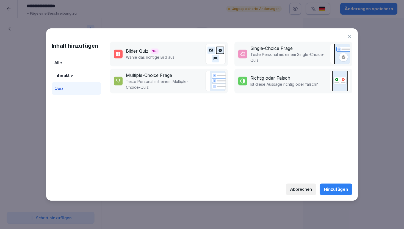
click at [352, 35] on icon at bounding box center [350, 37] width 6 height 6
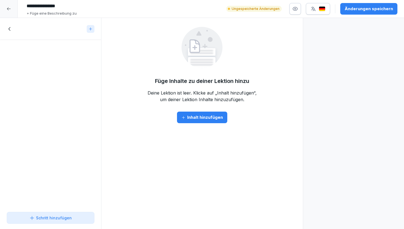
click at [11, 9] on div at bounding box center [9, 9] width 18 height 18
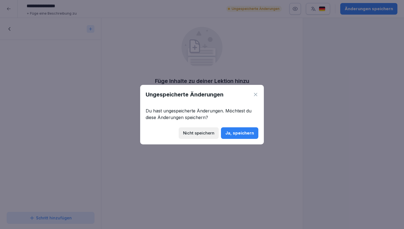
click at [196, 128] on button "Nicht speichern" at bounding box center [199, 133] width 40 height 12
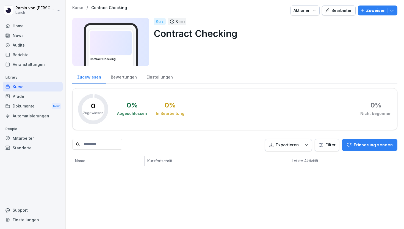
click at [346, 7] on button "Bearbeiten" at bounding box center [339, 11] width 34 height 10
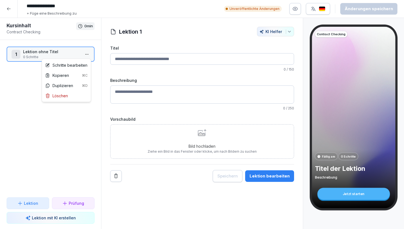
click at [87, 52] on html "**********" at bounding box center [202, 114] width 404 height 229
click at [65, 94] on div "Löschen" at bounding box center [56, 96] width 23 height 6
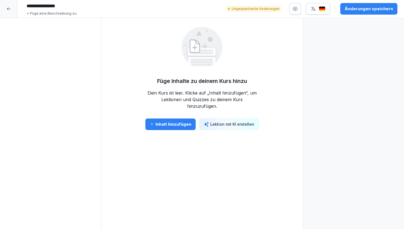
click at [178, 122] on div "Inhalt hinzufügen" at bounding box center [171, 124] width 42 height 6
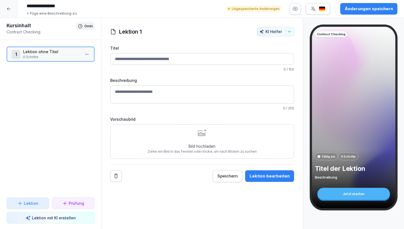
click at [73, 203] on p "Prüfung" at bounding box center [76, 203] width 15 height 6
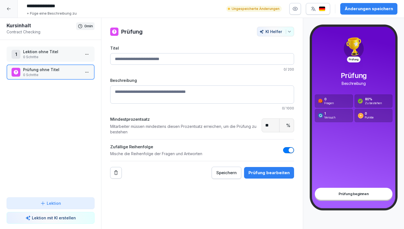
click at [85, 56] on html "**********" at bounding box center [202, 114] width 404 height 229
click at [78, 98] on div "Löschen" at bounding box center [66, 96] width 47 height 10
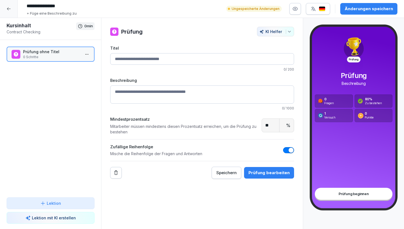
click at [265, 172] on div "Prüfung bearbeiten" at bounding box center [269, 172] width 41 height 6
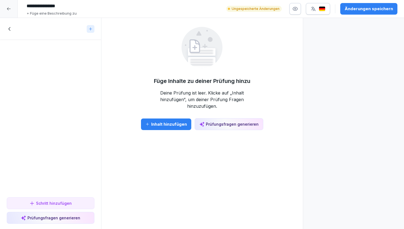
click at [168, 121] on div "Inhalt hinzufügen" at bounding box center [167, 124] width 42 height 6
